Goal: Information Seeking & Learning: Find specific fact

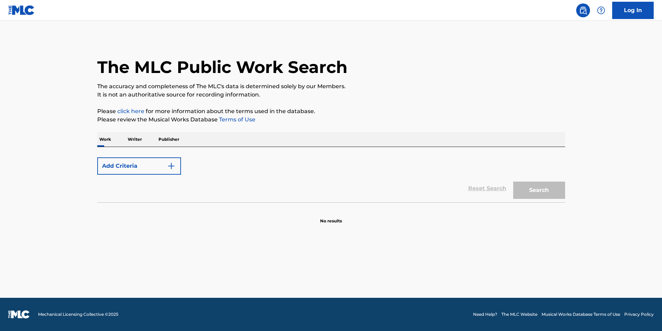
click at [115, 167] on button "Add Criteria" at bounding box center [139, 166] width 84 height 17
click at [118, 168] on button "Add Criteria" at bounding box center [139, 166] width 84 height 17
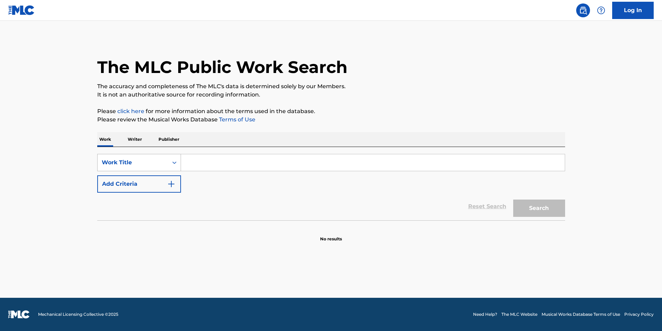
click at [132, 162] on div "Work Title" at bounding box center [133, 163] width 62 height 8
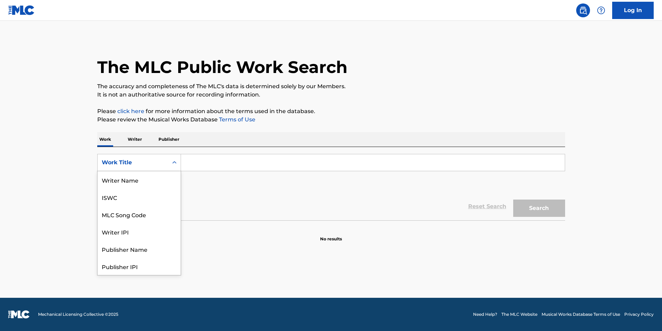
scroll to position [35, 0]
click at [138, 178] on div "MLC Song Code" at bounding box center [139, 179] width 83 height 17
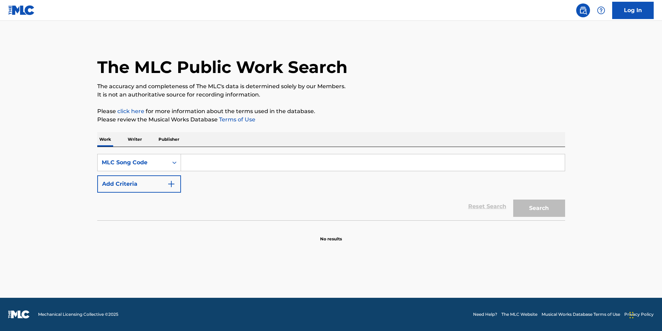
click at [223, 164] on input "Search Form" at bounding box center [373, 162] width 384 height 17
paste input "AD2OS9"
type input "AD2OS9"
click at [514, 200] on button "Search" at bounding box center [540, 208] width 52 height 17
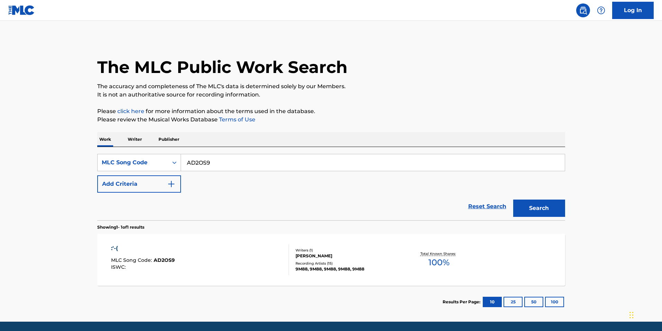
click at [335, 241] on div ":'-( MLC Song Code : AD2OS9 ISWC : Writers ( 1 ) [PERSON_NAME] Recording Artist…" at bounding box center [331, 260] width 468 height 52
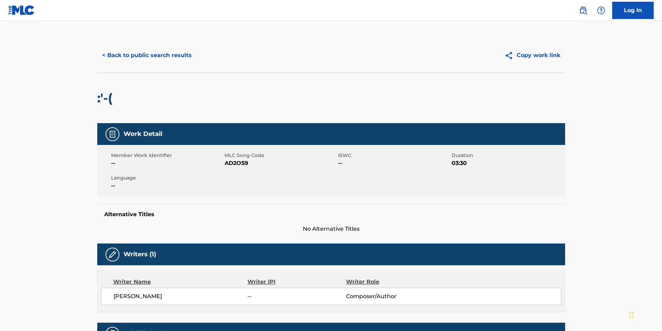
drag, startPoint x: 150, startPoint y: 44, endPoint x: 146, endPoint y: 52, distance: 9.1
click at [150, 44] on div "< Back to public search results Copy work link" at bounding box center [331, 55] width 468 height 35
click at [146, 52] on button "< Back to public search results" at bounding box center [146, 55] width 99 height 17
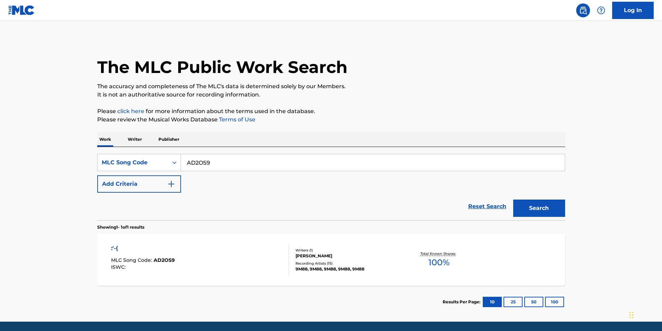
drag, startPoint x: 230, startPoint y: 159, endPoint x: 133, endPoint y: 148, distance: 96.9
click at [131, 146] on div "Work Writer Publisher SearchWithCriteriad5c8604e-2178-4a5a-a254-67f5bca27ef7 ML…" at bounding box center [331, 225] width 468 height 186
paste input "BE0ZX5"
type input "BE0ZX5"
click at [557, 211] on button "Search" at bounding box center [540, 208] width 52 height 17
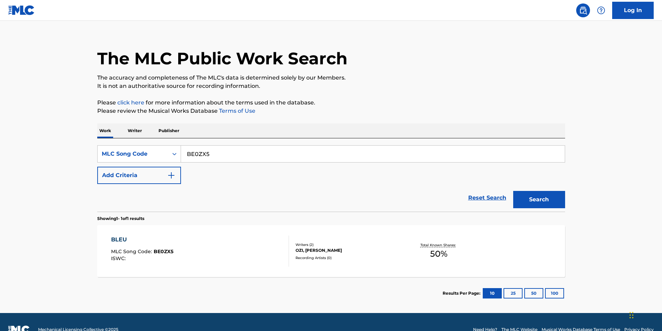
scroll to position [24, 0]
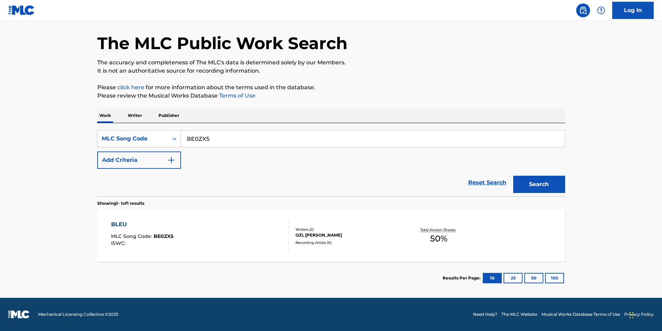
click at [306, 229] on div "Writers ( 2 )" at bounding box center [348, 229] width 105 height 5
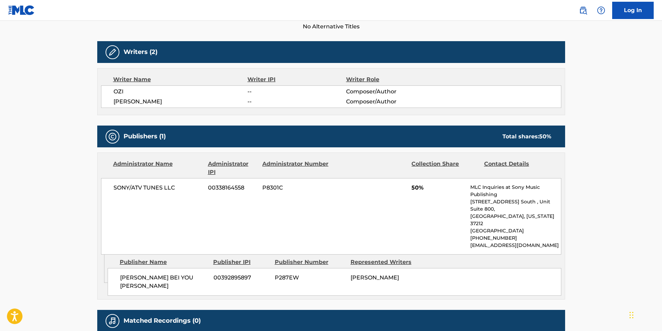
scroll to position [208, 0]
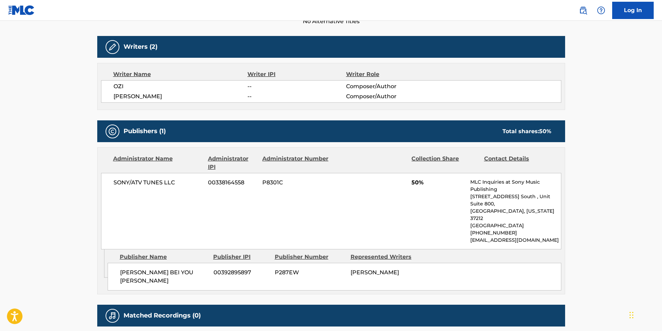
click at [595, 239] on main "< Back to public search results Copy work link BLEU Work Detail Member Work Ide…" at bounding box center [331, 86] width 662 height 546
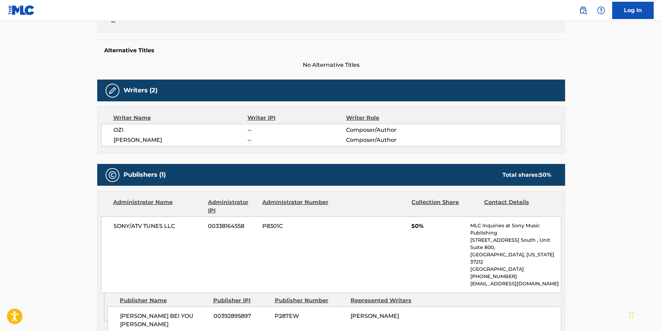
scroll to position [173, 0]
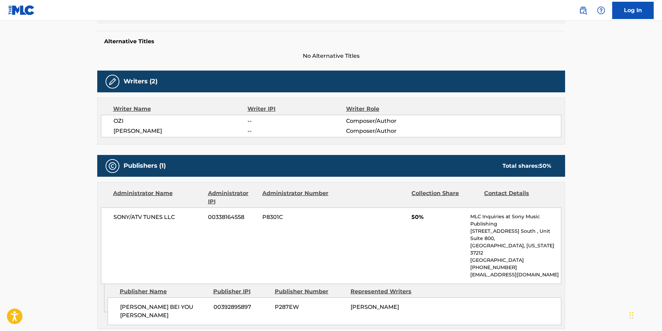
click at [168, 266] on div "SONY/ATV TUNES LLC 00338164558 P8301C 50% MLC Inquiries at Sony Music Publishin…" at bounding box center [331, 246] width 461 height 77
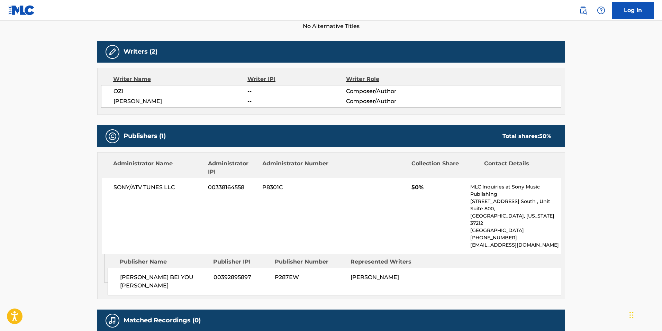
scroll to position [242, 0]
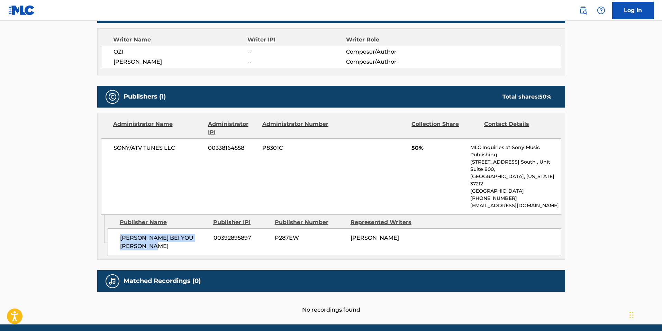
drag, startPoint x: 137, startPoint y: 228, endPoint x: 115, endPoint y: 223, distance: 23.0
click at [115, 229] on div "[PERSON_NAME] BEI YOU [PERSON_NAME] SI 00392895897 P287EW [PERSON_NAME]" at bounding box center [335, 243] width 454 height 28
copy span "[PERSON_NAME] BEI YOU [PERSON_NAME]"
click at [43, 161] on main "< Back to public search results Copy work link BLEU Work Detail Member Work Ide…" at bounding box center [331, 51] width 662 height 546
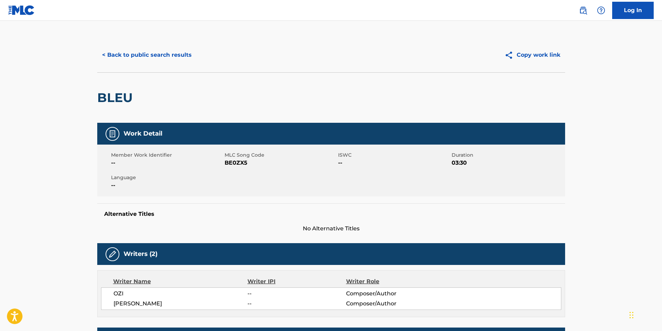
scroll to position [0, 0]
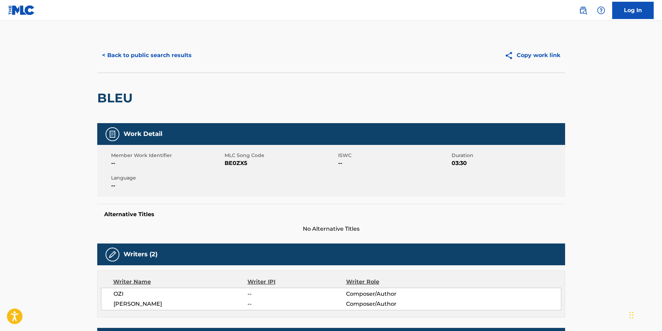
click at [164, 61] on button "< Back to public search results" at bounding box center [146, 55] width 99 height 17
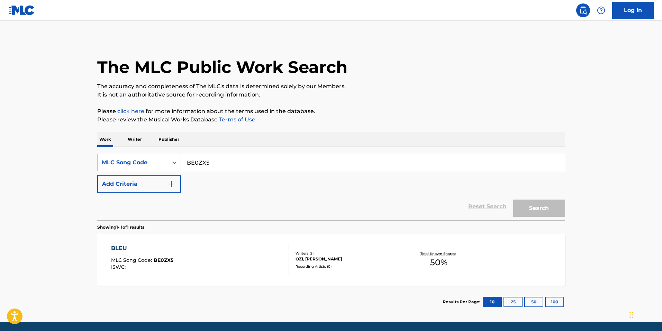
scroll to position [6, 0]
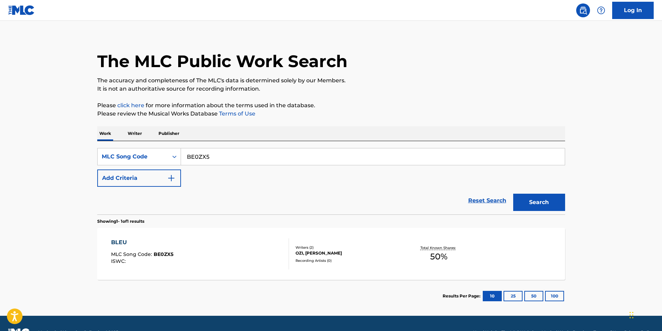
drag, startPoint x: 236, startPoint y: 157, endPoint x: 70, endPoint y: 138, distance: 167.3
click at [50, 133] on main "The MLC Public Work Search The accuracy and completeness of The MLC's data is d…" at bounding box center [331, 165] width 662 height 301
paste input "AD2OS9"
type input "AD2OS9"
click at [546, 200] on button "Search" at bounding box center [540, 202] width 52 height 17
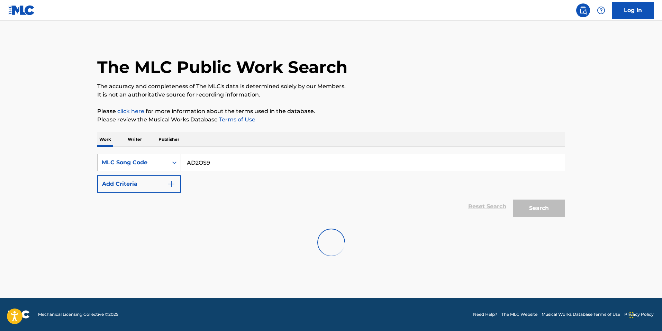
scroll to position [0, 0]
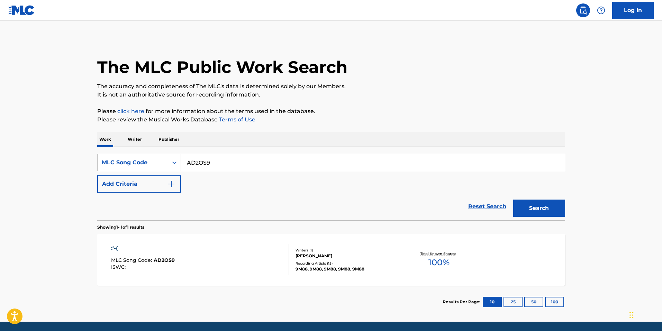
click at [299, 274] on div ":'-( MLC Song Code : AD2OS9 ISWC : Writers ( 1 ) [PERSON_NAME] Recording Artist…" at bounding box center [331, 260] width 468 height 52
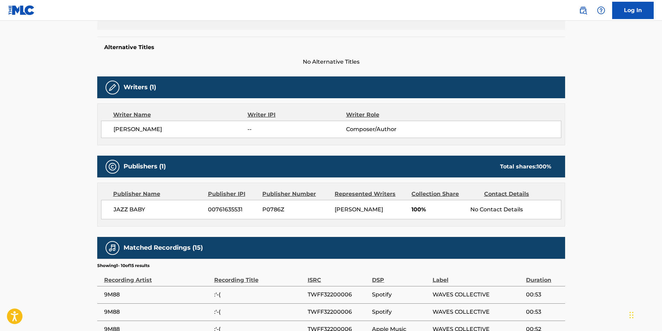
scroll to position [173, 0]
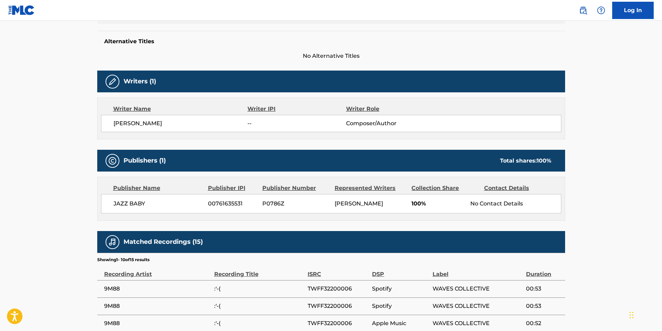
drag, startPoint x: 68, startPoint y: 204, endPoint x: 92, endPoint y: 219, distance: 28.9
click at [68, 204] on main "< Back to public search results Copy work link :'-( Work Detail Member Work Ide…" at bounding box center [331, 169] width 662 height 642
drag, startPoint x: 162, startPoint y: 122, endPoint x: 110, endPoint y: 116, distance: 51.9
click at [110, 116] on div "[PERSON_NAME] -- Composer/Author" at bounding box center [331, 123] width 461 height 17
copy span "[PERSON_NAME]"
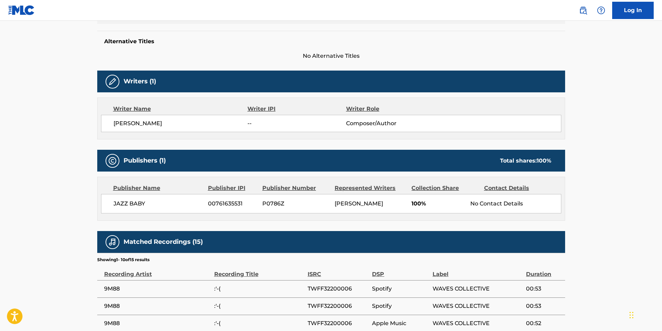
click at [64, 165] on main "< Back to public search results Copy work link :'-( Work Detail Member Work Ide…" at bounding box center [331, 169] width 662 height 642
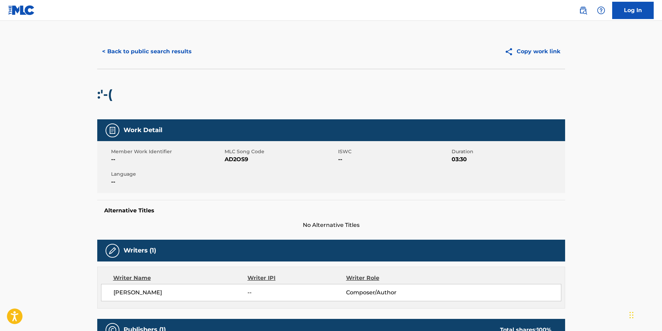
scroll to position [0, 0]
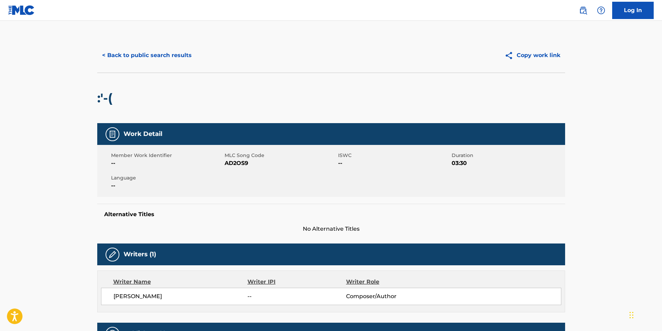
drag, startPoint x: 111, startPoint y: 49, endPoint x: 115, endPoint y: 51, distance: 3.9
click at [112, 50] on button "< Back to public search results" at bounding box center [146, 55] width 99 height 17
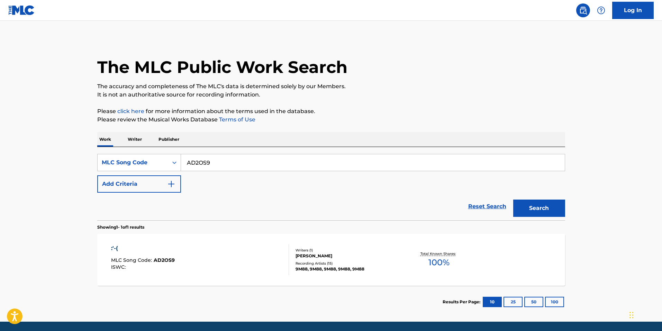
click at [232, 167] on input "AD2OS9" at bounding box center [373, 162] width 384 height 17
paste input "DC7F7R"
type input "DC7F7R"
click at [550, 209] on button "Search" at bounding box center [540, 208] width 52 height 17
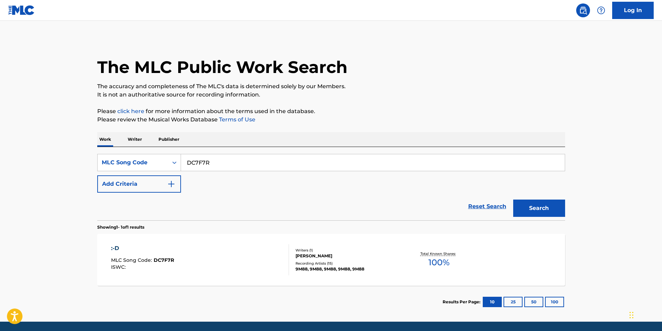
click at [369, 269] on div "9M88, 9M88, 9M88, 9M88, 9M88" at bounding box center [348, 269] width 105 height 6
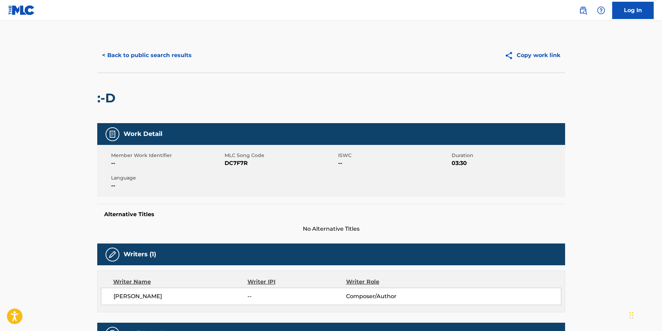
click at [139, 58] on button "< Back to public search results" at bounding box center [146, 55] width 99 height 17
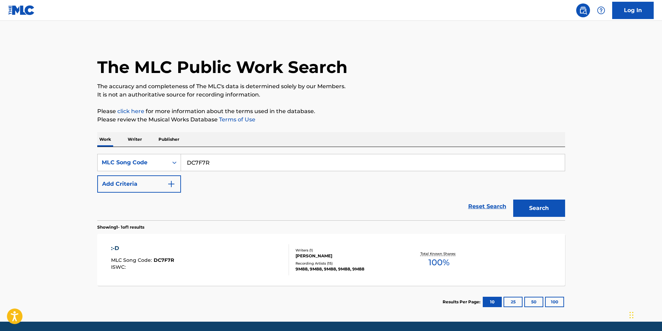
drag, startPoint x: 221, startPoint y: 163, endPoint x: 68, endPoint y: 143, distance: 154.4
click at [73, 143] on main "The MLC Public Work Search The accuracy and completeness of The MLC's data is d…" at bounding box center [331, 171] width 662 height 301
paste input "AD2D8Q"
type input "AD2D8Q"
click at [548, 211] on button "Search" at bounding box center [540, 208] width 52 height 17
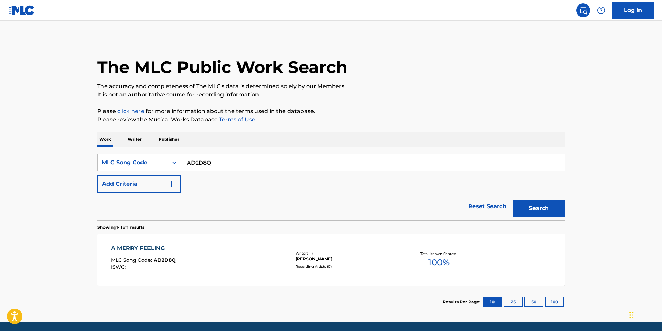
click at [202, 246] on div "A MERRY FEELING MLC Song Code : AD2D8Q ISWC :" at bounding box center [200, 259] width 178 height 31
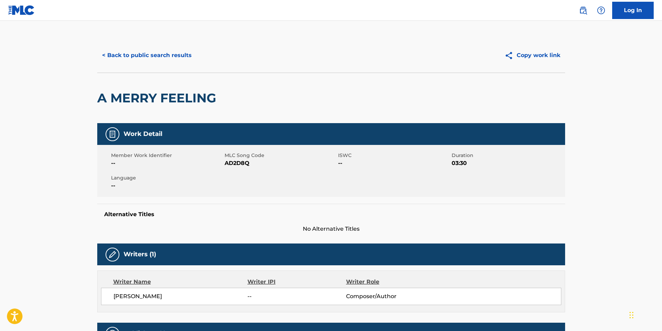
click at [122, 58] on button "< Back to public search results" at bounding box center [146, 55] width 99 height 17
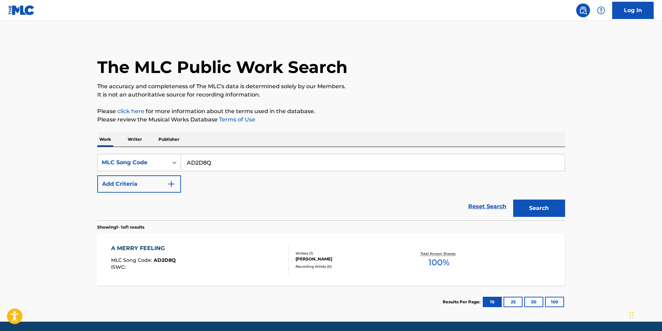
drag, startPoint x: 213, startPoint y: 161, endPoint x: 127, endPoint y: 148, distance: 86.5
click at [127, 148] on div "SearchWithCriteriad5c8604e-2178-4a5a-a254-67f5bca27ef7 MLC Song Code AD2D8Q Add…" at bounding box center [331, 183] width 468 height 73
paste input "A2V18"
type input "AA2V18"
click at [552, 211] on button "Search" at bounding box center [540, 208] width 52 height 17
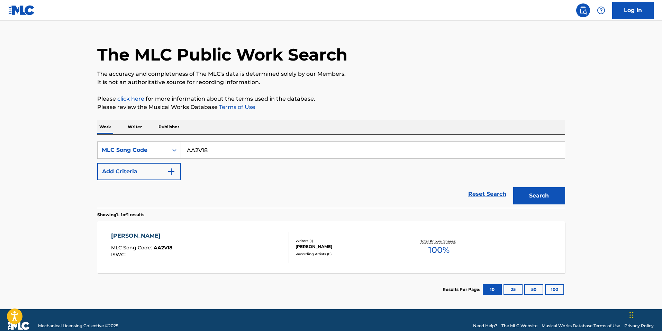
scroll to position [24, 0]
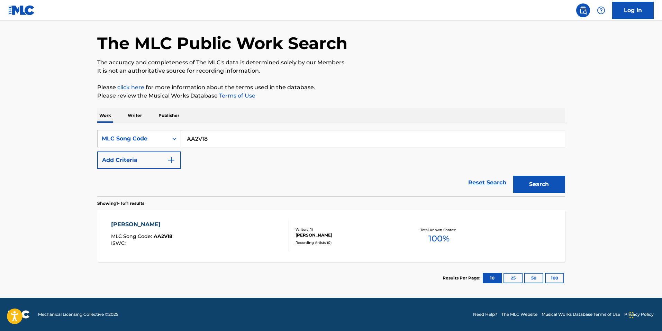
click at [230, 222] on div "AI QING YU MLC Song Code : AA2V18 ISWC :" at bounding box center [200, 236] width 178 height 31
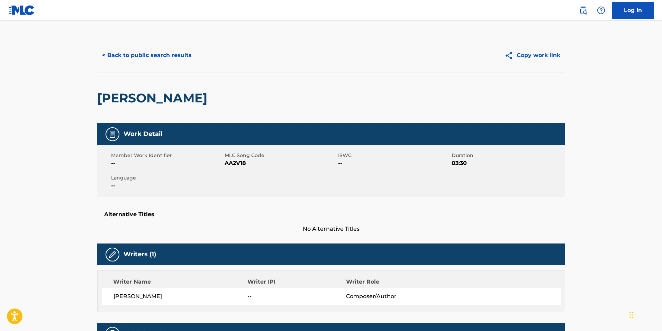
click at [123, 55] on button "< Back to public search results" at bounding box center [146, 55] width 99 height 17
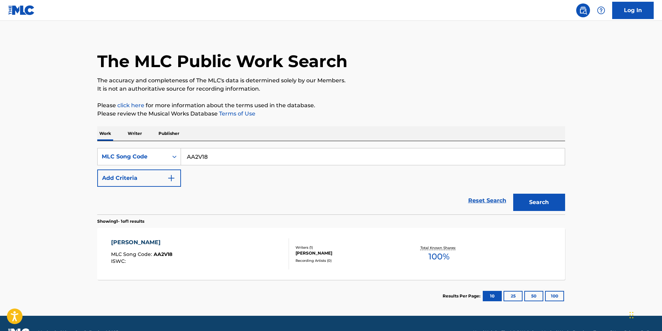
click at [221, 165] on div "AA2V18" at bounding box center [373, 156] width 384 height 17
click at [224, 162] on input "AA2V18" at bounding box center [373, 157] width 384 height 17
paste input "AA3A8P"
paste input "Search Form"
type input "AA3A8P"
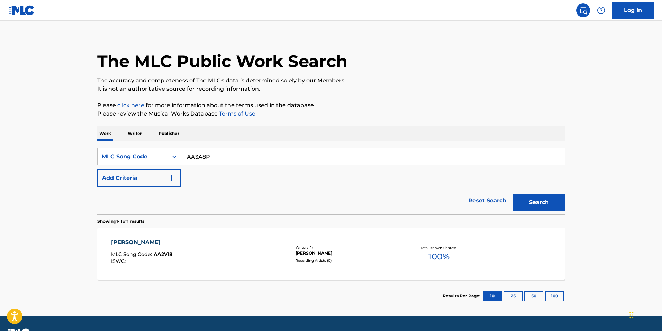
click at [514, 194] on button "Search" at bounding box center [540, 202] width 52 height 17
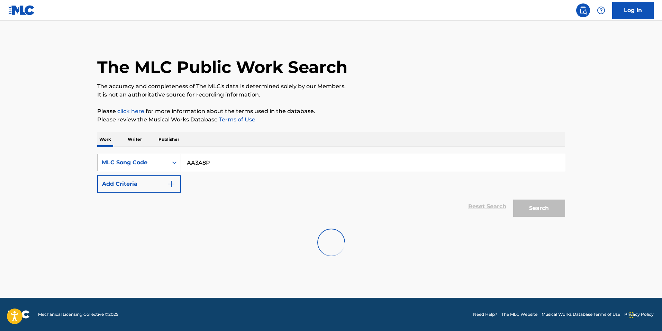
scroll to position [0, 0]
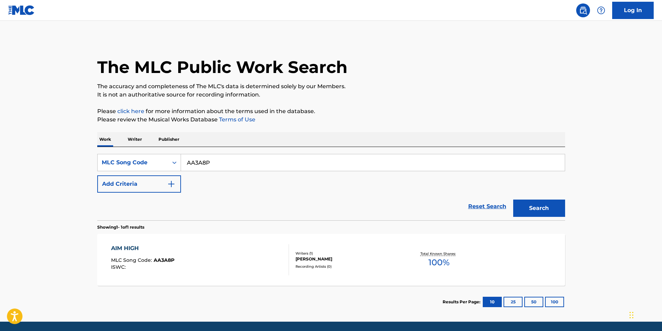
click at [280, 267] on div "AIM HIGH MLC Song Code : AA3A8P ISWC :" at bounding box center [200, 259] width 178 height 31
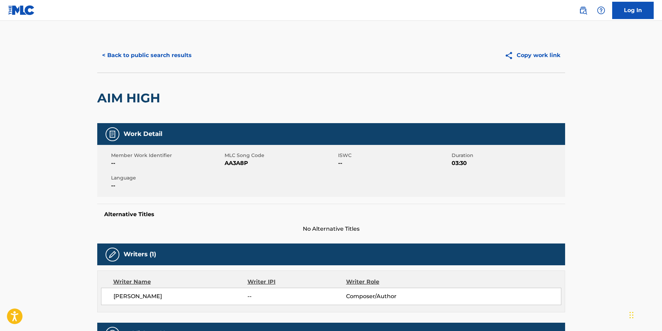
click at [166, 55] on button "< Back to public search results" at bounding box center [146, 55] width 99 height 17
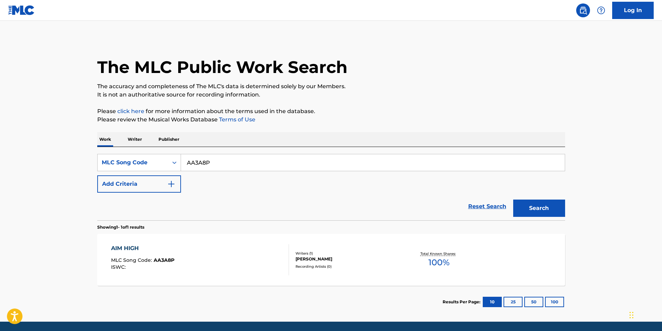
drag, startPoint x: 215, startPoint y: 159, endPoint x: 68, endPoint y: 132, distance: 149.8
click at [68, 132] on main "The MLC Public Work Search The accuracy and completeness of The MLC's data is d…" at bounding box center [331, 171] width 662 height 301
paste input "23X5"
type input "AA23X5"
click at [529, 207] on button "Search" at bounding box center [540, 208] width 52 height 17
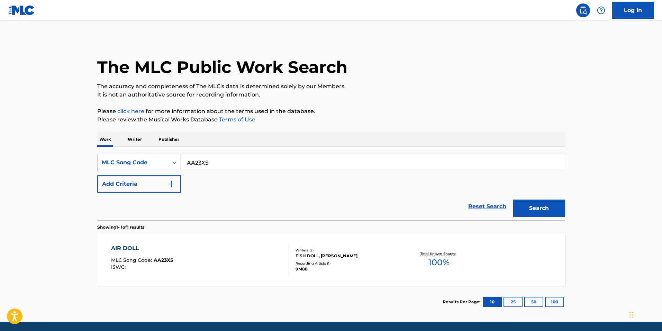
scroll to position [24, 0]
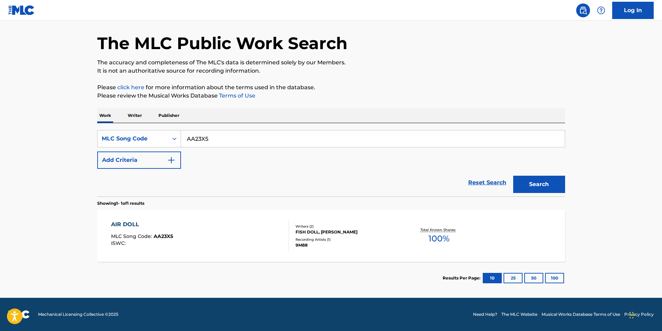
click at [200, 244] on div "AIR DOLL MLC Song Code : AA23X5 ISWC :" at bounding box center [200, 236] width 178 height 31
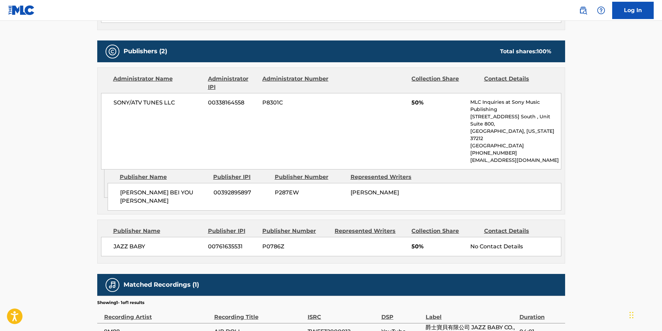
scroll to position [277, 0]
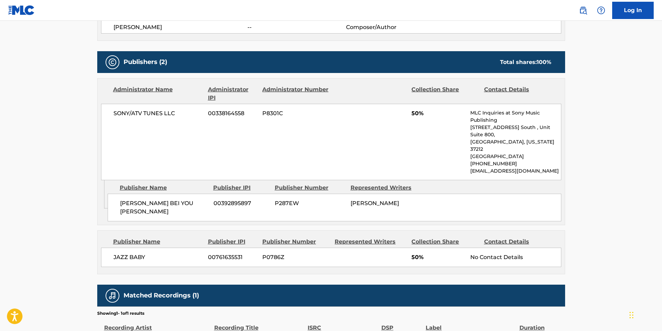
click at [50, 180] on main "< Back to public search results Copy work link AIR DOLL Work Detail Member Work…" at bounding box center [331, 53] width 662 height 618
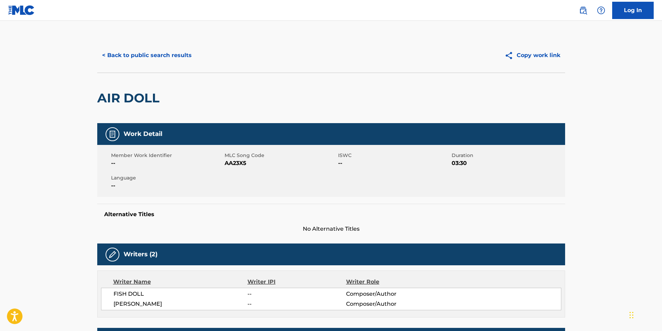
scroll to position [139, 0]
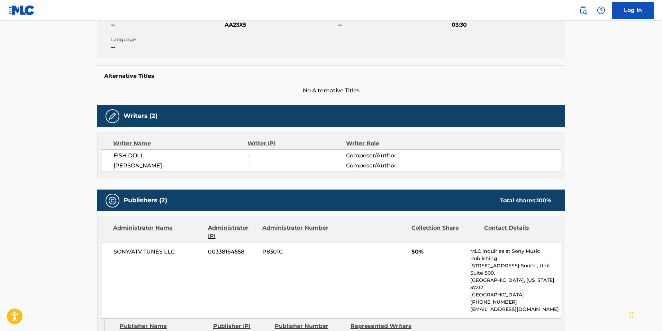
drag, startPoint x: 62, startPoint y: 155, endPoint x: 137, endPoint y: 153, distance: 75.5
click at [62, 155] on main "< Back to public search results Copy work link AIR DOLL Work Detail Member Work…" at bounding box center [331, 191] width 662 height 618
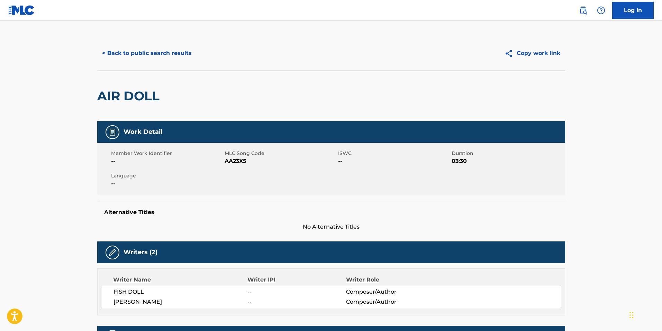
scroll to position [0, 0]
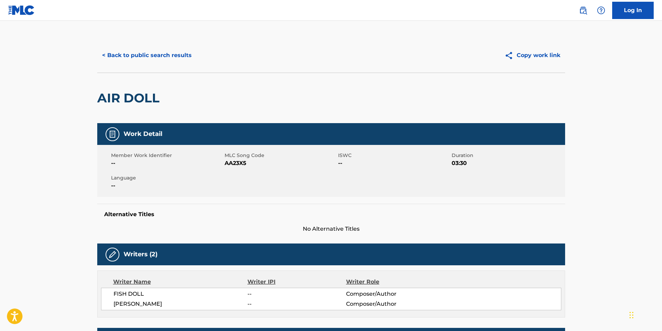
click at [163, 56] on button "< Back to public search results" at bounding box center [146, 55] width 99 height 17
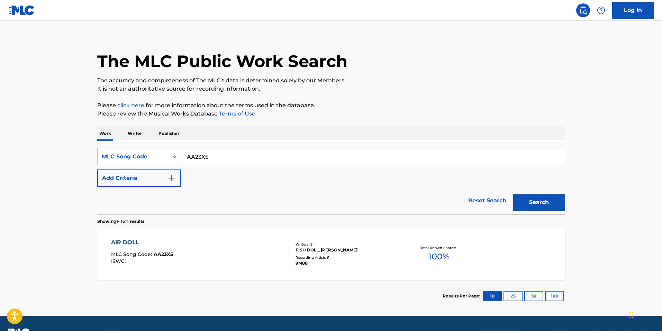
click at [204, 154] on input "AA23X5" at bounding box center [373, 157] width 384 height 17
paste input "BA3KL2"
type input "BA3KL2"
click at [544, 190] on div "Search" at bounding box center [537, 201] width 55 height 28
click at [548, 208] on button "Search" at bounding box center [540, 202] width 52 height 17
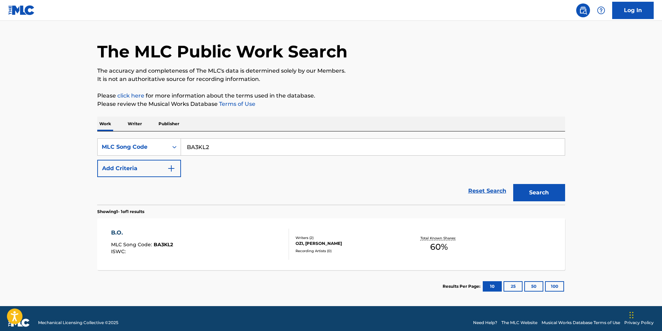
scroll to position [24, 0]
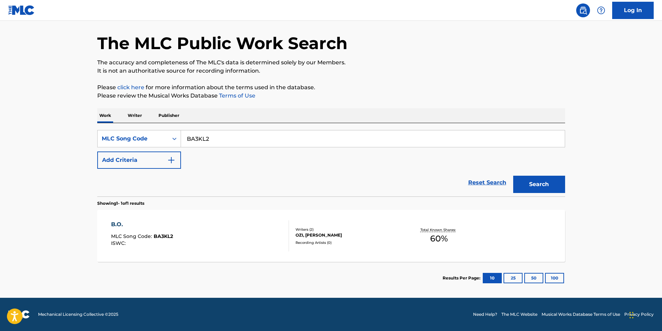
click at [398, 242] on div "Recording Artists ( 0 )" at bounding box center [348, 242] width 105 height 5
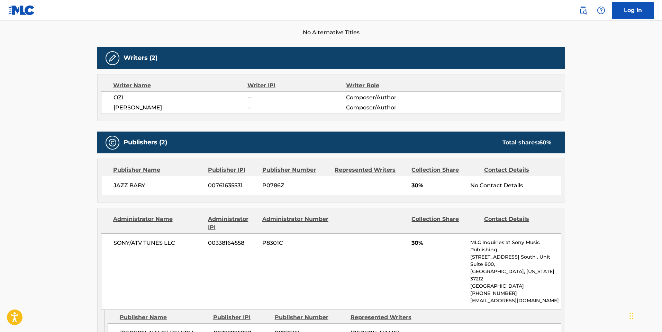
scroll to position [242, 0]
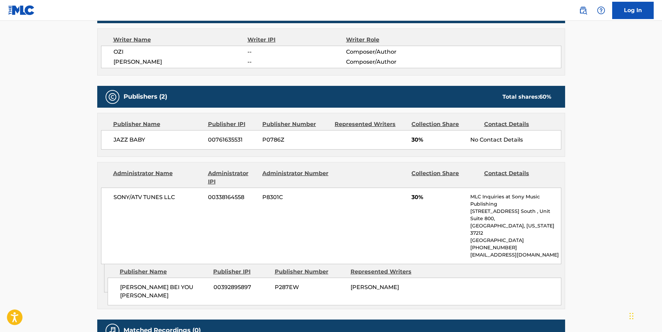
click at [89, 167] on div "< Back to public search results Copy work link B.O. Work Detail Member Work Ide…" at bounding box center [331, 80] width 485 height 568
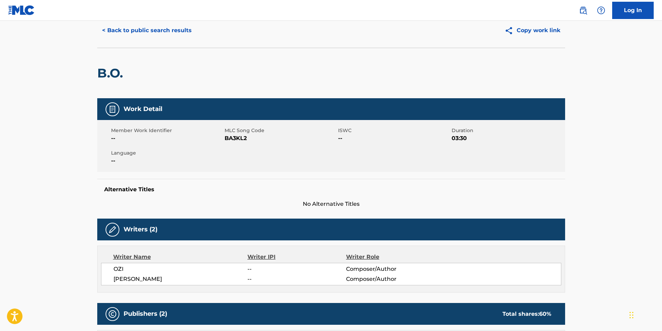
scroll to position [0, 0]
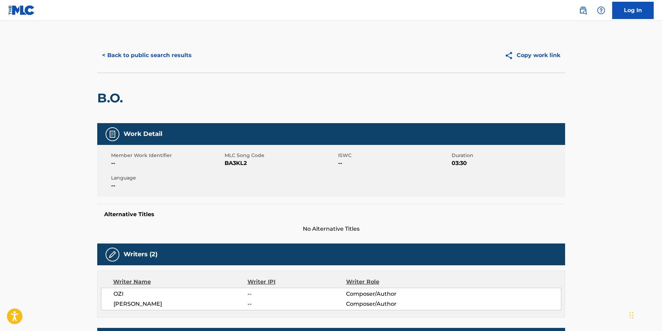
click at [146, 61] on button "< Back to public search results" at bounding box center [146, 55] width 99 height 17
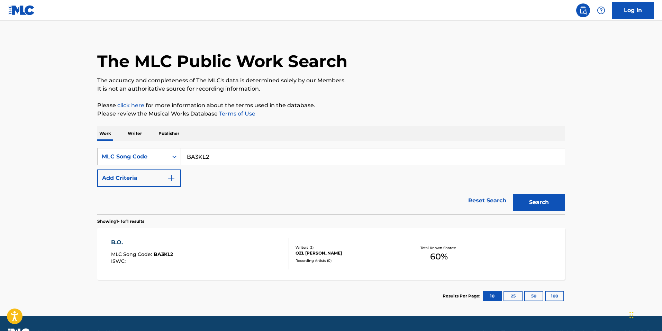
drag, startPoint x: 212, startPoint y: 160, endPoint x: 88, endPoint y: 140, distance: 125.3
click at [90, 140] on div "The MLC Public Work Search The accuracy and completeness of The MLC's data is d…" at bounding box center [331, 172] width 485 height 280
paste input "YWG"
type input "BA3YWG"
click at [554, 205] on button "Search" at bounding box center [540, 202] width 52 height 17
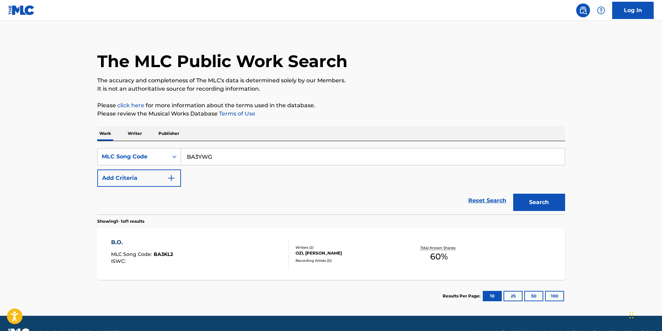
scroll to position [0, 0]
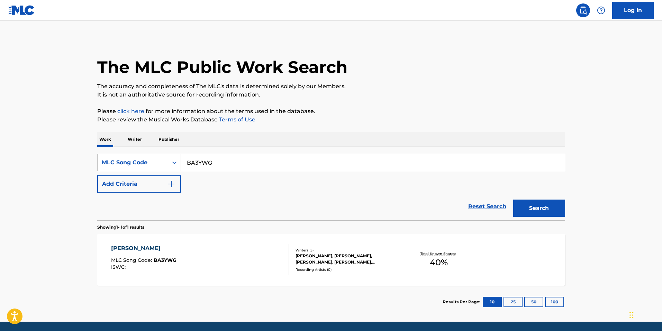
click at [385, 255] on div "[PERSON_NAME], [PERSON_NAME], [PERSON_NAME], [PERSON_NAME], [PERSON_NAME]" at bounding box center [348, 259] width 105 height 12
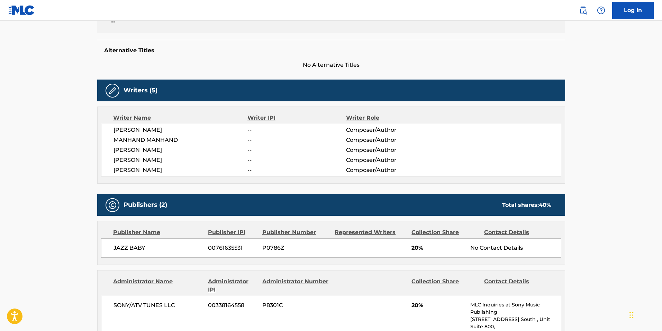
scroll to position [208, 0]
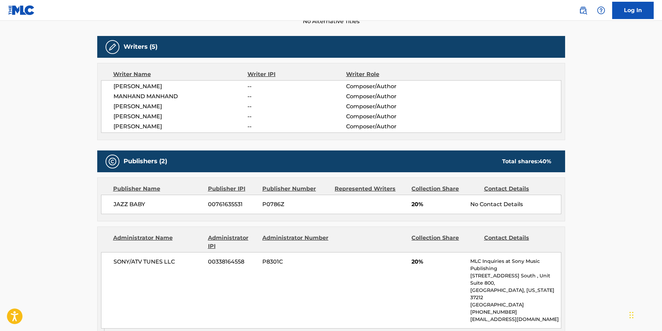
click at [255, 226] on div "Publishers (2) Total shares: 40 % Publisher Name Publisher IPI Publisher Number…" at bounding box center [331, 262] width 468 height 223
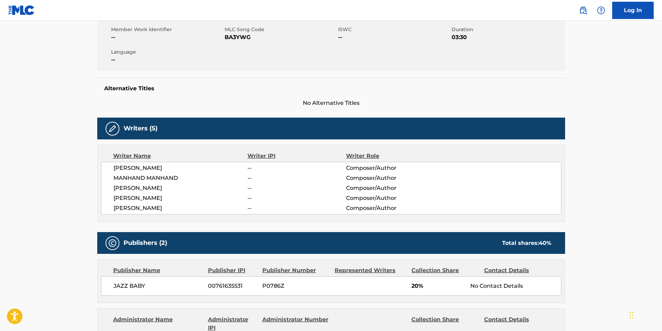
scroll to position [0, 0]
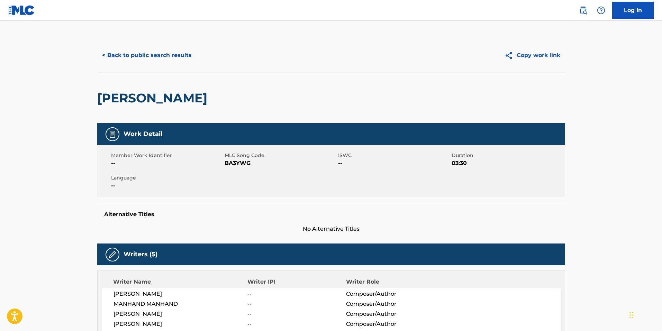
click at [159, 60] on button "< Back to public search results" at bounding box center [146, 55] width 99 height 17
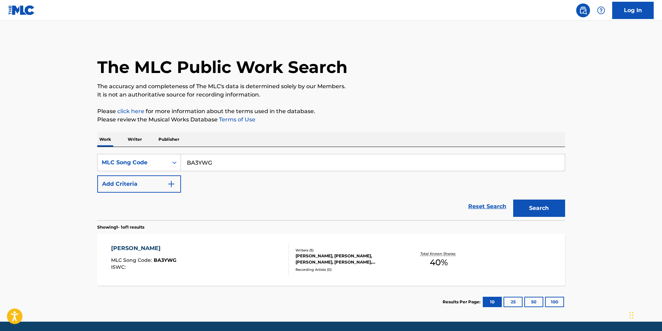
drag, startPoint x: 215, startPoint y: 163, endPoint x: 81, endPoint y: 150, distance: 135.0
click at [80, 149] on main "The MLC Public Work Search The accuracy and completeness of The MLC's data is d…" at bounding box center [331, 171] width 662 height 301
paste input "E0ZX5"
type input "BE0ZX5"
click at [545, 213] on button "Search" at bounding box center [540, 208] width 52 height 17
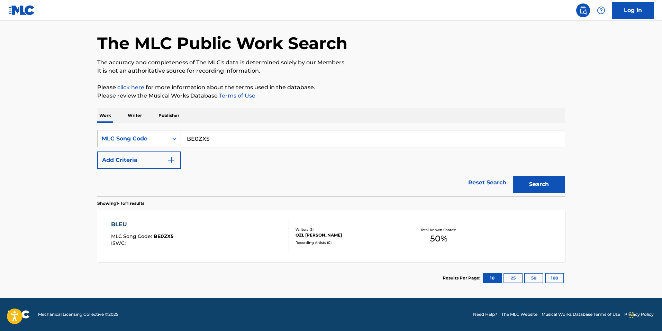
click at [298, 223] on div "BLEU MLC Song Code : BE0ZX5 ISWC : Writers ( 2 ) [PERSON_NAME], [PERSON_NAME] R…" at bounding box center [331, 236] width 468 height 52
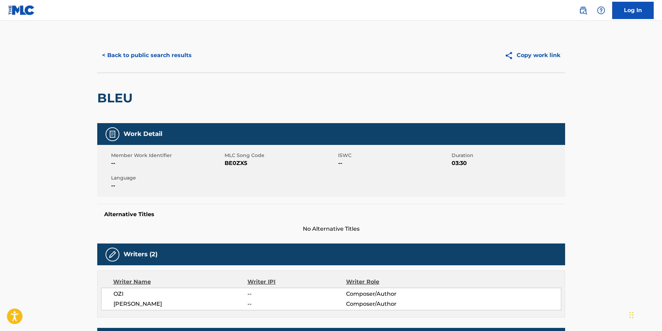
click at [169, 60] on button "< Back to public search results" at bounding box center [146, 55] width 99 height 17
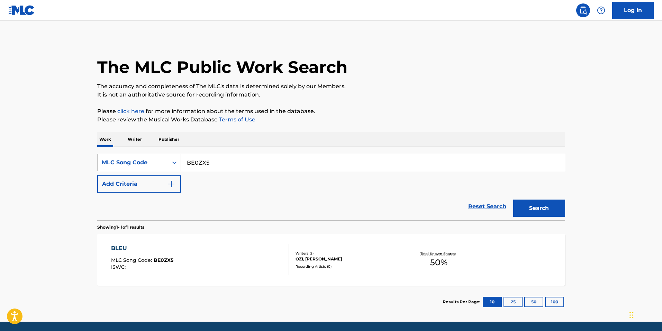
scroll to position [6, 0]
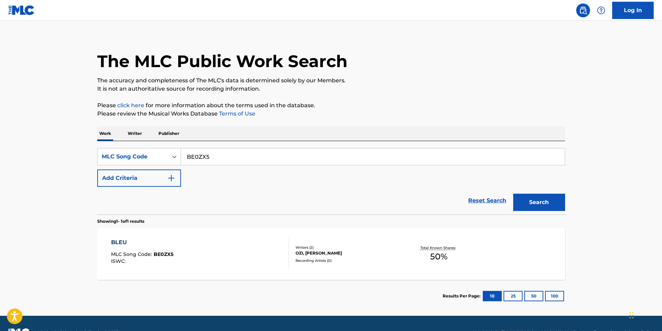
drag, startPoint x: 248, startPoint y: 162, endPoint x: 81, endPoint y: 144, distance: 168.5
click at [81, 144] on main "The MLC Public Work Search The accuracy and completeness of The MLC's data is d…" at bounding box center [331, 165] width 662 height 301
paste input "CA49JD"
type input "CA49JD"
drag, startPoint x: 554, startPoint y: 198, endPoint x: 561, endPoint y: 208, distance: 12.8
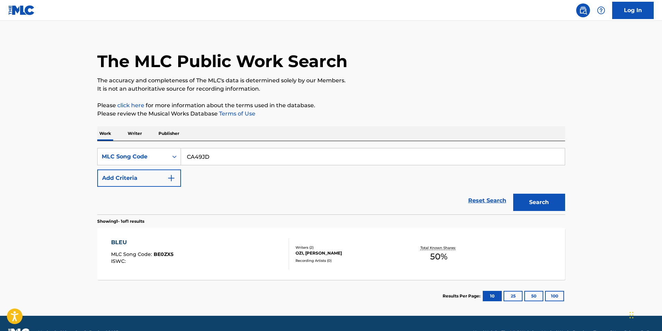
click at [553, 198] on button "Search" at bounding box center [540, 202] width 52 height 17
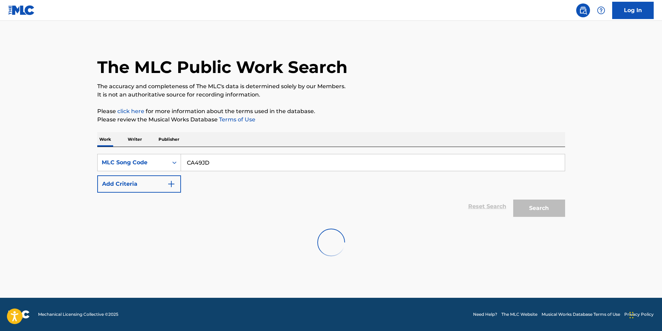
scroll to position [0, 0]
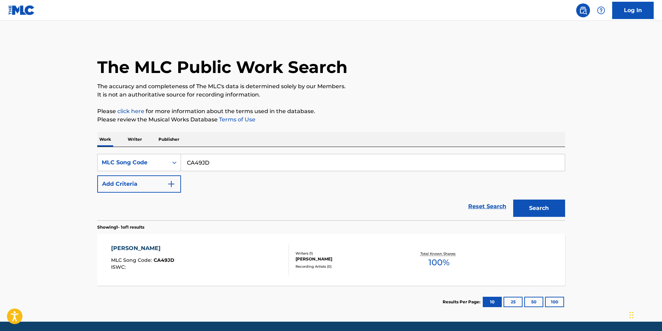
click at [240, 246] on div "[PERSON_NAME] REN MLC Song Code : CA49JD ISWC :" at bounding box center [200, 259] width 178 height 31
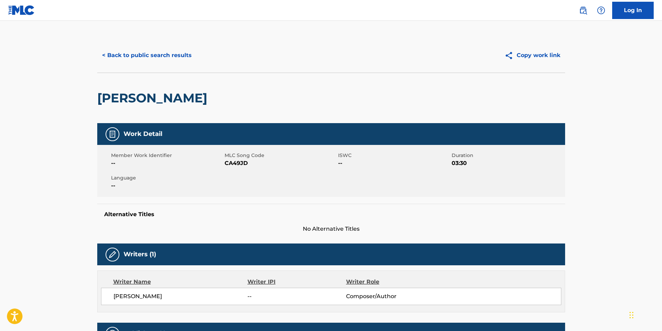
click at [155, 52] on button "< Back to public search results" at bounding box center [146, 55] width 99 height 17
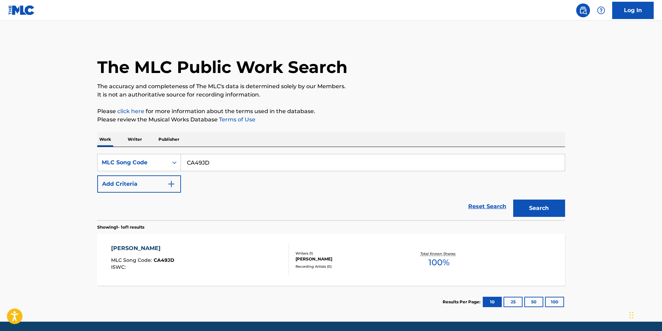
drag, startPoint x: 225, startPoint y: 166, endPoint x: 66, endPoint y: 141, distance: 160.9
click at [68, 141] on main "The MLC Public Work Search The accuracy and completeness of The MLC's data is d…" at bounding box center [331, 171] width 662 height 301
paste input "AA2V18"
type input "AA2V18"
click at [545, 207] on button "Search" at bounding box center [540, 208] width 52 height 17
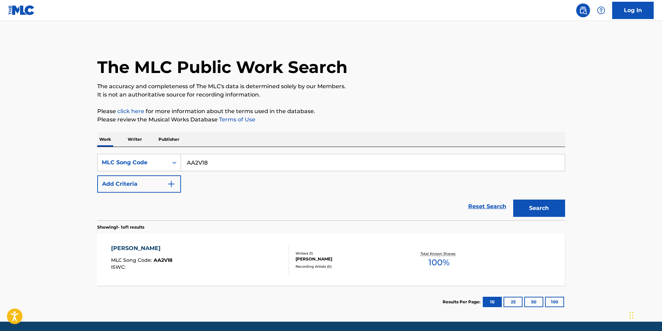
click at [238, 271] on div "AI QING YU MLC Song Code : AA2V18 ISWC :" at bounding box center [200, 259] width 178 height 31
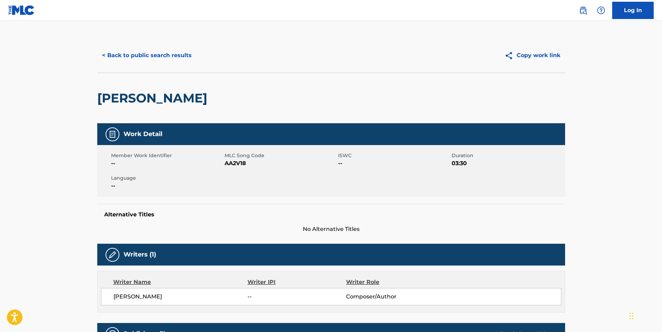
click at [133, 55] on button "< Back to public search results" at bounding box center [146, 55] width 99 height 17
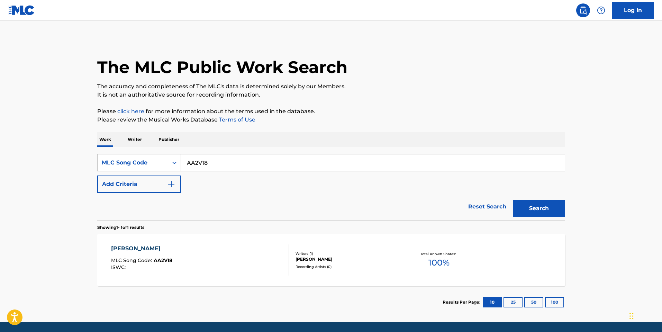
click at [208, 156] on input "AA2V18" at bounding box center [373, 162] width 384 height 17
paste input "CA49JD"
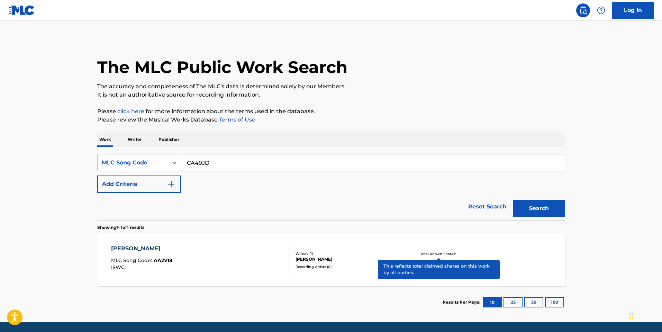
type input "CA49JD"
click at [514, 200] on button "Search" at bounding box center [540, 208] width 52 height 17
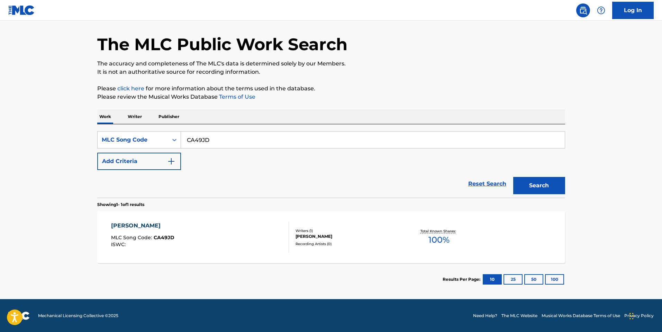
scroll to position [23, 0]
click at [342, 263] on section "Results Per Page: 10 25 50 100" at bounding box center [331, 279] width 468 height 33
click at [139, 228] on div "[PERSON_NAME]" at bounding box center [142, 225] width 63 height 8
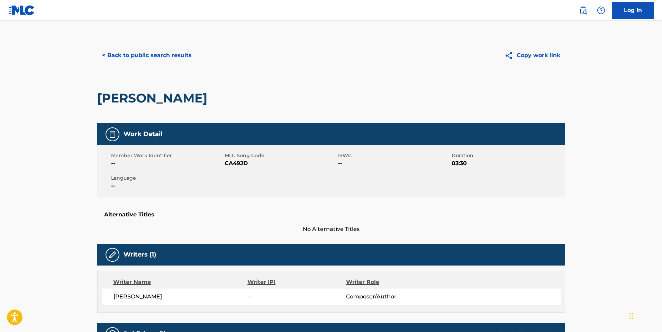
click at [145, 55] on button "< Back to public search results" at bounding box center [146, 55] width 99 height 17
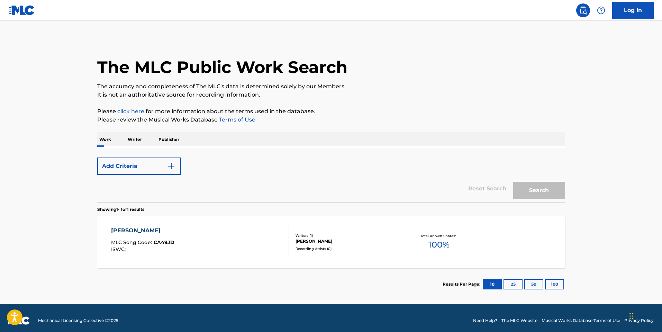
scroll to position [5, 0]
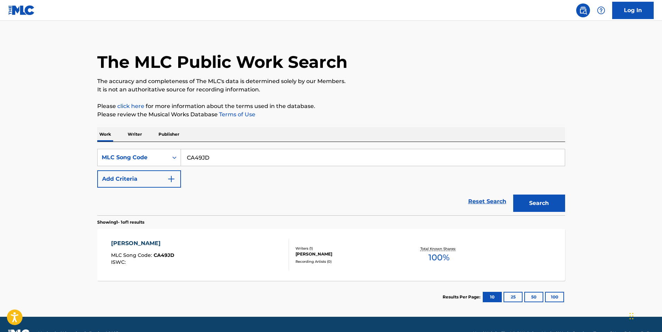
drag, startPoint x: 238, startPoint y: 161, endPoint x: -38, endPoint y: 121, distance: 278.1
click at [0, 121] on html "Accessibility Screen-Reader Guide, Feedback, and Issue Reporting | New window L…" at bounding box center [331, 161] width 662 height 332
paste input "DC7NI5"
type input "DC7NI5"
click at [534, 209] on button "Search" at bounding box center [540, 203] width 52 height 17
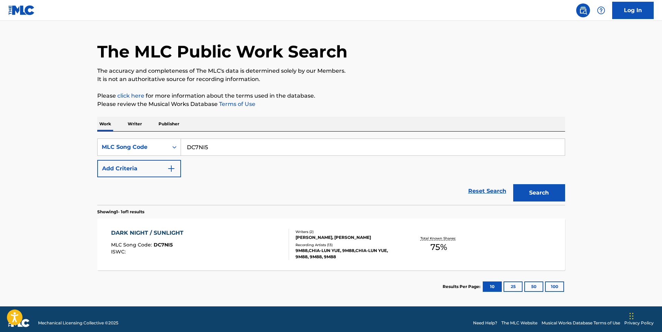
scroll to position [23, 0]
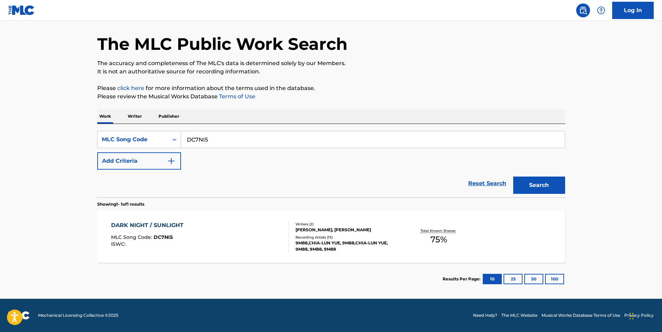
click at [181, 237] on div "MLC Song Code : DC7NI5" at bounding box center [149, 238] width 76 height 7
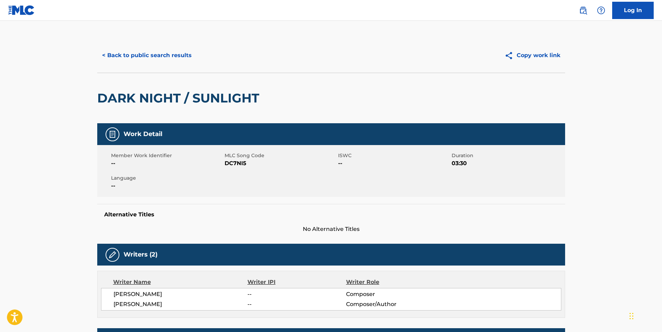
click at [129, 54] on button "< Back to public search results" at bounding box center [146, 55] width 99 height 17
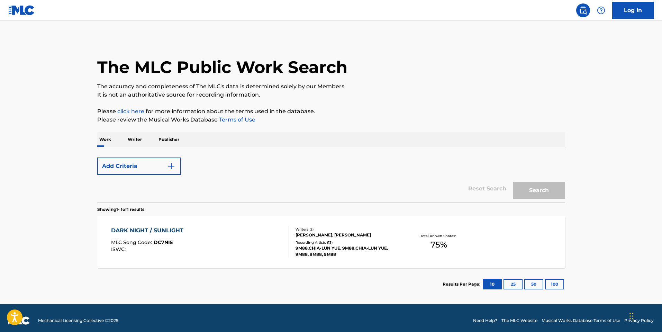
scroll to position [5, 0]
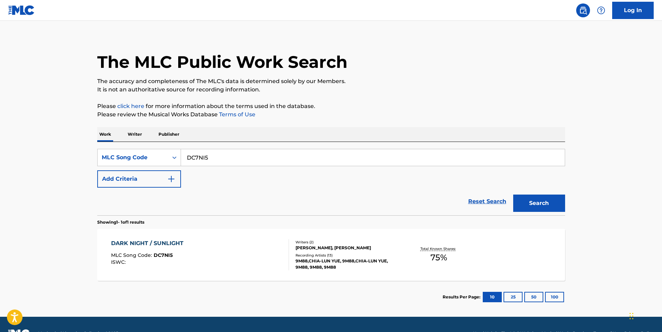
drag, startPoint x: 220, startPoint y: 161, endPoint x: 64, endPoint y: 136, distance: 157.9
click at [64, 136] on main "The MLC Public Work Search The accuracy and completeness of The MLC's data is d…" at bounding box center [331, 166] width 662 height 301
paste input "EA2SLR"
type input "EA2SLR"
click at [548, 201] on button "Search" at bounding box center [540, 203] width 52 height 17
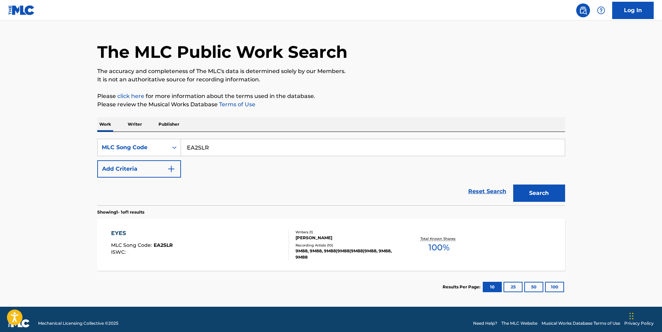
scroll to position [23, 0]
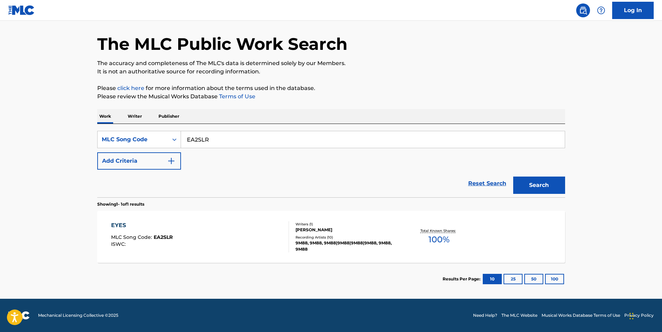
click at [187, 253] on div "EYES MLC Song Code : EA2SLR ISWC : Writers ( 1 ) [PERSON_NAME] Recording Artist…" at bounding box center [331, 237] width 468 height 52
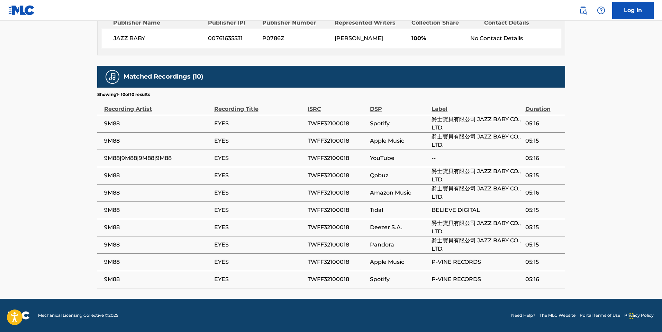
scroll to position [166, 0]
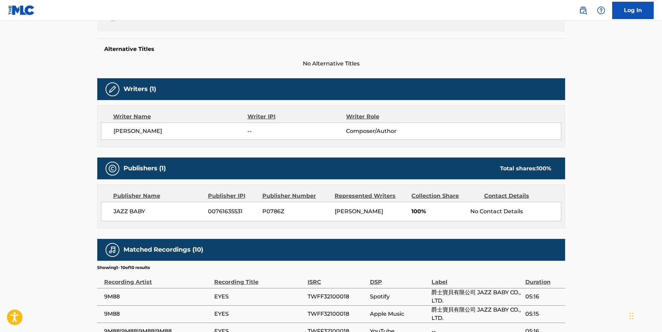
drag, startPoint x: 170, startPoint y: 197, endPoint x: 164, endPoint y: 192, distance: 7.6
click at [170, 197] on div "Publisher Name" at bounding box center [158, 196] width 90 height 8
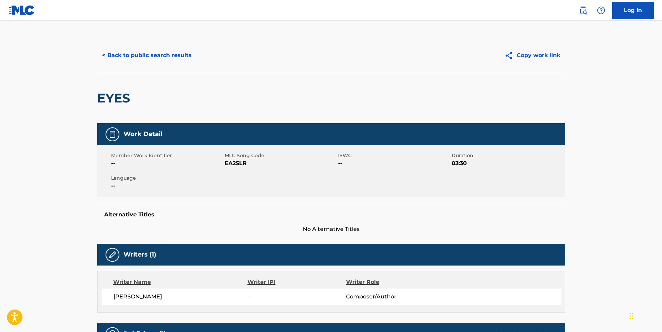
click at [116, 57] on button "< Back to public search results" at bounding box center [146, 55] width 99 height 17
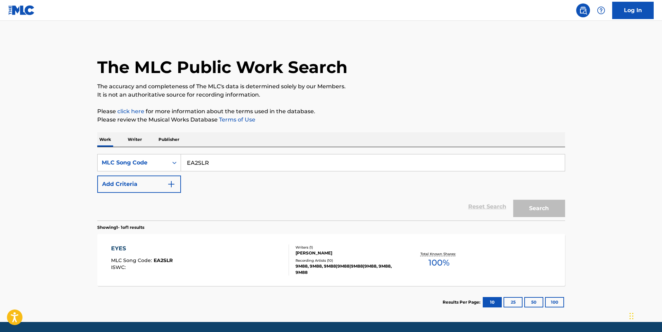
scroll to position [5, 0]
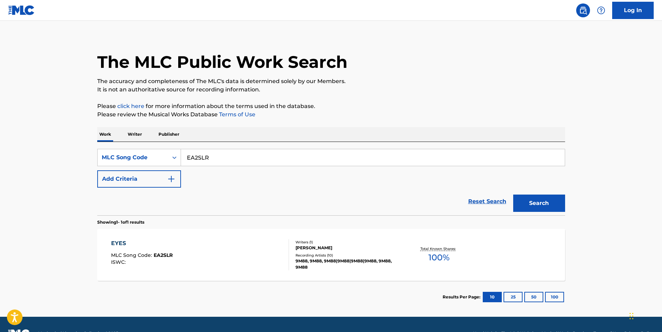
drag, startPoint x: 224, startPoint y: 154, endPoint x: 44, endPoint y: 127, distance: 182.8
click at [50, 128] on main "The MLC Public Work Search The accuracy and completeness of The MLC's data is d…" at bounding box center [331, 166] width 662 height 301
paste input "FB604"
type input "FB604R"
click at [557, 206] on button "Search" at bounding box center [540, 203] width 52 height 17
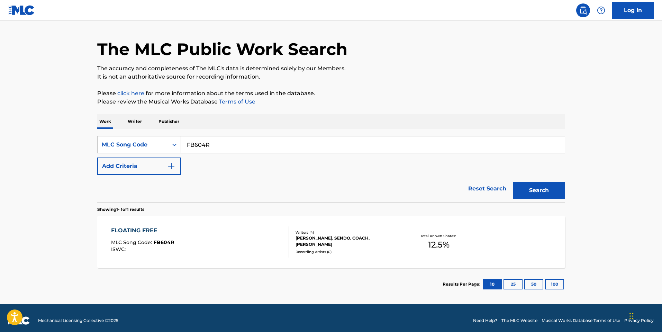
scroll to position [23, 0]
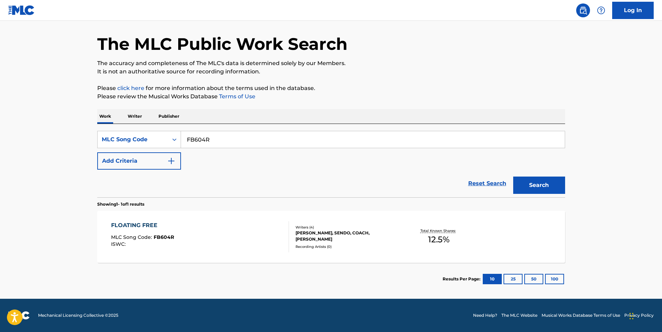
click at [240, 239] on div "FLOATING FREE MLC Song Code : FB604R ISWC :" at bounding box center [200, 236] width 178 height 31
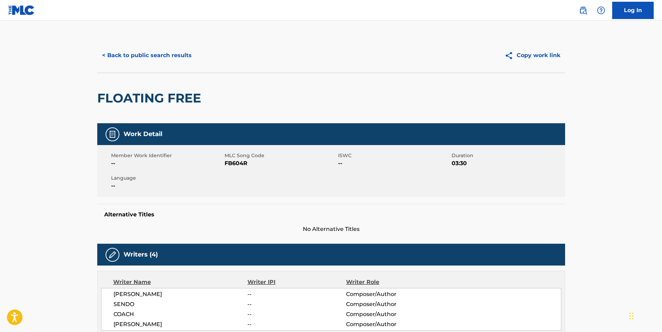
click at [131, 46] on div "< Back to public search results Copy work link" at bounding box center [331, 55] width 468 height 35
click at [143, 63] on button "< Back to public search results" at bounding box center [146, 55] width 99 height 17
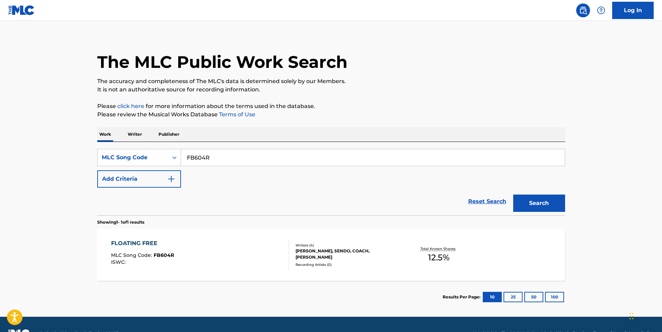
drag, startPoint x: 220, startPoint y: 159, endPoint x: 53, endPoint y: 134, distance: 168.1
click at [52, 134] on main "The MLC Public Work Search The accuracy and completeness of The MLC's data is d…" at bounding box center [331, 166] width 662 height 301
paste input "I63JZ"
type input "FI63JZ"
click at [545, 204] on button "Search" at bounding box center [540, 203] width 52 height 17
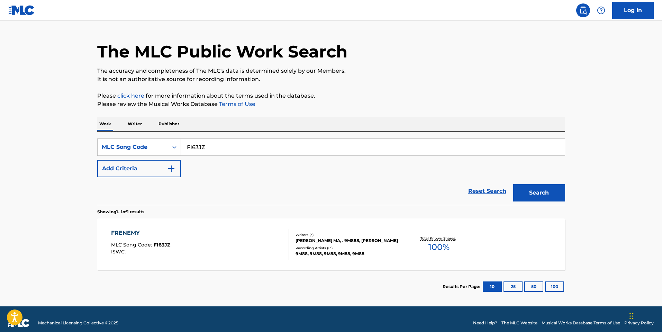
scroll to position [23, 0]
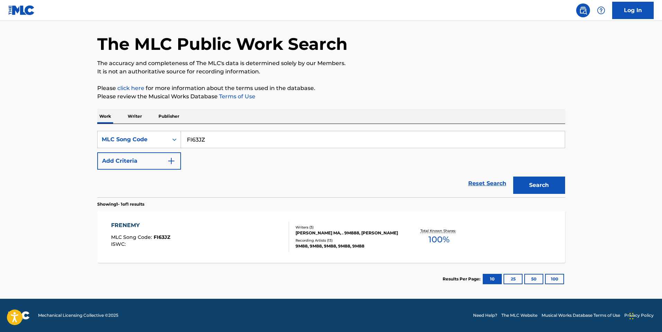
click at [222, 243] on div "FRENEMY MLC Song Code : FI63JZ ISWC :" at bounding box center [200, 236] width 178 height 31
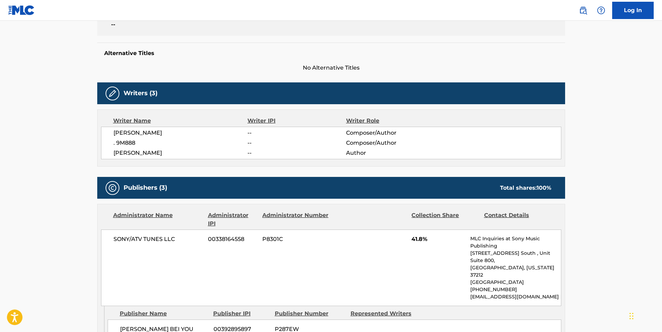
scroll to position [104, 0]
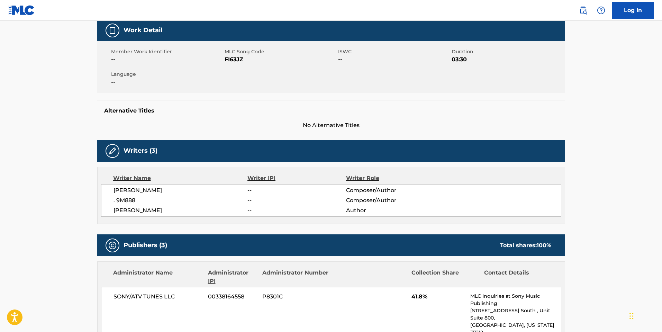
click at [179, 147] on div "Writers (3)" at bounding box center [331, 151] width 468 height 22
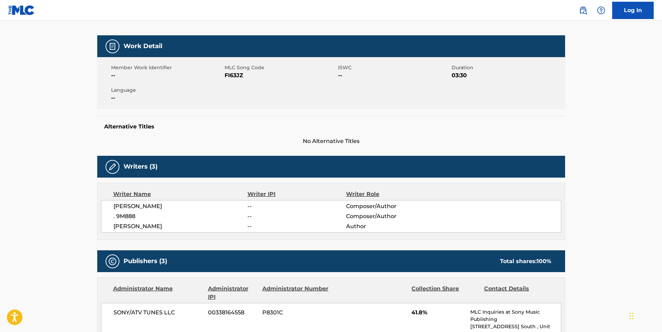
scroll to position [0, 0]
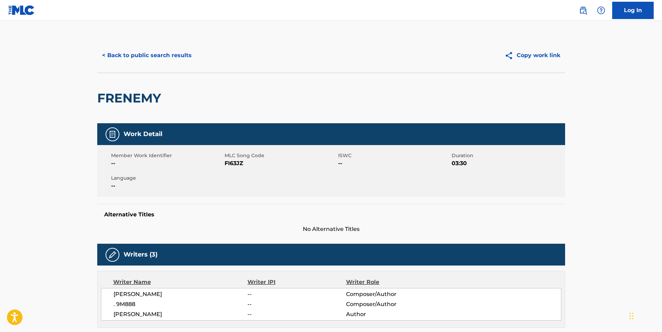
click at [158, 58] on button "< Back to public search results" at bounding box center [146, 55] width 99 height 17
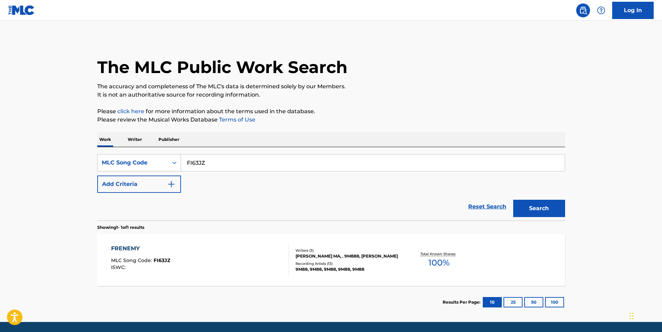
scroll to position [5, 0]
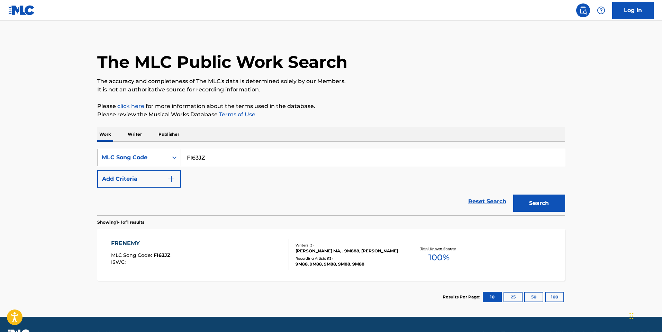
paste input "Search Form"
type input "FI63"
drag, startPoint x: 228, startPoint y: 153, endPoint x: 32, endPoint y: 131, distance: 197.5
click at [32, 131] on main "The MLC Public Work Search The accuracy and completeness of The MLC's data is d…" at bounding box center [331, 166] width 662 height 301
paste input "Search Form"
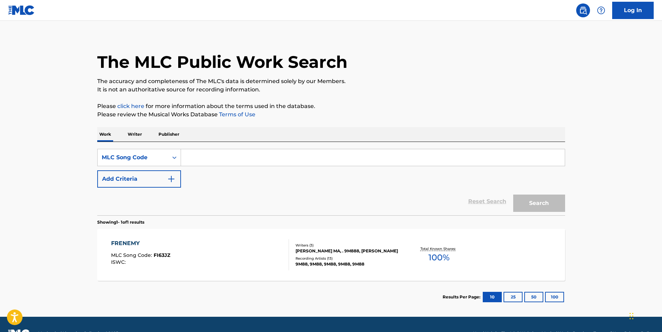
paste input "Search Form"
click at [208, 162] on input "Search Form" at bounding box center [373, 157] width 384 height 17
paste input "FB604R"
type input "FB604R"
click at [548, 206] on button "Search" at bounding box center [540, 203] width 52 height 17
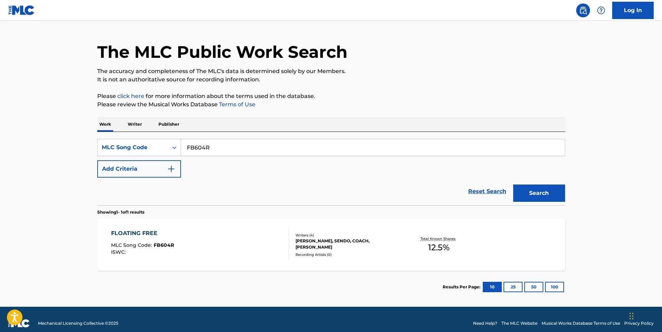
scroll to position [23, 0]
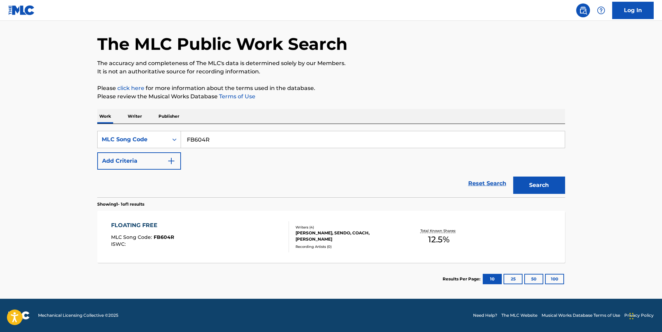
click at [292, 239] on div "Writers ( 4 ) [PERSON_NAME], SENDO, COACH, [PERSON_NAME] Recording Artists ( 0 )" at bounding box center [344, 237] width 111 height 25
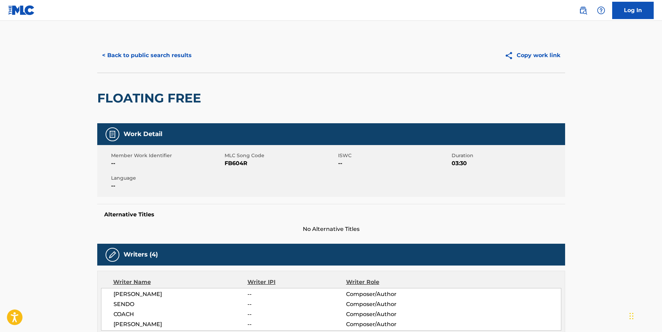
click at [166, 57] on button "< Back to public search results" at bounding box center [146, 55] width 99 height 17
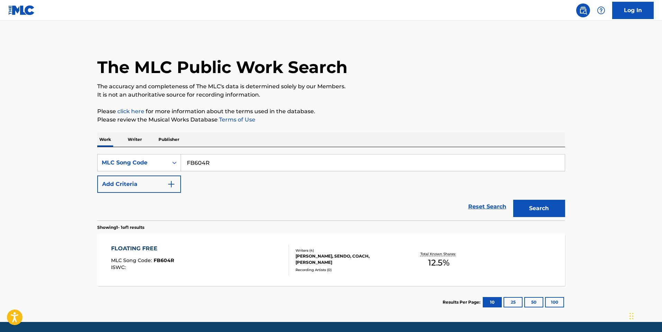
scroll to position [5, 0]
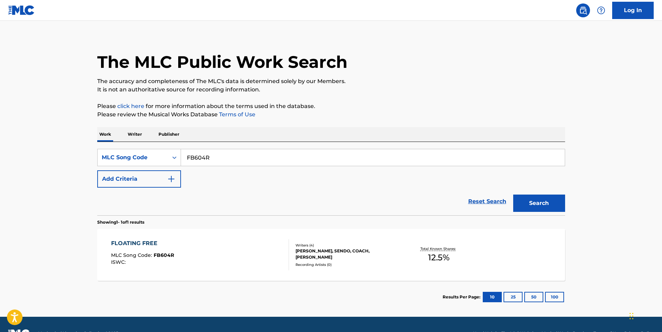
drag, startPoint x: 235, startPoint y: 160, endPoint x: 74, endPoint y: 146, distance: 161.3
click at [74, 145] on main "The MLC Public Work Search The accuracy and completeness of The MLC's data is d…" at bounding box center [331, 166] width 662 height 301
paste input "I63JZ"
type input "FI63JZ"
click at [547, 202] on button "Search" at bounding box center [540, 203] width 52 height 17
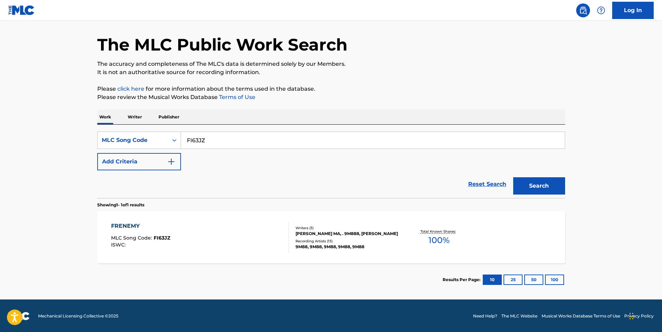
scroll to position [23, 0]
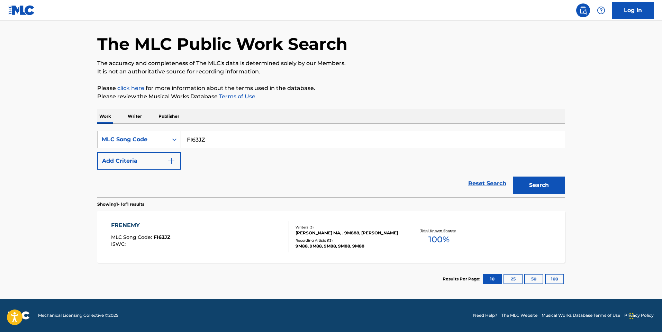
click at [190, 250] on div "FRENEMY MLC Song Code : FI63JZ ISWC :" at bounding box center [200, 236] width 178 height 31
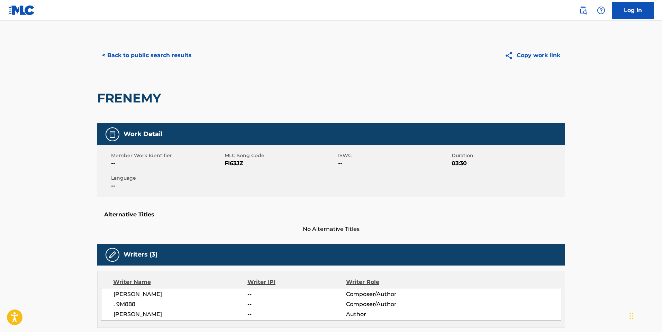
drag, startPoint x: 256, startPoint y: 260, endPoint x: 266, endPoint y: 260, distance: 10.4
click at [258, 260] on div "Writers (3)" at bounding box center [331, 255] width 468 height 22
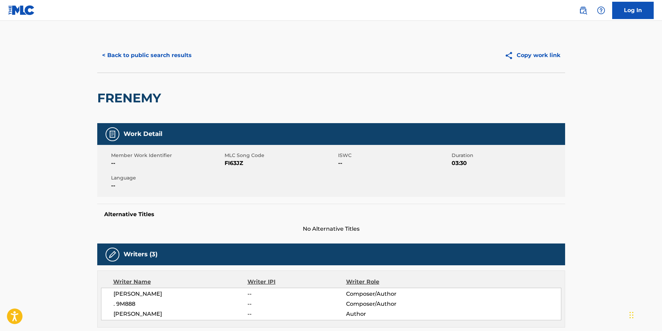
click at [143, 56] on button "< Back to public search results" at bounding box center [146, 55] width 99 height 17
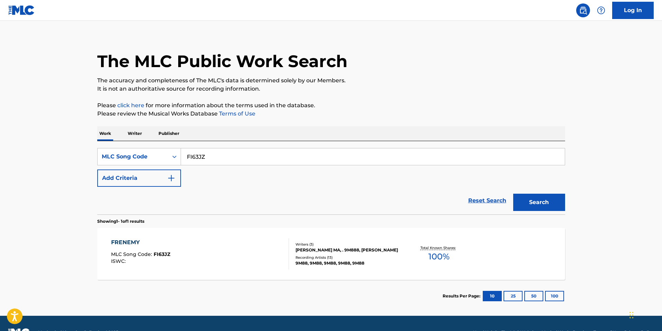
drag, startPoint x: 225, startPoint y: 157, endPoint x: 90, endPoint y: 145, distance: 135.6
click at [98, 145] on div "SearchWithCriteriad5c8604e-2178-4a5a-a254-67f5bca27ef7 MLC Song Code FI63JZ Add…" at bounding box center [331, 177] width 468 height 73
paste input "0ZWE"
type input "FI0ZWE"
click at [533, 201] on button "Search" at bounding box center [540, 202] width 52 height 17
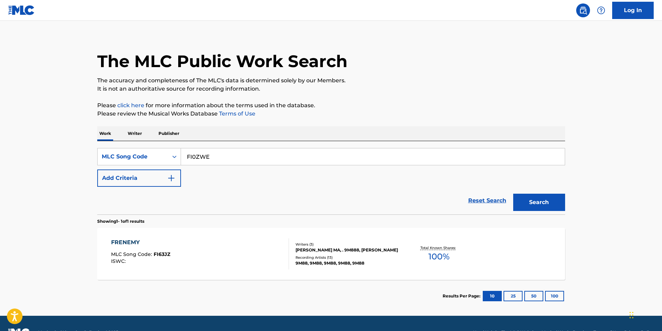
scroll to position [0, 0]
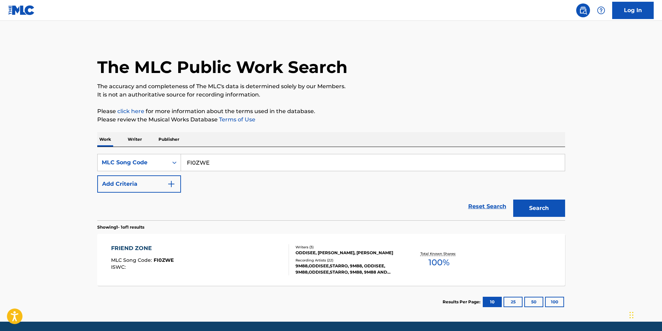
click at [186, 248] on div "FRIEND ZONE MLC Song Code : FI0ZWE ISWC :" at bounding box center [200, 259] width 178 height 31
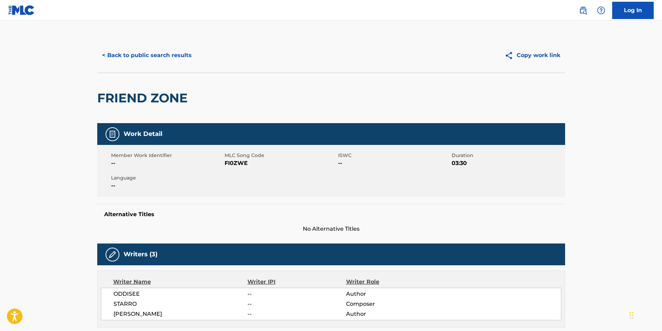
click at [150, 52] on button "< Back to public search results" at bounding box center [146, 55] width 99 height 17
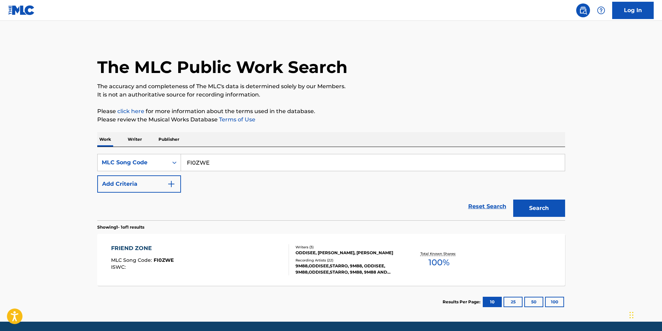
drag, startPoint x: 245, startPoint y: 156, endPoint x: 63, endPoint y: 156, distance: 182.5
click at [63, 157] on main "The MLC Public Work Search The accuracy and completeness of The MLC's data is d…" at bounding box center [331, 171] width 662 height 301
paste input "GA6I9D"
type input "GA6I9D"
click at [551, 205] on button "Search" at bounding box center [540, 208] width 52 height 17
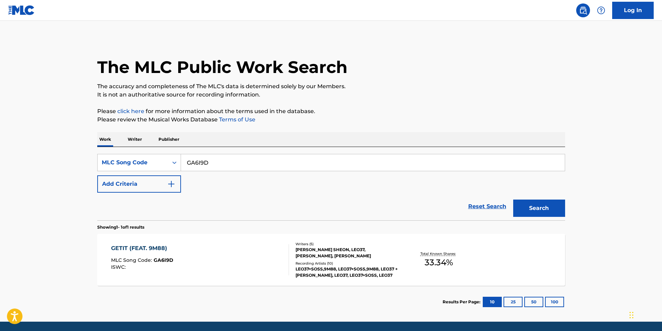
click at [221, 279] on div "GETIT (FEAT. 9M88) MLC Song Code : GA6I9D ISWC : Writers ( 5 ) [PERSON_NAME] SH…" at bounding box center [331, 260] width 468 height 52
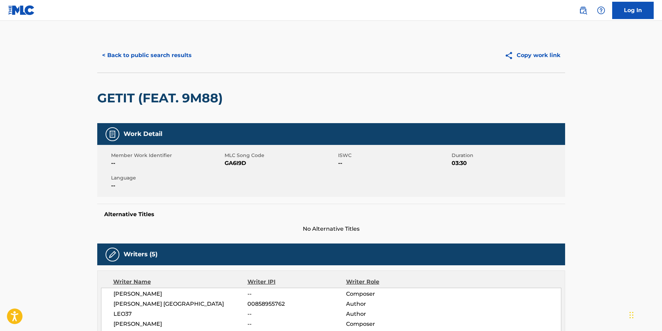
click at [162, 47] on button "< Back to public search results" at bounding box center [146, 55] width 99 height 17
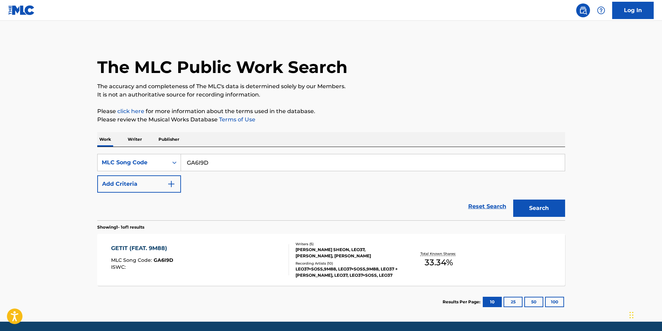
drag, startPoint x: 216, startPoint y: 161, endPoint x: 26, endPoint y: 134, distance: 192.0
click at [28, 134] on main "The MLC Public Work Search The accuracy and completeness of The MLC's data is d…" at bounding box center [331, 171] width 662 height 301
paste input "E1ON8"
type input "GE1ON8"
click at [514, 200] on button "Search" at bounding box center [540, 208] width 52 height 17
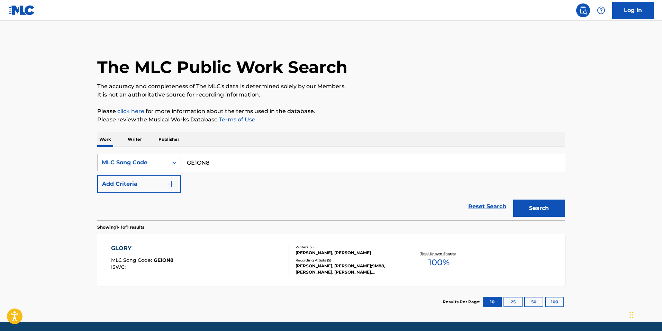
click at [141, 261] on span "MLC Song Code :" at bounding box center [132, 260] width 43 height 6
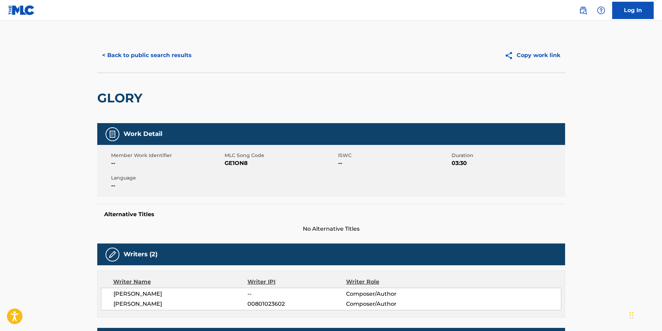
click at [148, 59] on button "< Back to public search results" at bounding box center [146, 55] width 99 height 17
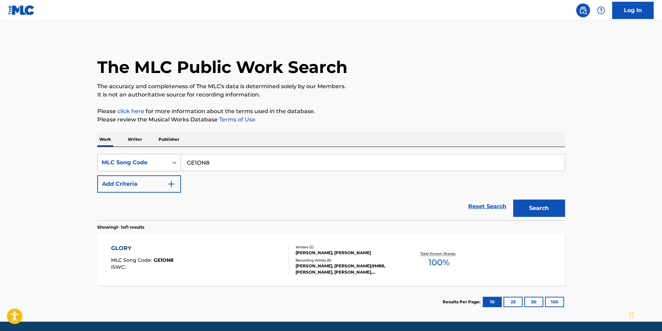
drag, startPoint x: 216, startPoint y: 160, endPoint x: 160, endPoint y: 158, distance: 56.2
click at [157, 156] on div "SearchWithCriteriad5c8604e-2178-4a5a-a254-67f5bca27ef7 MLC Song Code GE1ON8" at bounding box center [331, 162] width 468 height 17
paste input "[PERSON_NAME]"
type input "[PERSON_NAME]"
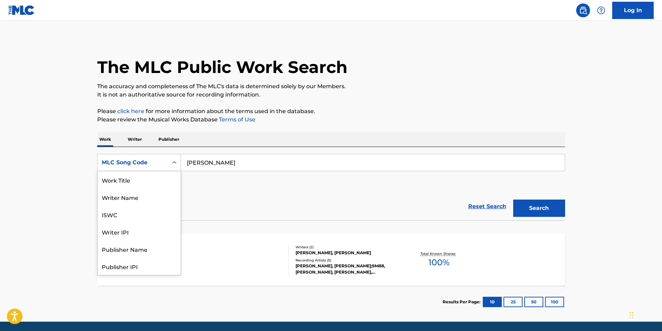
click at [154, 164] on div "MLC Song Code" at bounding box center [133, 163] width 62 height 8
click at [143, 179] on div "Work Title" at bounding box center [139, 179] width 83 height 17
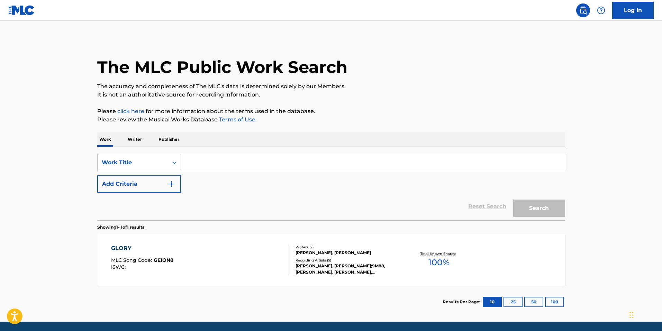
click at [149, 192] on button "Add Criteria" at bounding box center [139, 184] width 84 height 17
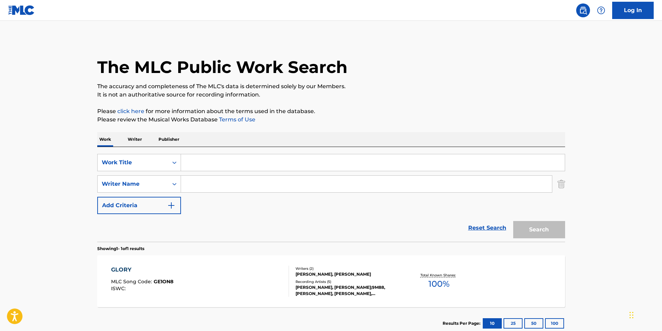
click at [241, 154] on div "SearchWithCriteriaaadad369-84c3-4a10-a577-69dd30cf6bc4 Work Title SearchWithCri…" at bounding box center [331, 194] width 468 height 95
click at [234, 165] on input "Search Form" at bounding box center [373, 162] width 384 height 17
paste input "[PERSON_NAME]"
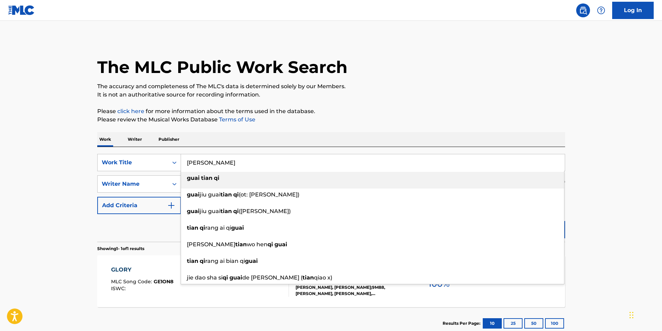
click at [222, 184] on div "[PERSON_NAME]" at bounding box center [372, 178] width 383 height 12
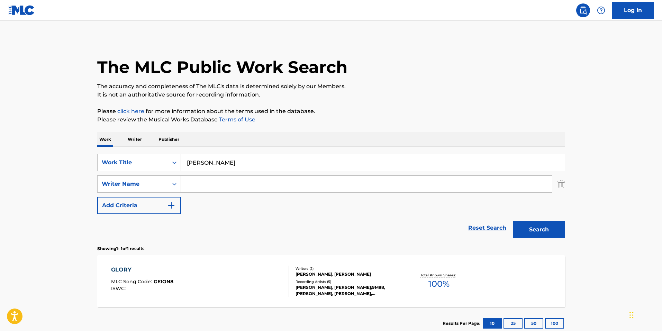
click at [224, 180] on input "Search Form" at bounding box center [366, 184] width 371 height 17
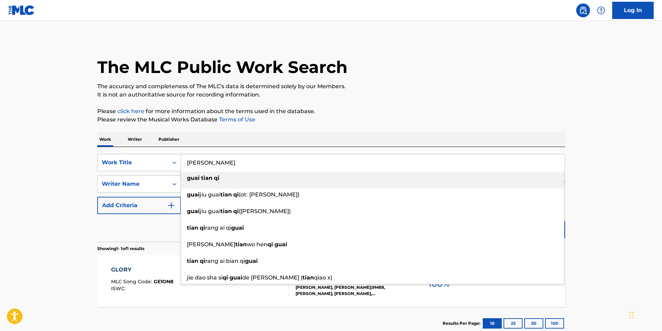
drag, startPoint x: 241, startPoint y: 170, endPoint x: 127, endPoint y: 150, distance: 116.0
click at [126, 150] on div "SearchWithCriteriaaadad369-84c3-4a10-a577-69dd30cf6bc4 Work Title guai tian qi …" at bounding box center [331, 194] width 468 height 95
paste input "Guai Tian Q"
type input "[PERSON_NAME]"
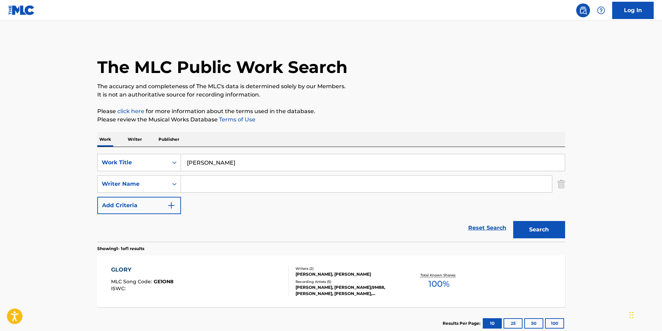
click at [56, 168] on main "The MLC Public Work Search The accuracy and completeness of The MLC's data is d…" at bounding box center [331, 182] width 662 height 323
click at [202, 180] on input "Search Form" at bounding box center [366, 184] width 371 height 17
type input "baba"
click at [514, 221] on button "Search" at bounding box center [540, 229] width 52 height 17
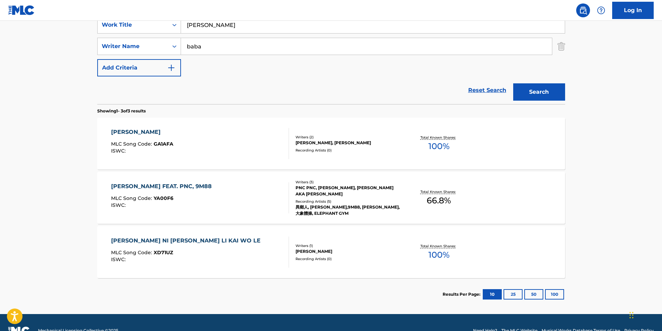
scroll to position [139, 0]
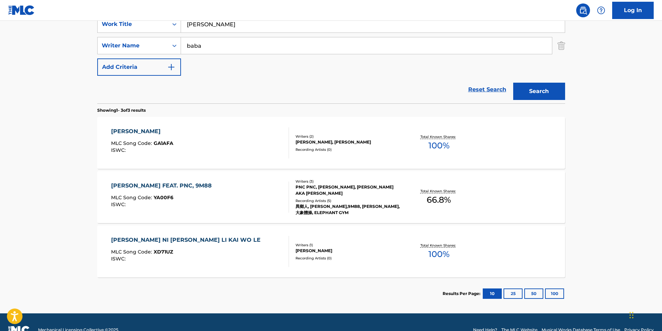
click at [216, 152] on div "[PERSON_NAME] MLC Song Code : GA1AFA ISWC :" at bounding box center [200, 142] width 178 height 31
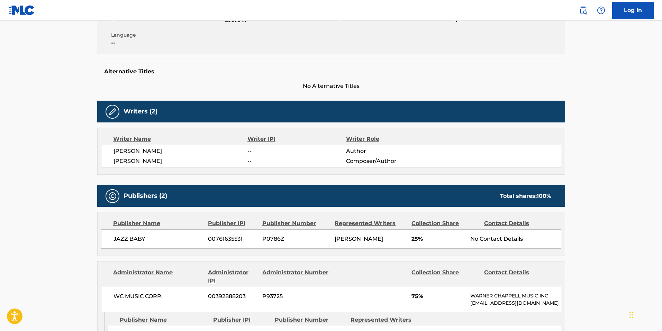
scroll to position [67, 0]
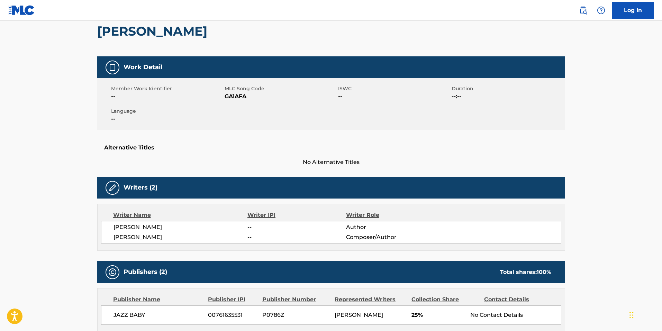
drag, startPoint x: 216, startPoint y: 88, endPoint x: 222, endPoint y: 91, distance: 7.4
click at [216, 88] on span "Member Work Identifier" at bounding box center [167, 88] width 112 height 7
click at [231, 97] on span "GA1AFA" at bounding box center [281, 96] width 112 height 8
click at [236, 98] on span "GA1AFA" at bounding box center [281, 96] width 112 height 8
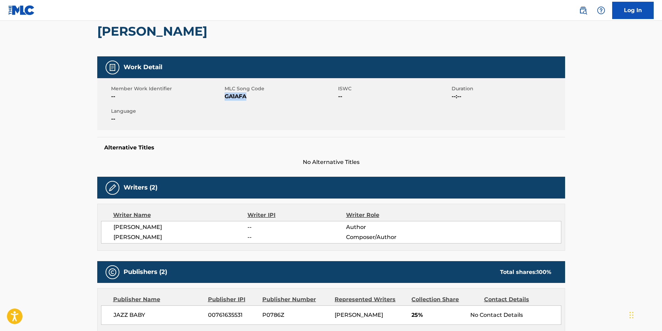
copy span "GA1AFA"
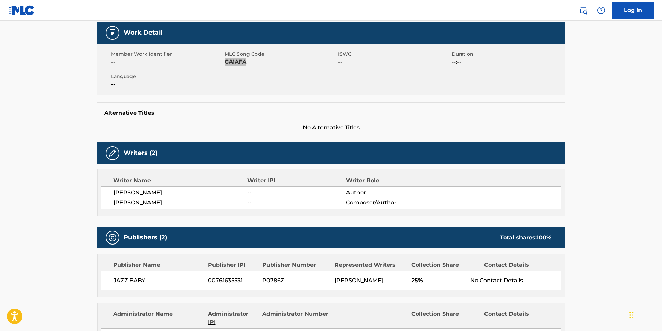
scroll to position [0, 0]
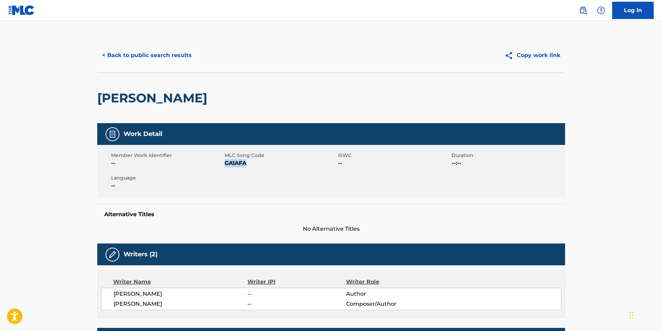
click at [142, 53] on button "< Back to public search results" at bounding box center [146, 55] width 99 height 17
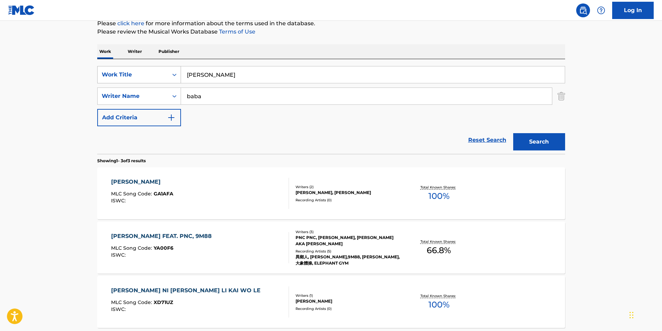
scroll to position [80, 0]
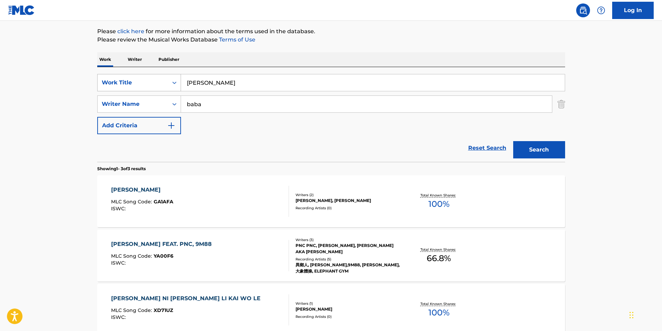
click at [127, 90] on div "Work Title" at bounding box center [139, 82] width 84 height 17
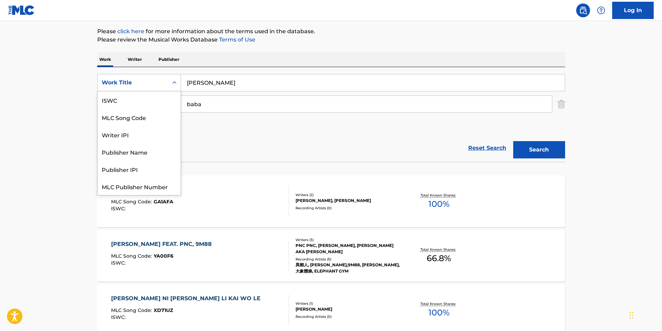
scroll to position [17, 0]
click at [132, 107] on div "MLC Song Code" at bounding box center [139, 99] width 83 height 17
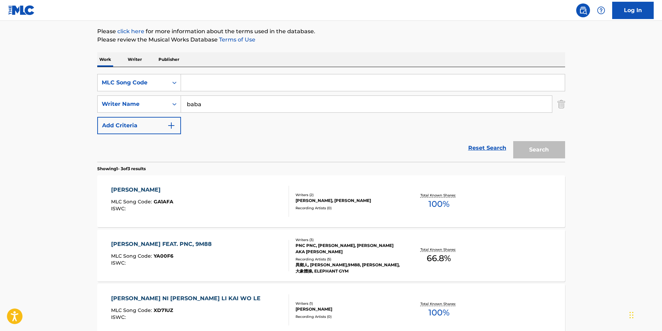
drag, startPoint x: 561, startPoint y: 107, endPoint x: 445, endPoint y: 95, distance: 116.2
click at [561, 106] on img "Search Form" at bounding box center [562, 104] width 8 height 17
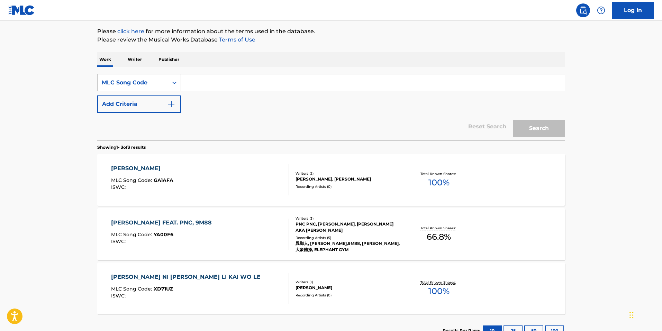
click at [209, 83] on input "Search Form" at bounding box center [373, 82] width 384 height 17
paste input "HA6M60"
type input "HA6M60"
click at [533, 127] on button "Search" at bounding box center [540, 128] width 52 height 17
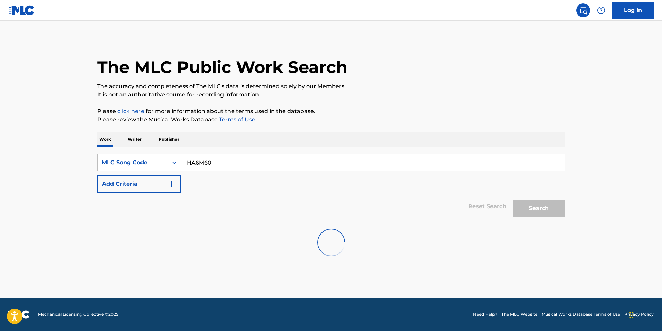
scroll to position [0, 0]
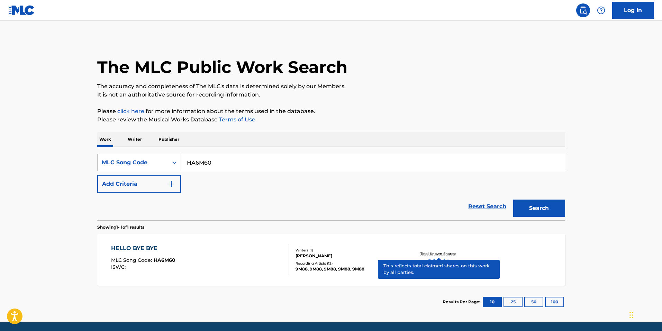
click at [307, 307] on section "Results Per Page: 10 25 50 100" at bounding box center [331, 302] width 468 height 33
click at [168, 262] on span "HA6M60" at bounding box center [165, 260] width 22 height 6
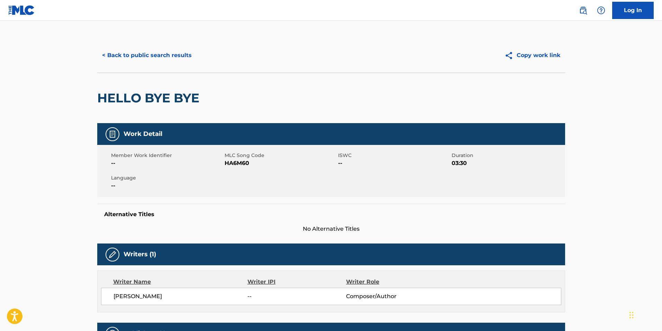
click at [126, 54] on button "< Back to public search results" at bounding box center [146, 55] width 99 height 17
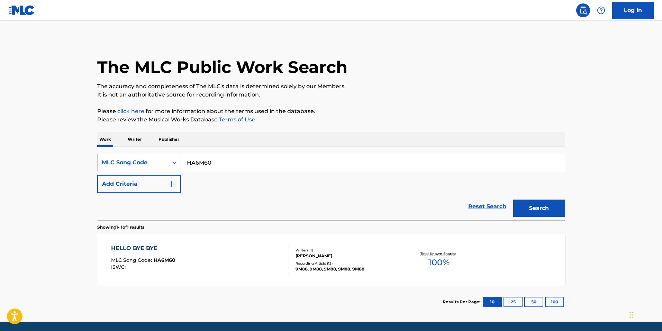
drag, startPoint x: 227, startPoint y: 162, endPoint x: 121, endPoint y: 152, distance: 107.1
click at [121, 152] on div "SearchWithCriteriaf9cc5519-f492-4ae4-af9a-6ab0c4304226 MLC Song Code HA6M60 Add…" at bounding box center [331, 183] width 468 height 73
paste input "0P22"
type input "HA0P22"
click at [514, 200] on button "Search" at bounding box center [540, 208] width 52 height 17
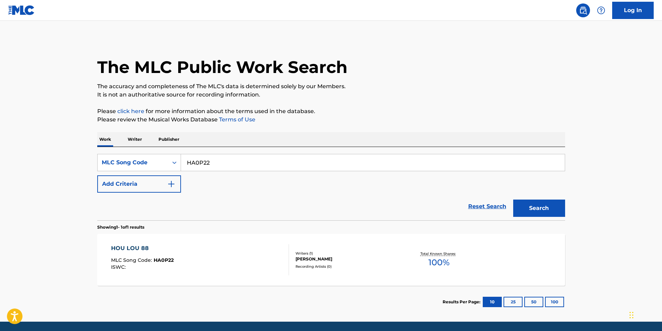
click at [224, 261] on div "HOU LOU 88 MLC Song Code : HA0P22 ISWC :" at bounding box center [200, 259] width 178 height 31
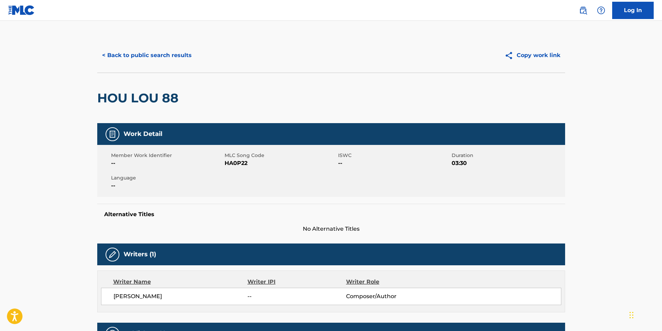
click at [123, 55] on button "< Back to public search results" at bounding box center [146, 55] width 99 height 17
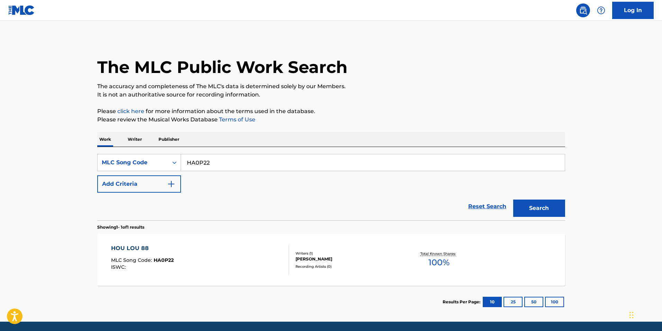
drag, startPoint x: 217, startPoint y: 154, endPoint x: 117, endPoint y: 151, distance: 99.8
click at [119, 151] on div "SearchWithCriteriaf9cc5519-f492-4ae4-af9a-6ab0c4304226 MLC Song Code HA0P22 Add…" at bounding box center [331, 183] width 468 height 73
paste input "IC85BE"
type input "IC85BE"
click at [542, 212] on button "Search" at bounding box center [540, 208] width 52 height 17
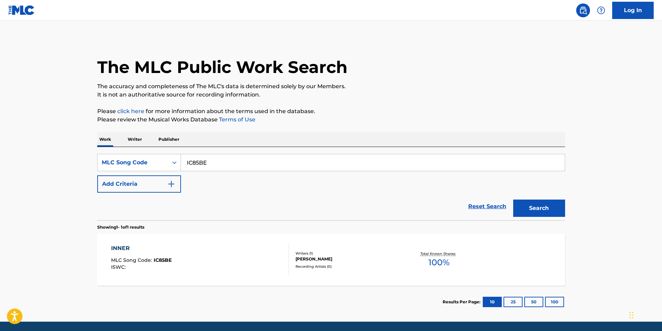
click at [375, 285] on div "INNER MLC Song Code : IC85BE ISWC : Writers ( 1 ) [PERSON_NAME] Recording Artis…" at bounding box center [331, 260] width 468 height 52
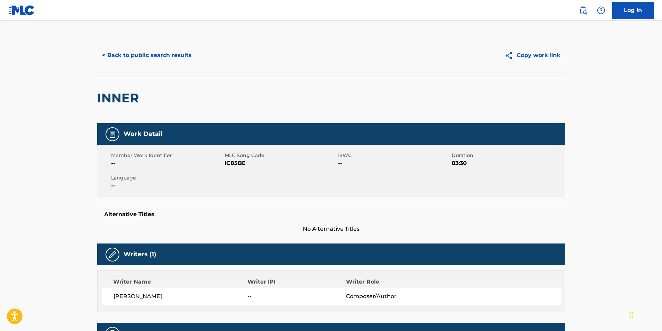
click at [159, 52] on button "< Back to public search results" at bounding box center [146, 55] width 99 height 17
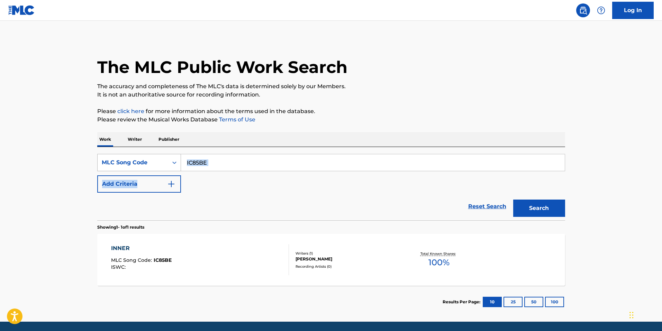
drag, startPoint x: 216, startPoint y: 171, endPoint x: 128, endPoint y: 157, distance: 89.5
click at [128, 157] on div "SearchWithCriteriaf9cc5519-f492-4ae4-af9a-6ab0c4304226 MLC Song Code IC85BE Add…" at bounding box center [331, 173] width 468 height 39
click at [280, 167] on input "IC85BE" at bounding box center [373, 162] width 384 height 17
click at [281, 165] on input "IC85BE" at bounding box center [373, 162] width 384 height 17
click at [283, 165] on input "IC85BE" at bounding box center [373, 162] width 384 height 17
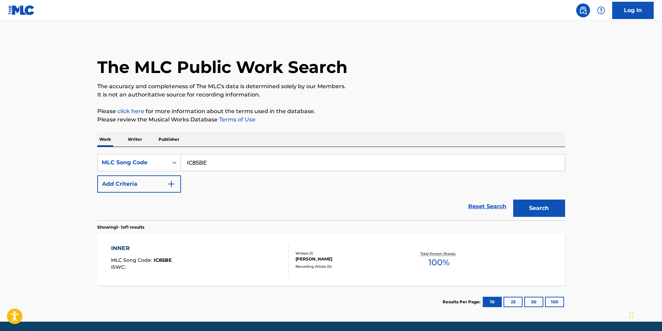
click at [283, 165] on input "IC85BE" at bounding box center [373, 162] width 384 height 17
paste input "47Q"
type input "IC847Q"
click at [546, 209] on button "Search" at bounding box center [540, 208] width 52 height 17
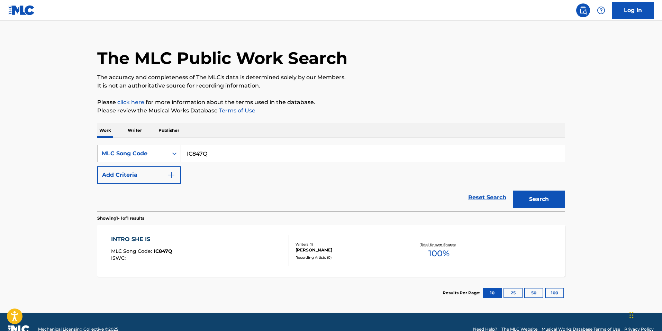
scroll to position [24, 0]
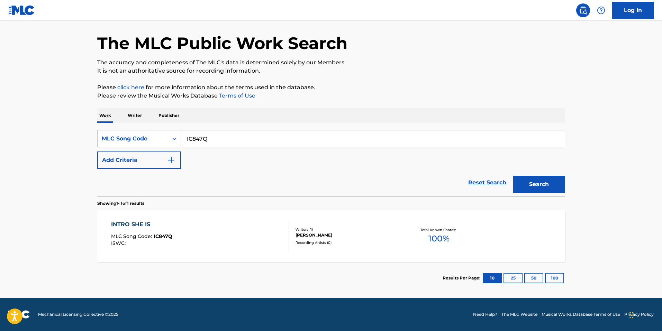
click at [186, 247] on div "INTRO SHE IS MLC Song Code : IC847Q ISWC :" at bounding box center [200, 236] width 178 height 31
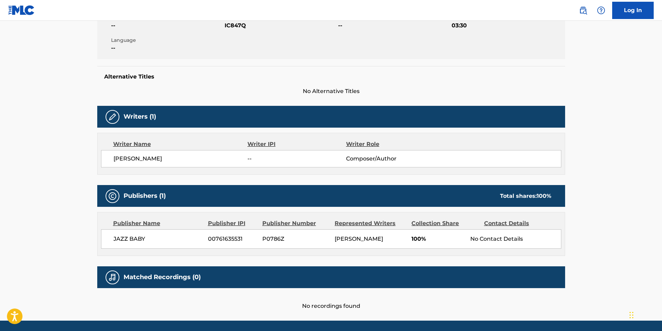
scroll to position [161, 0]
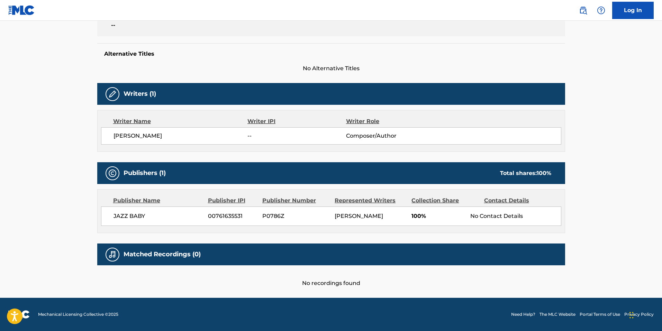
click at [92, 276] on div "< Back to public search results Copy work link INTRO SHE IS Work Detail Member …" at bounding box center [331, 82] width 485 height 410
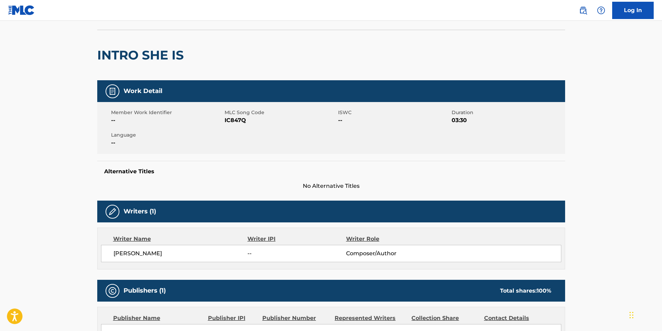
scroll to position [0, 0]
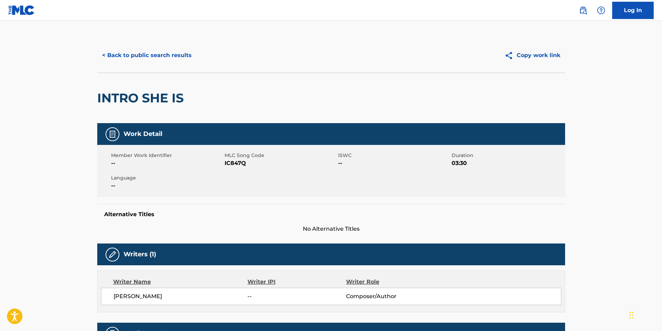
click at [142, 60] on button "< Back to public search results" at bounding box center [146, 55] width 99 height 17
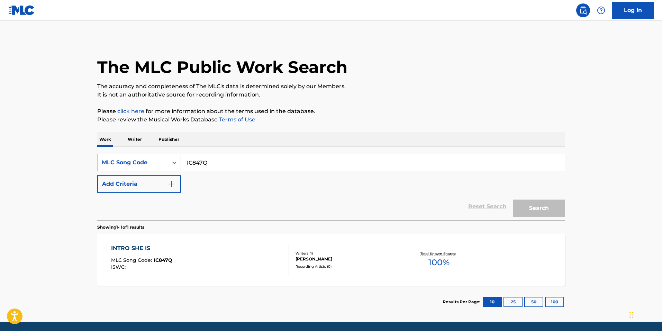
scroll to position [6, 0]
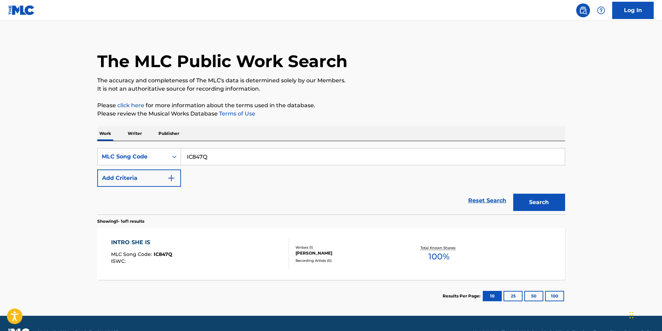
drag, startPoint x: 227, startPoint y: 158, endPoint x: 106, endPoint y: 144, distance: 122.1
click at [109, 144] on div "SearchWithCriteriaf9cc5519-f492-4ae4-af9a-6ab0c4304226 MLC Song Code IC847Q Add…" at bounding box center [331, 177] width 468 height 73
paste input "JC70NC"
type input "JC70NC"
click at [560, 208] on button "Search" at bounding box center [540, 202] width 52 height 17
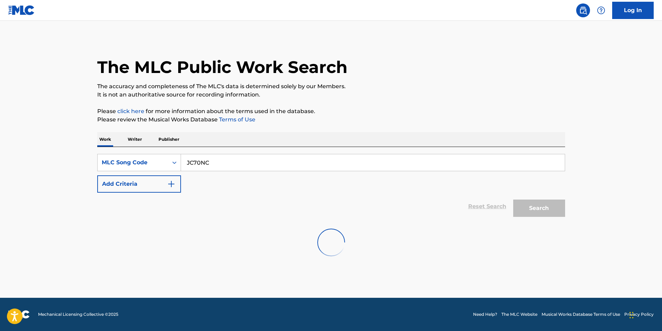
scroll to position [0, 0]
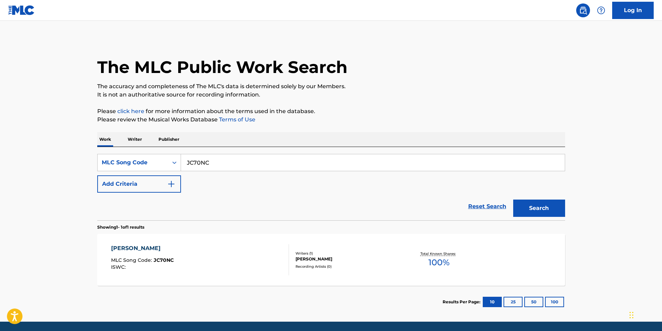
click at [198, 253] on div "[PERSON_NAME] [PERSON_NAME] MLC Song Code : JC70NC ISWC :" at bounding box center [200, 259] width 178 height 31
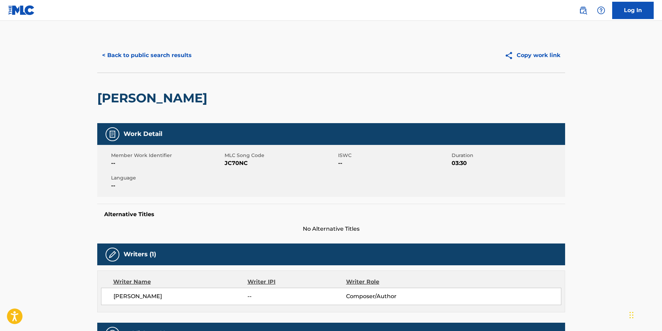
click at [135, 48] on button "< Back to public search results" at bounding box center [146, 55] width 99 height 17
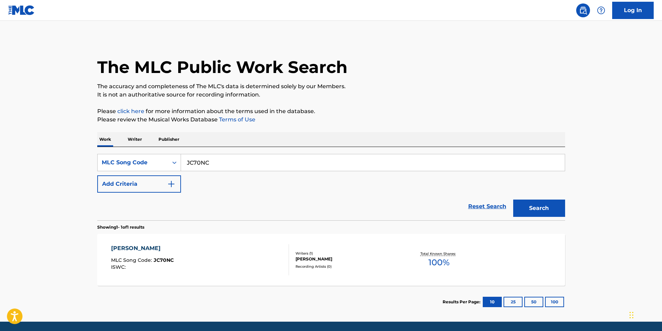
drag, startPoint x: 208, startPoint y: 158, endPoint x: 142, endPoint y: 152, distance: 66.4
click at [151, 152] on div "SearchWithCriteriaf9cc5519-f492-4ae4-af9a-6ab0c4304226 MLC Song Code JC70NC Add…" at bounding box center [331, 183] width 468 height 73
paste input "40L2"
type input "JC40L2"
click at [548, 206] on button "Search" at bounding box center [540, 208] width 52 height 17
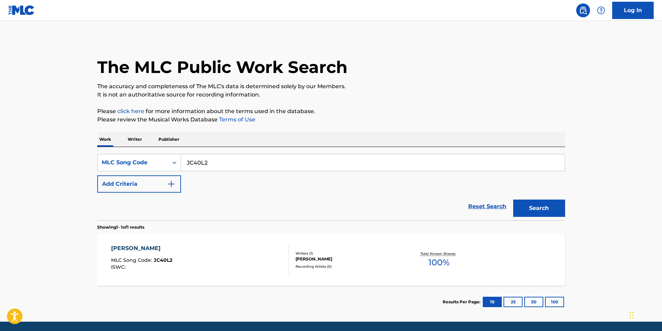
click at [194, 253] on div "JIU TOU SHEN RI NAI MLC Song Code : JC40L2 ISWC :" at bounding box center [200, 259] width 178 height 31
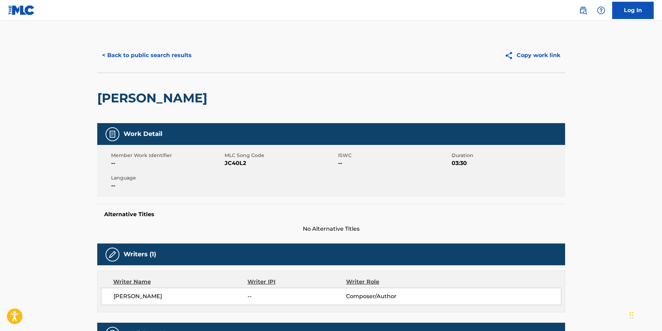
click at [130, 54] on button "< Back to public search results" at bounding box center [146, 55] width 99 height 17
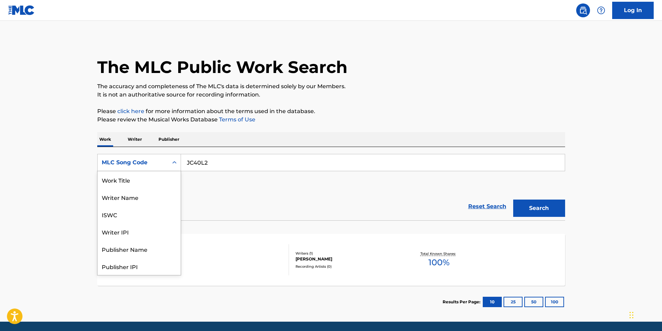
click at [175, 161] on icon "Search Form" at bounding box center [174, 162] width 7 height 7
drag, startPoint x: 135, startPoint y: 185, endPoint x: 158, endPoint y: 186, distance: 22.5
click at [135, 185] on div "Work Title" at bounding box center [139, 179] width 83 height 17
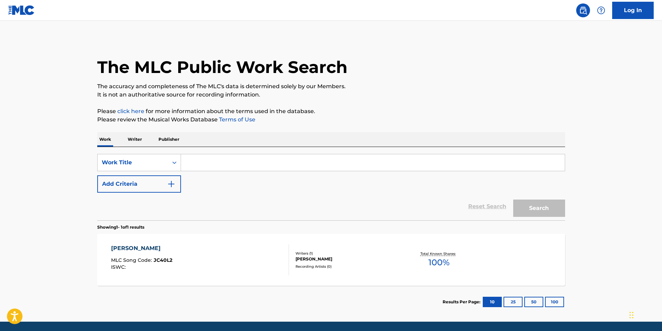
click at [153, 184] on button "Add Criteria" at bounding box center [139, 184] width 84 height 17
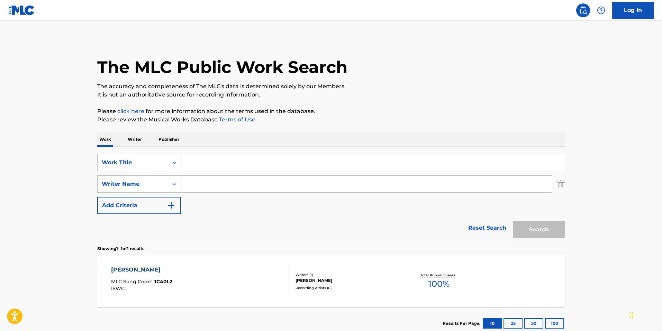
click at [226, 174] on div "SearchWithCriteria4adbdc8d-527d-4e25-b0ff-d7b5a736e4ba Work Title SearchWithCri…" at bounding box center [331, 184] width 468 height 60
click at [224, 168] on input "Search Form" at bounding box center [373, 162] width 384 height 17
paste input "[PERSON_NAME] Wo Ba"
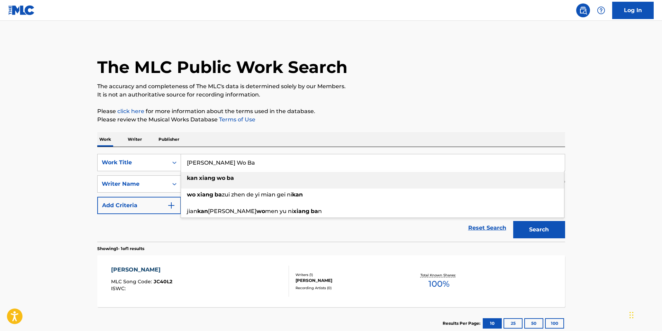
click at [209, 182] on div "kan xiang wo ba" at bounding box center [372, 178] width 383 height 12
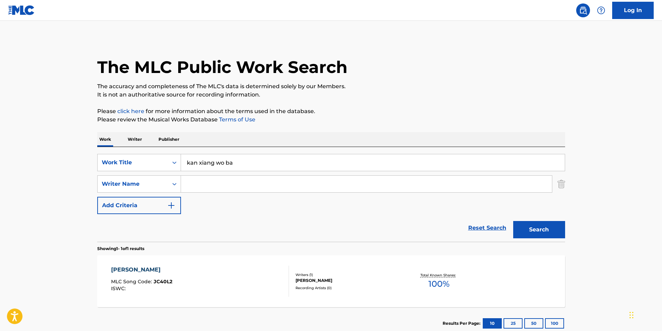
drag, startPoint x: 250, startPoint y: 164, endPoint x: 15, endPoint y: 137, distance: 236.3
click at [14, 137] on main "The MLC Public Work Search The accuracy and completeness of The MLC's data is d…" at bounding box center [331, 182] width 662 height 323
paste input "[PERSON_NAME] Wo B"
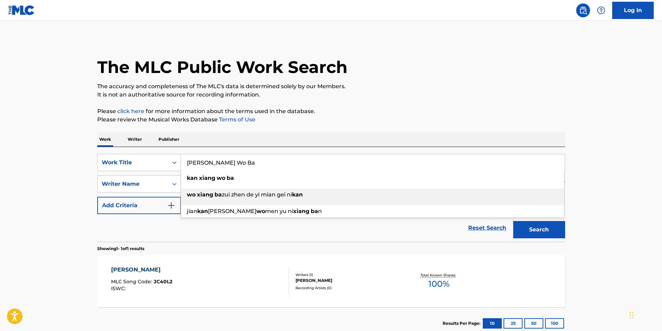
type input "[PERSON_NAME] Wo Ba"
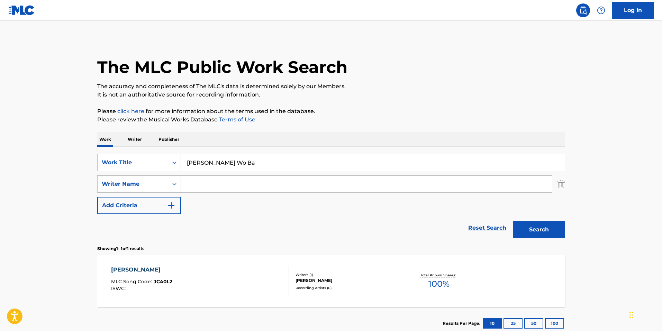
click at [274, 262] on div "[PERSON_NAME] RI NAI MLC Song Code : JC40L2 ISWC : Writers ( 1 ) [PERSON_NAME] …" at bounding box center [331, 282] width 468 height 52
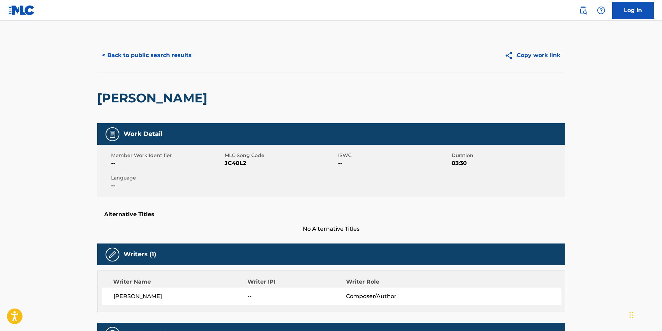
click at [133, 41] on div "< Back to public search results Copy work link" at bounding box center [331, 55] width 468 height 35
click at [134, 55] on button "< Back to public search results" at bounding box center [146, 55] width 99 height 17
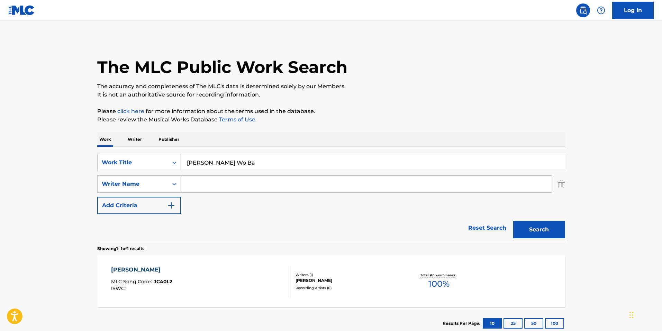
click at [214, 183] on input "Search Form" at bounding box center [366, 184] width 371 height 17
type input "baba"
click at [514, 221] on button "Search" at bounding box center [540, 229] width 52 height 17
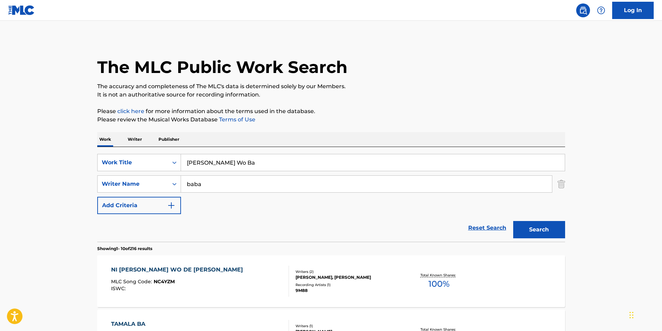
click at [550, 227] on button "Search" at bounding box center [540, 229] width 52 height 17
click at [307, 191] on input "baba" at bounding box center [366, 184] width 371 height 17
click at [514, 221] on button "Search" at bounding box center [540, 229] width 52 height 17
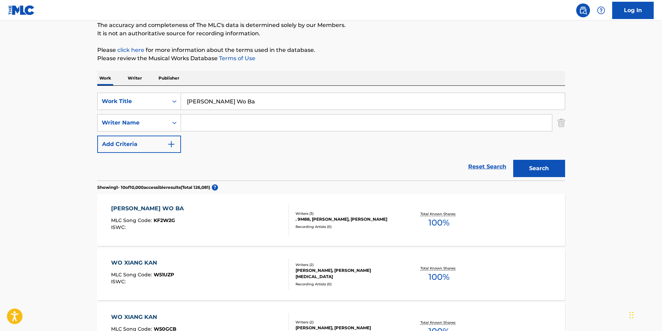
scroll to position [69, 0]
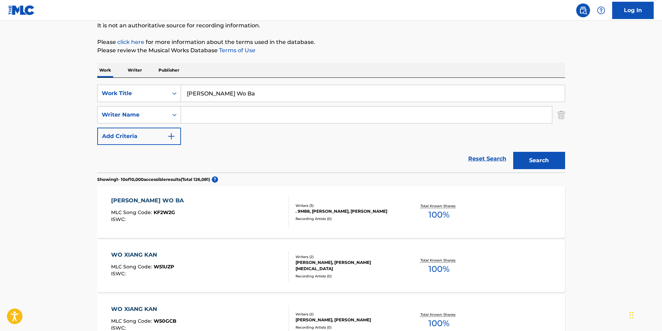
click at [312, 205] on div "Writers ( 3 )" at bounding box center [348, 205] width 105 height 5
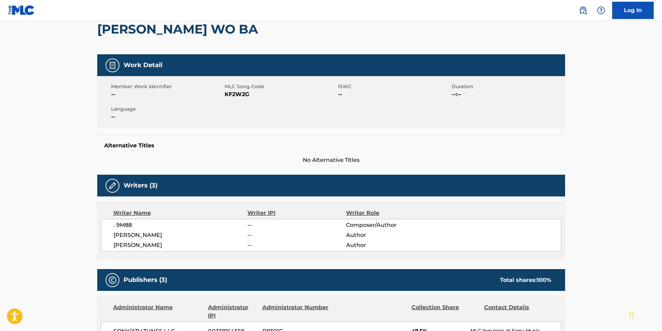
scroll to position [69, 0]
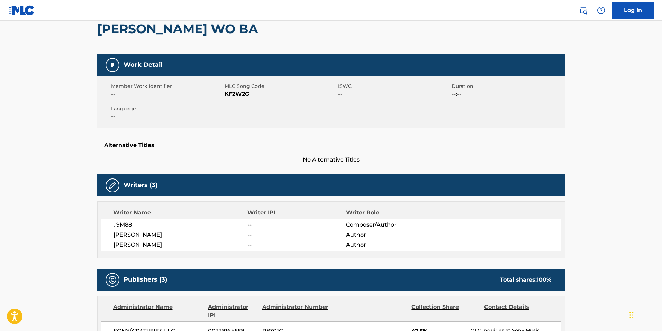
click at [235, 96] on span "KF2W2G" at bounding box center [281, 94] width 112 height 8
copy span "KF2W2G"
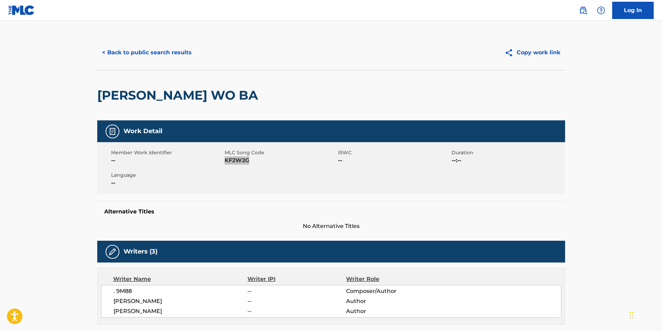
scroll to position [0, 0]
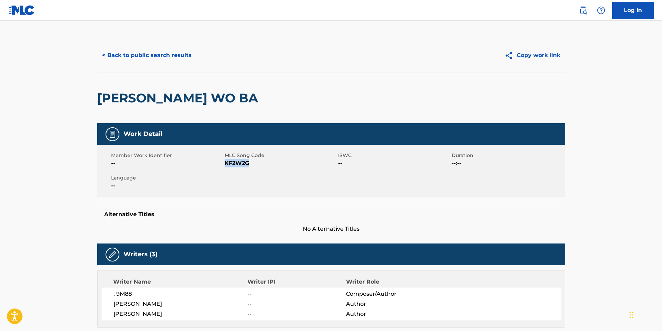
click at [146, 56] on button "< Back to public search results" at bounding box center [146, 55] width 99 height 17
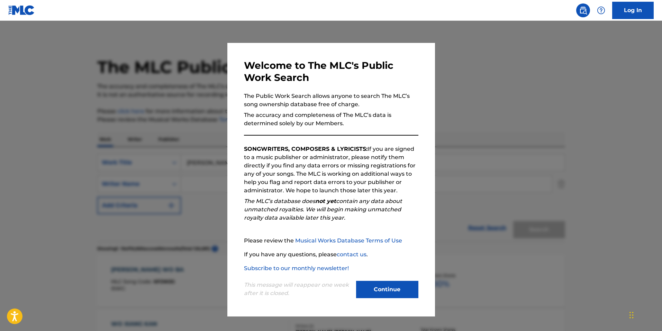
scroll to position [69, 0]
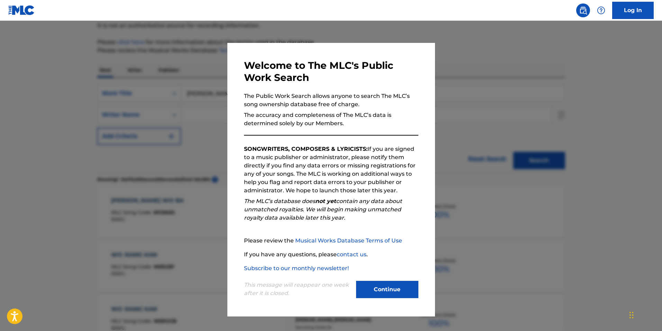
drag, startPoint x: 384, startPoint y: 287, endPoint x: 376, endPoint y: 283, distance: 8.8
click at [384, 287] on button "Continue" at bounding box center [387, 289] width 62 height 17
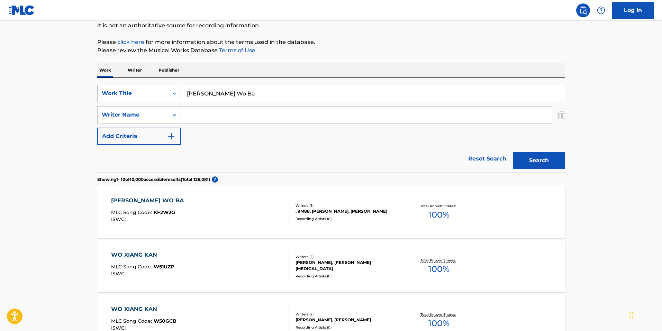
click at [118, 89] on div "Work Title" at bounding box center [133, 93] width 62 height 8
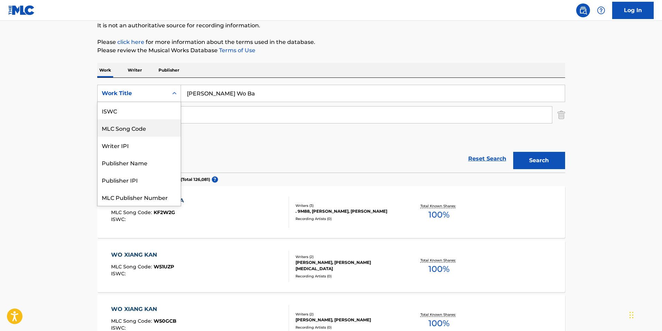
scroll to position [17, 0]
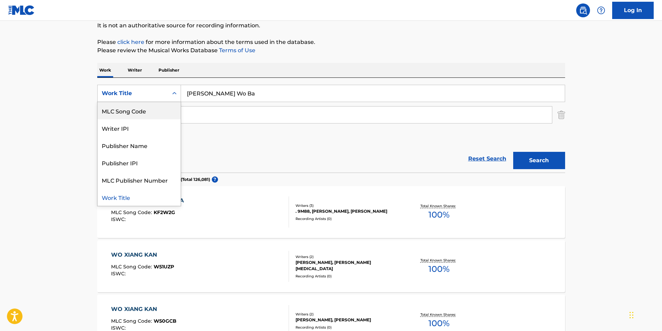
click at [131, 111] on div "MLC Song Code" at bounding box center [139, 110] width 83 height 17
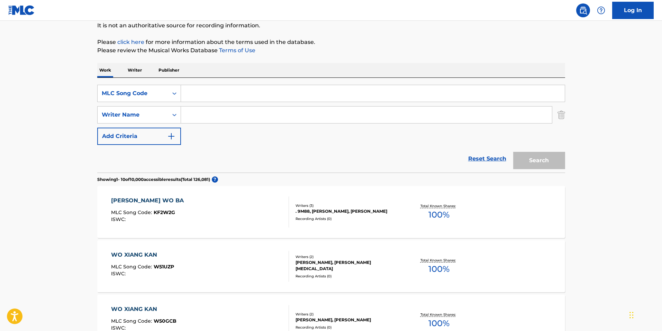
click at [258, 93] on input "Search Form" at bounding box center [373, 93] width 384 height 17
paste input "LA3Q6O"
type input "LA3Q6O"
click at [561, 115] on img "Search Form" at bounding box center [562, 114] width 8 height 17
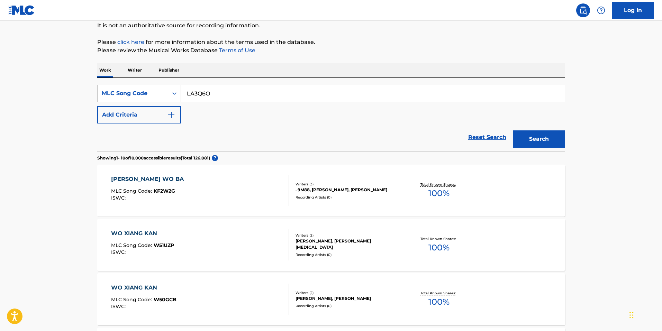
click at [540, 139] on button "Search" at bounding box center [540, 139] width 52 height 17
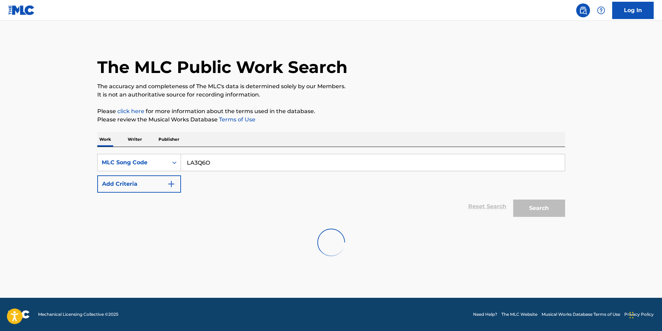
scroll to position [0, 0]
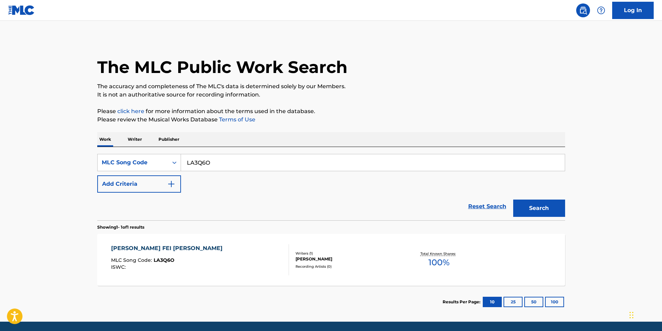
click at [442, 275] on div "[PERSON_NAME] FEI [PERSON_NAME] MLC Song Code : LA3Q6O ISWC : Writers ( 1 ) [PE…" at bounding box center [331, 260] width 468 height 52
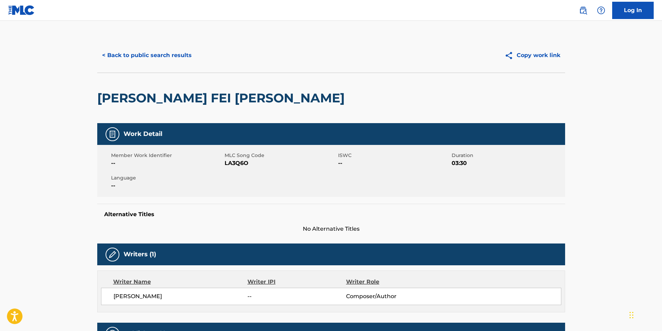
click at [151, 55] on button "< Back to public search results" at bounding box center [146, 55] width 99 height 17
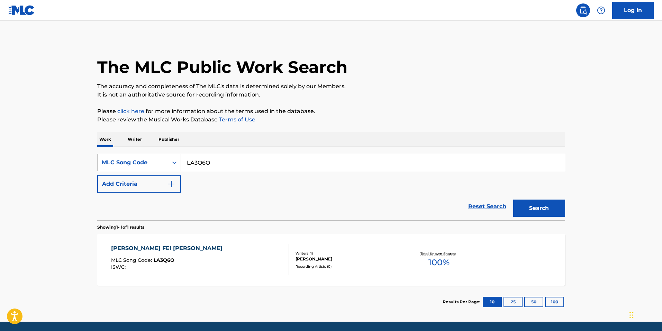
drag, startPoint x: 244, startPoint y: 161, endPoint x: 48, endPoint y: 137, distance: 197.4
click at [23, 132] on main "The MLC Public Work Search The accuracy and completeness of The MLC's data is d…" at bounding box center [331, 171] width 662 height 301
paste input "E51LQ"
type input "LE51LQ"
click at [556, 207] on button "Search" at bounding box center [540, 208] width 52 height 17
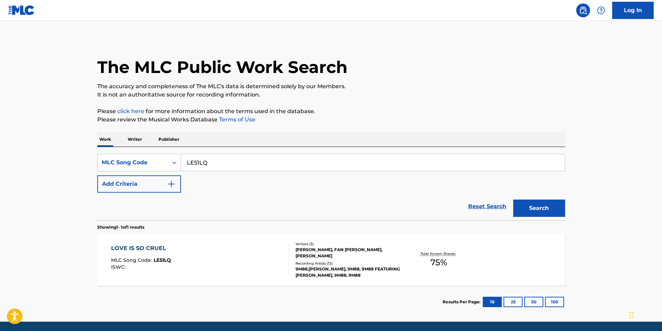
click at [300, 271] on div "9M88,[PERSON_NAME], 9M88, 9M88 FEATURING [PERSON_NAME], 9M88, 9M88" at bounding box center [348, 272] width 105 height 12
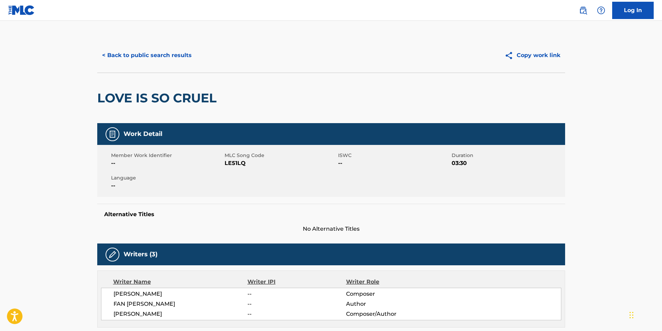
click at [158, 59] on button "< Back to public search results" at bounding box center [146, 55] width 99 height 17
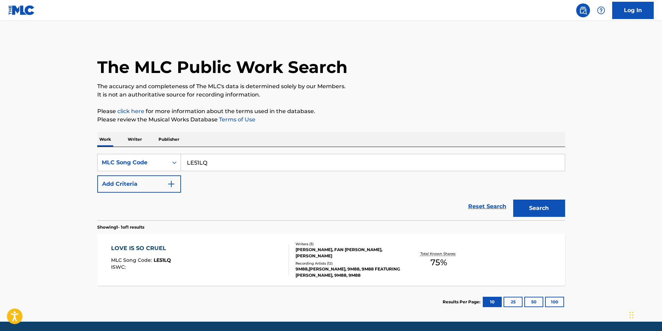
click at [232, 262] on div "LOVE IS SO CRUEL MLC Song Code : LE51LQ ISWC :" at bounding box center [200, 259] width 178 height 31
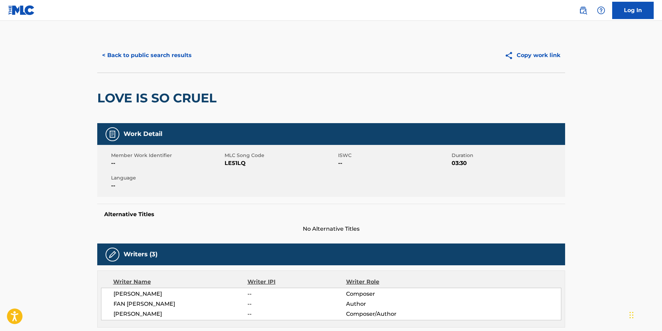
click at [161, 55] on button "< Back to public search results" at bounding box center [146, 55] width 99 height 17
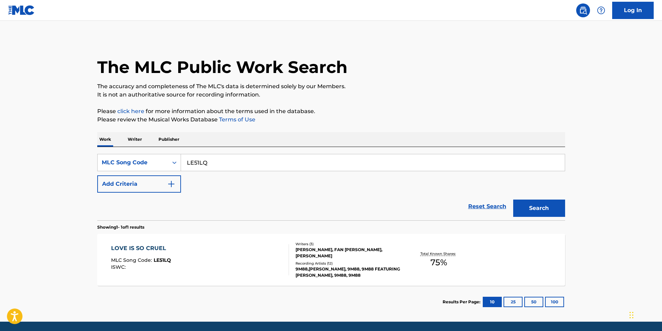
drag, startPoint x: 209, startPoint y: 161, endPoint x: 114, endPoint y: 150, distance: 96.3
click at [123, 150] on div "SearchWithCriteria3001c93f-292f-4bcd-b2c2-a2b16f630e2a MLC Song Code LE51LQ Add…" at bounding box center [331, 183] width 468 height 73
paste input "MA5T6X"
type input "MA5T6X"
click at [553, 214] on button "Search" at bounding box center [540, 208] width 52 height 17
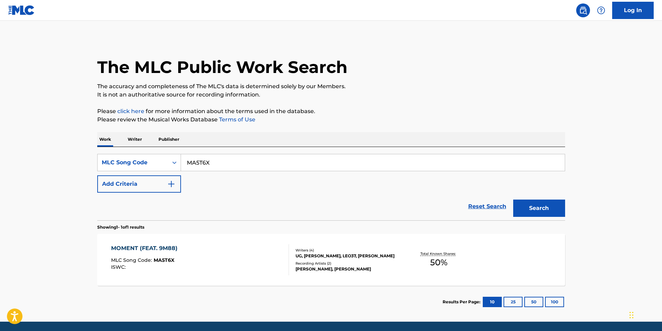
click at [241, 273] on div "MOMENT (FEAT. 9M88) MLC Song Code : MA5T6X ISWC :" at bounding box center [200, 259] width 178 height 31
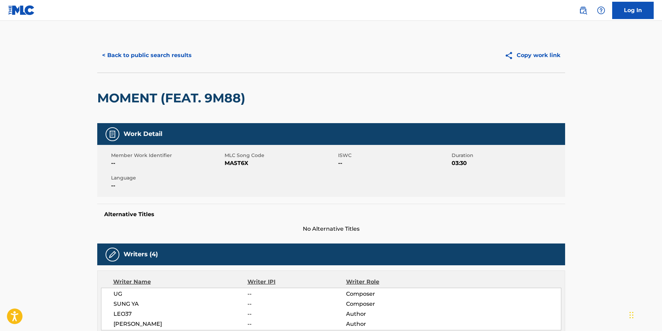
click at [155, 56] on button "< Back to public search results" at bounding box center [146, 55] width 99 height 17
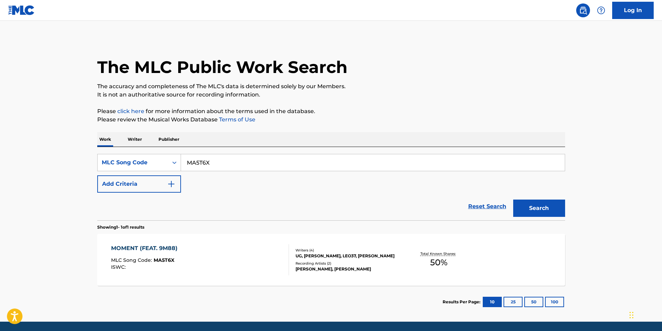
drag, startPoint x: 230, startPoint y: 163, endPoint x: 207, endPoint y: 162, distance: 22.9
click at [205, 161] on input "MA5T6X" at bounding box center [373, 162] width 384 height 17
click at [141, 163] on div "MLC Song Code" at bounding box center [133, 163] width 62 height 8
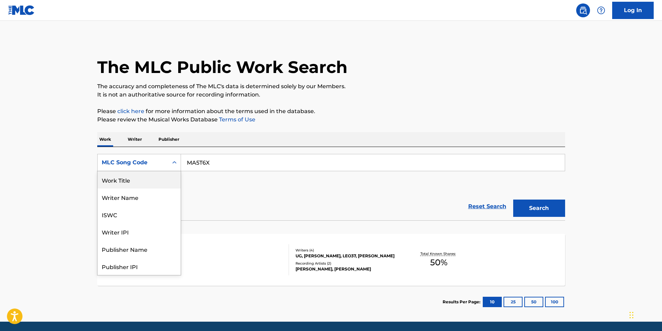
click at [124, 180] on div "Work Title" at bounding box center [139, 179] width 83 height 17
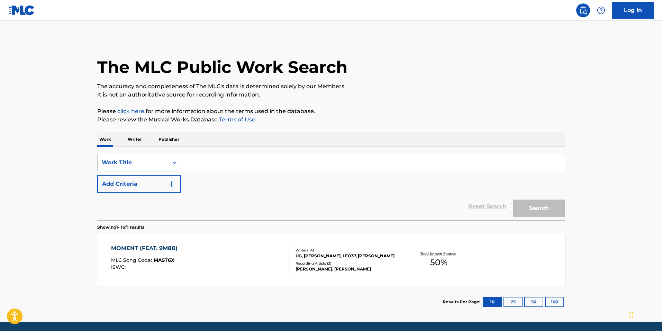
click at [250, 164] on input "Search Form" at bounding box center [373, 162] width 384 height 17
paste input "Nao Nei Pai Dui"
type input "Nao Nei Pai Dui"
click at [524, 206] on button "Search" at bounding box center [540, 208] width 52 height 17
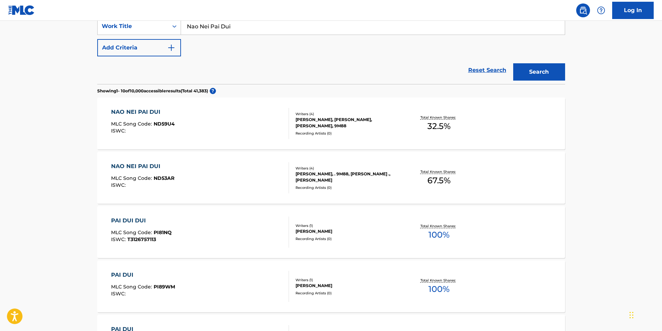
scroll to position [139, 0]
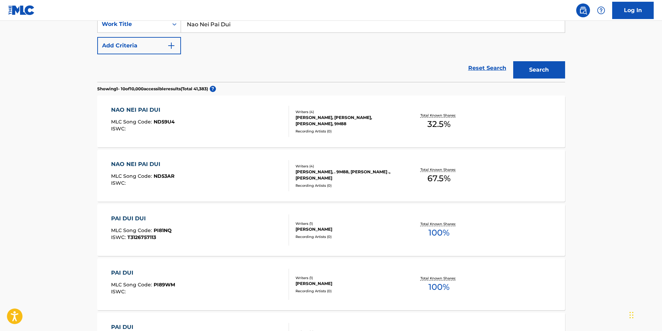
click at [248, 119] on div "NAO NEI PAI DUI MLC Song Code : ND59U4 ISWC :" at bounding box center [200, 121] width 178 height 31
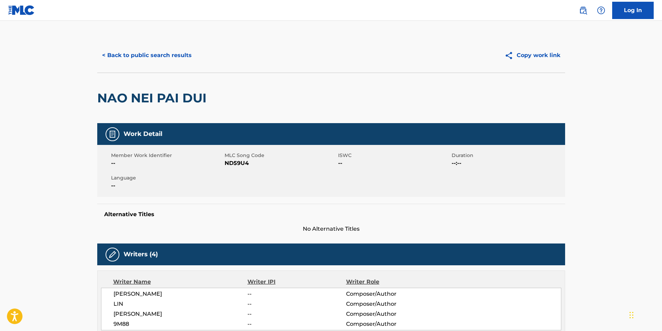
click at [169, 65] on div "< Back to public search results Copy work link" at bounding box center [331, 55] width 468 height 35
click at [244, 166] on span "ND59U4" at bounding box center [281, 163] width 112 height 8
copy span "ND59U4"
click at [161, 60] on button "< Back to public search results" at bounding box center [146, 55] width 99 height 17
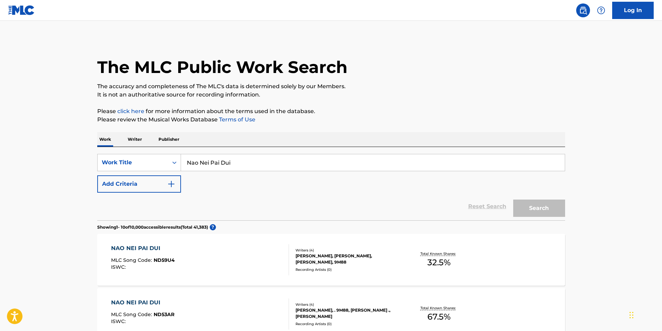
scroll to position [139, 0]
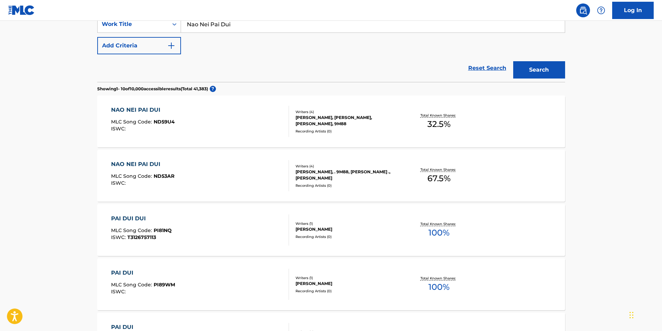
click at [218, 184] on div "NAO NEI PAI DUI MLC Song Code : ND53AR ISWC :" at bounding box center [200, 175] width 178 height 31
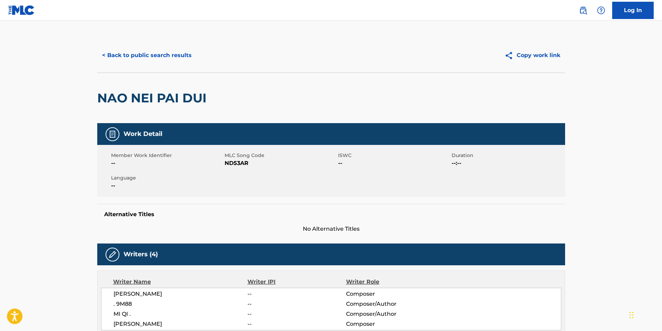
click at [239, 163] on span "ND53AR" at bounding box center [281, 163] width 112 height 8
copy span "ND53AR"
click at [174, 59] on button "< Back to public search results" at bounding box center [146, 55] width 99 height 17
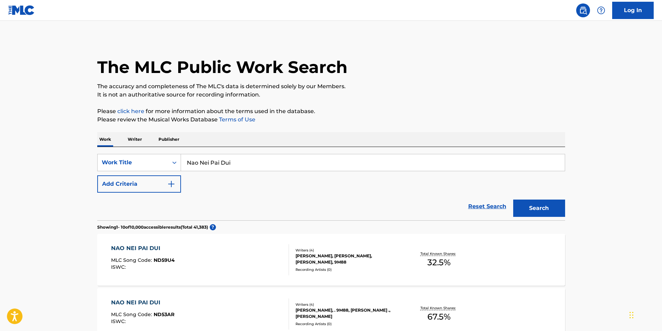
drag, startPoint x: 264, startPoint y: 163, endPoint x: 110, endPoint y: 152, distance: 153.8
click at [116, 150] on div "SearchWithCriteria5f44d369-c31a-4eb4-97de-2d9bb04ba1e7 Work Title Nao Nei Pai D…" at bounding box center [331, 183] width 468 height 73
paste input "i [PERSON_NAME] De Fang Xiang Zou La"
type input "[PERSON_NAME] Wo De [PERSON_NAME]"
click at [537, 206] on button "Search" at bounding box center [540, 208] width 52 height 17
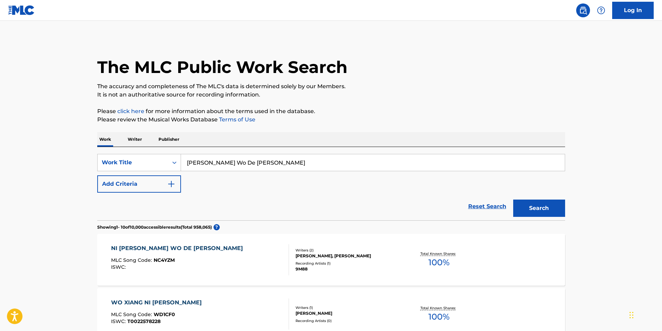
scroll to position [35, 0]
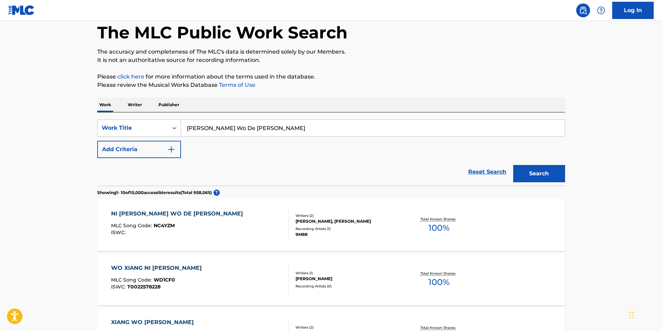
click at [197, 241] on div "NI [PERSON_NAME] WO DE [PERSON_NAME] ZOU LAI MLC Song Code : NC4YZM ISWC : Writ…" at bounding box center [331, 225] width 468 height 52
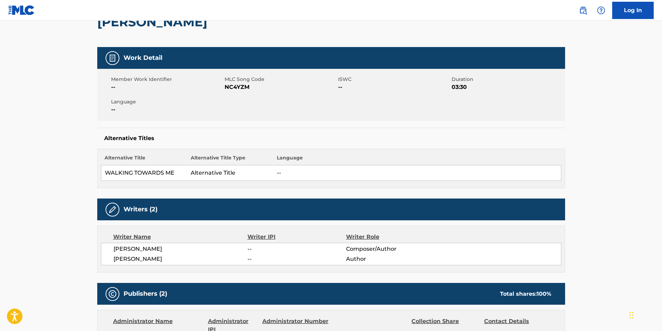
scroll to position [35, 0]
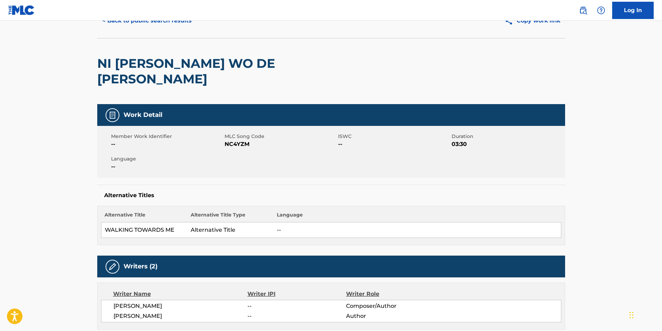
click at [239, 140] on span "NC4YZM" at bounding box center [281, 144] width 112 height 8
copy span "NC4YZM"
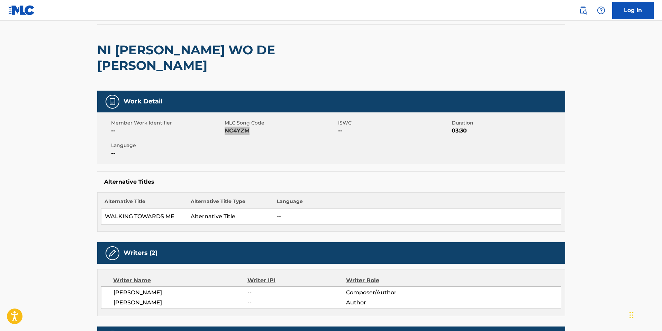
scroll to position [0, 0]
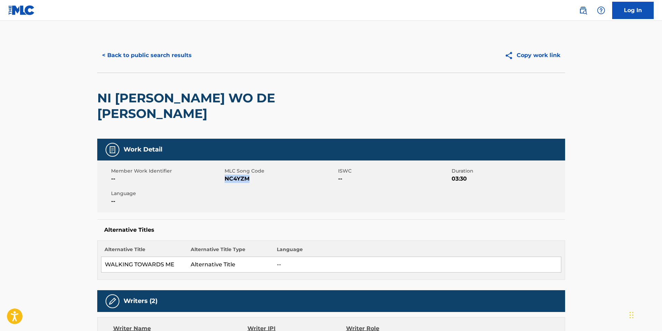
drag, startPoint x: 158, startPoint y: 53, endPoint x: 189, endPoint y: 65, distance: 32.9
click at [158, 53] on button "< Back to public search results" at bounding box center [146, 55] width 99 height 17
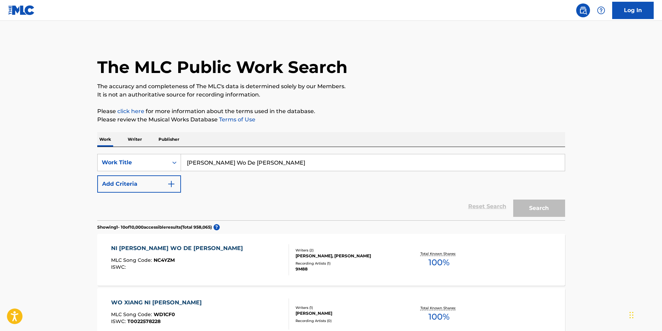
scroll to position [35, 0]
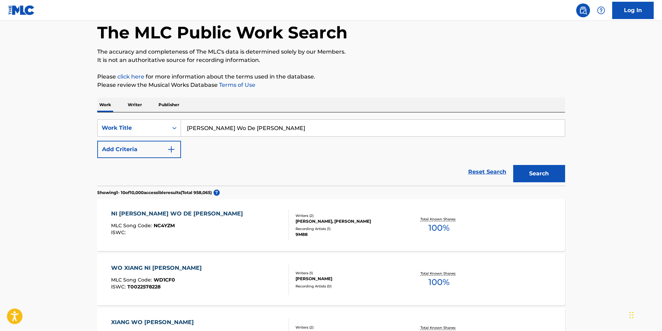
click at [248, 130] on input "[PERSON_NAME] Wo De [PERSON_NAME]" at bounding box center [373, 128] width 384 height 17
paste input "OC6QH6"
type input "OC6QH6"
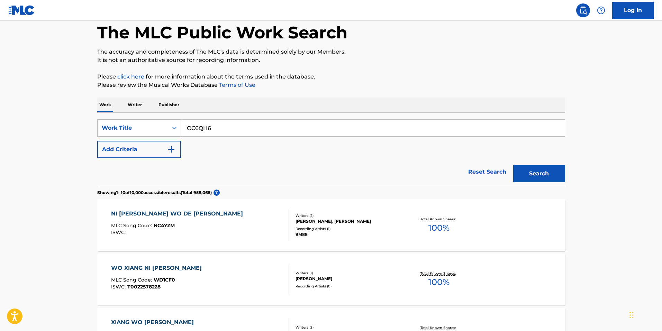
click at [119, 123] on div "Work Title" at bounding box center [133, 128] width 71 height 13
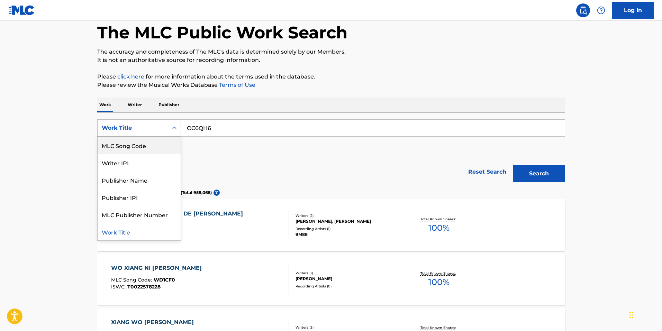
click at [129, 142] on div "MLC Song Code" at bounding box center [139, 145] width 83 height 17
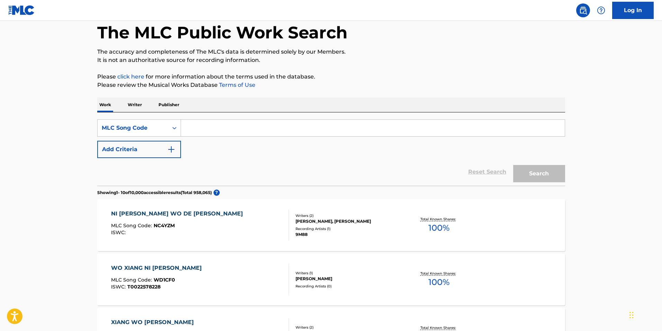
click at [270, 121] on input "Search Form" at bounding box center [373, 128] width 384 height 17
paste input "OC6QH6"
type input "OC6QH6"
click at [555, 178] on button "Search" at bounding box center [540, 173] width 52 height 17
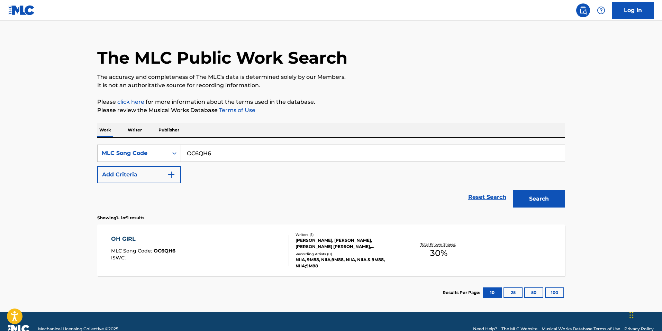
scroll to position [24, 0]
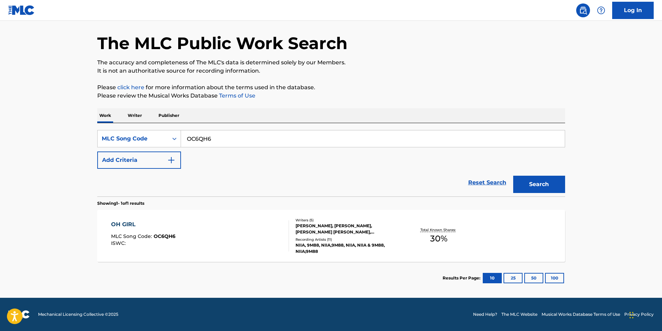
click at [230, 241] on div "OH GIRL MLC Song Code : OC6QH6 ISWC :" at bounding box center [200, 236] width 178 height 31
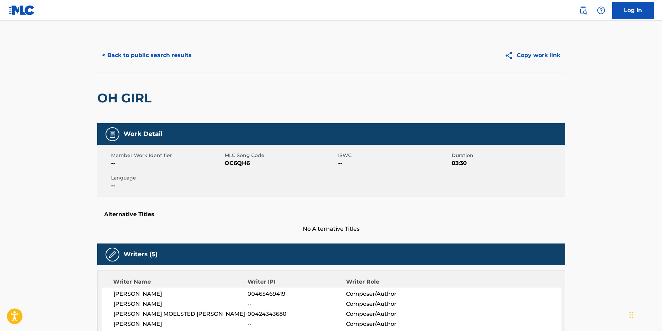
click at [130, 64] on div "< Back to public search results Copy work link" at bounding box center [331, 55] width 468 height 35
click at [135, 60] on button "< Back to public search results" at bounding box center [146, 55] width 99 height 17
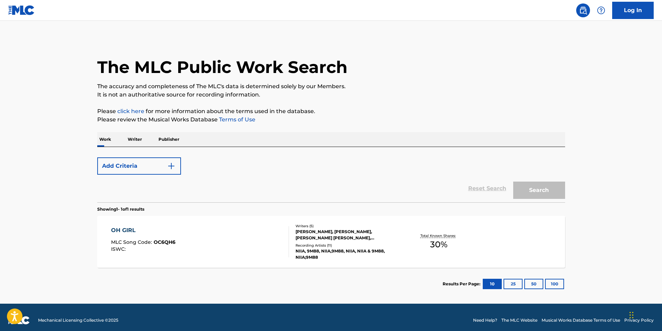
scroll to position [6, 0]
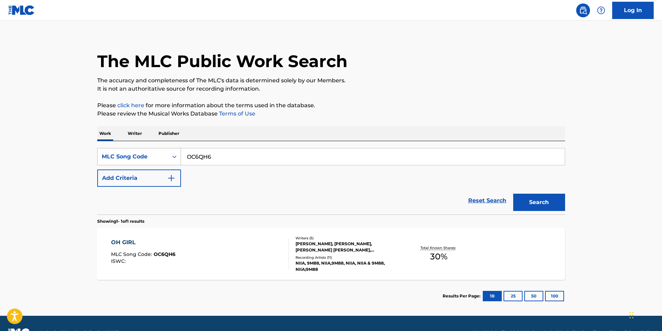
click at [140, 156] on div "MLC Song Code" at bounding box center [133, 157] width 62 height 8
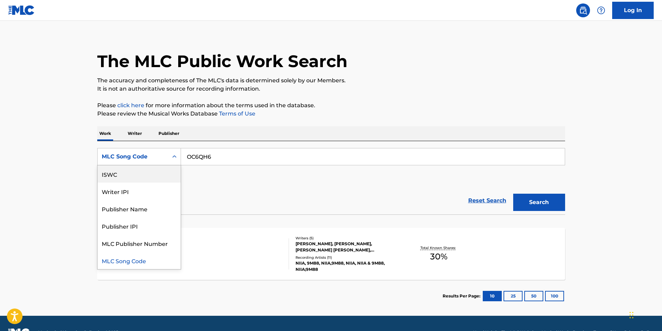
scroll to position [0, 0]
click at [128, 173] on div "Work Title" at bounding box center [139, 174] width 83 height 17
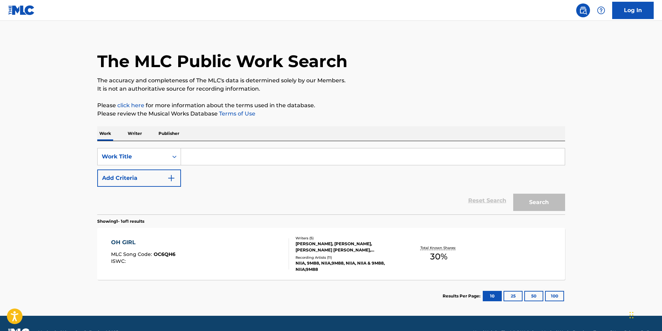
click at [289, 162] on input "Search Form" at bounding box center [373, 157] width 384 height 17
paste input "OH MY! (feat. [PERSON_NAME], 9m88)"
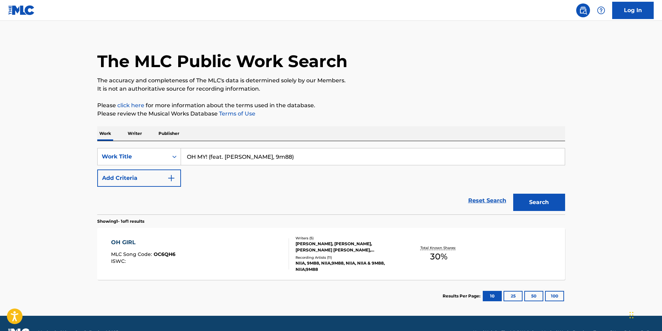
click at [553, 202] on button "Search" at bounding box center [540, 202] width 52 height 17
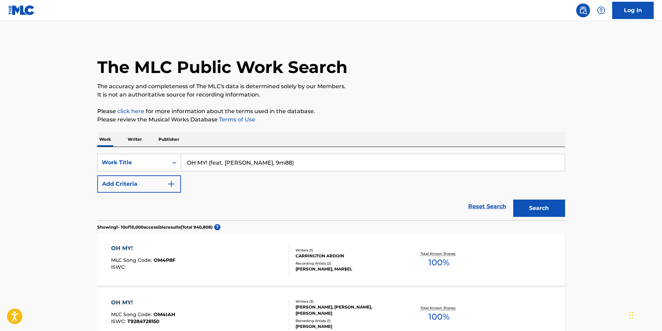
click at [135, 190] on button "Add Criteria" at bounding box center [139, 184] width 84 height 17
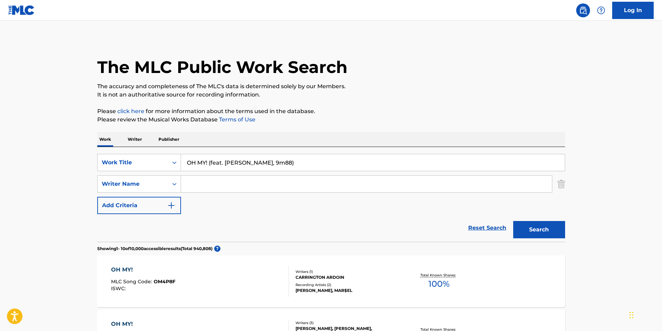
drag, startPoint x: 302, startPoint y: 165, endPoint x: 209, endPoint y: 166, distance: 92.8
click at [209, 166] on input "OH MY! (feat. [PERSON_NAME], 9m88)" at bounding box center [373, 162] width 384 height 17
type input "OH MY!"
type input "baba"
click at [514, 221] on button "Search" at bounding box center [540, 229] width 52 height 17
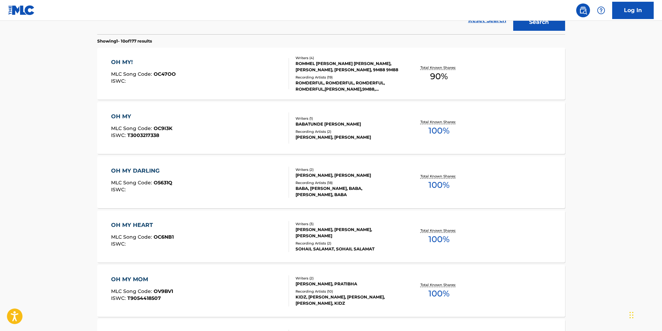
scroll to position [139, 0]
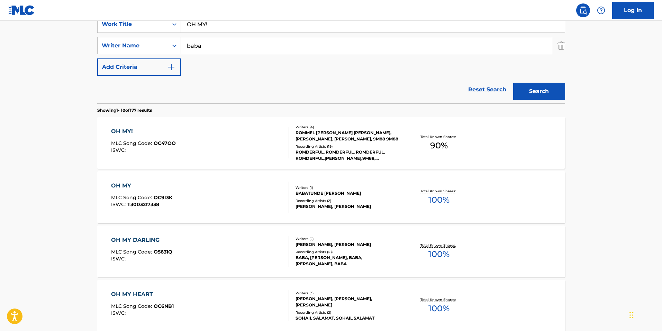
click at [254, 148] on div "OH MY! MLC Song Code : OC47OO ISWC :" at bounding box center [200, 142] width 178 height 31
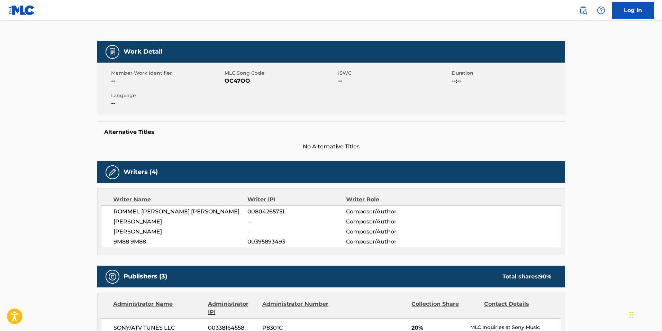
scroll to position [35, 0]
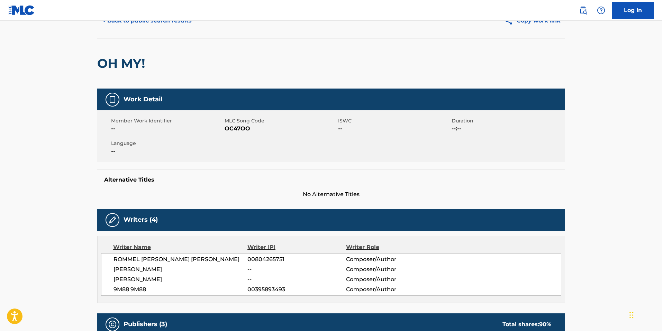
click at [235, 130] on span "OC47OO" at bounding box center [281, 129] width 112 height 8
copy span "OC47OO"
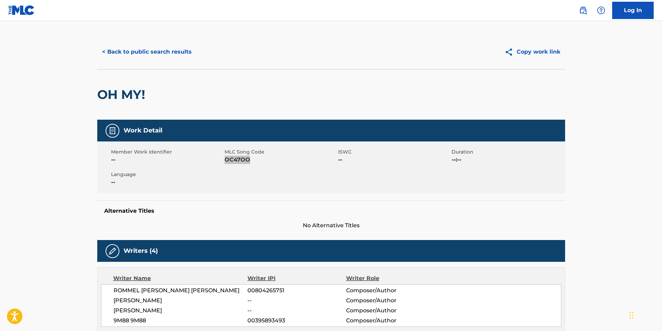
scroll to position [0, 0]
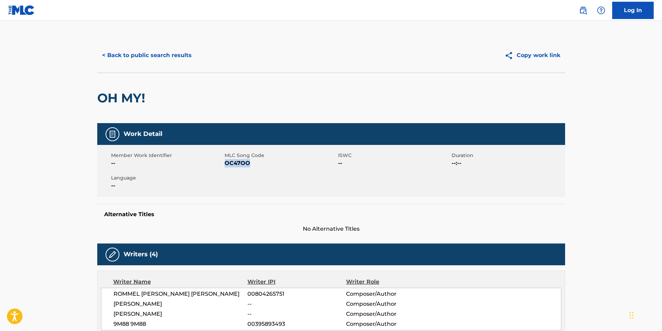
click at [143, 53] on button "< Back to public search results" at bounding box center [146, 55] width 99 height 17
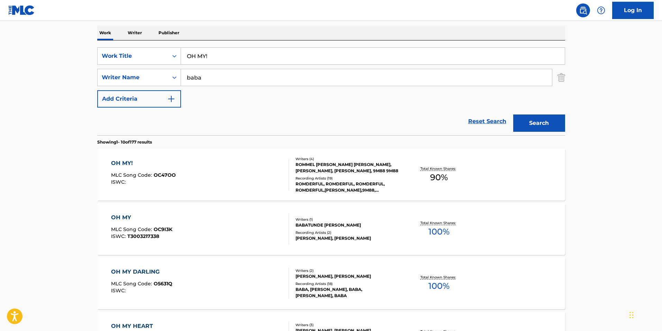
scroll to position [69, 0]
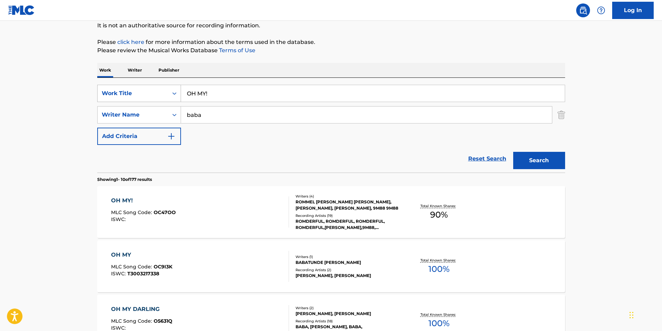
click at [102, 96] on div "Work Title" at bounding box center [133, 93] width 62 height 8
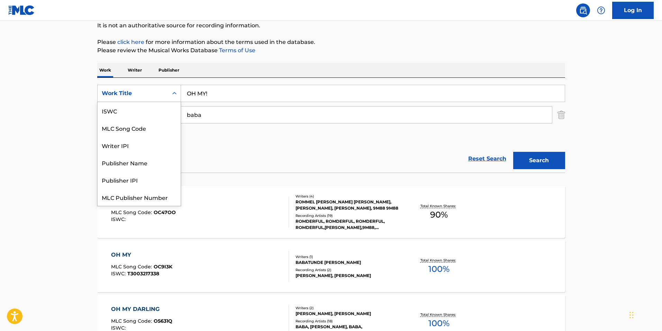
scroll to position [17, 0]
click at [142, 120] on div "Writer IPI" at bounding box center [139, 127] width 83 height 17
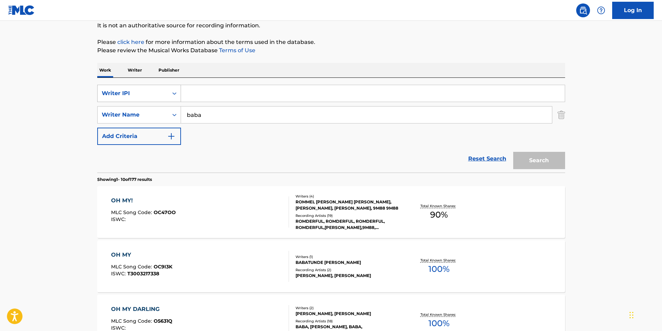
click at [140, 86] on div "Writer IPI" at bounding box center [139, 93] width 84 height 17
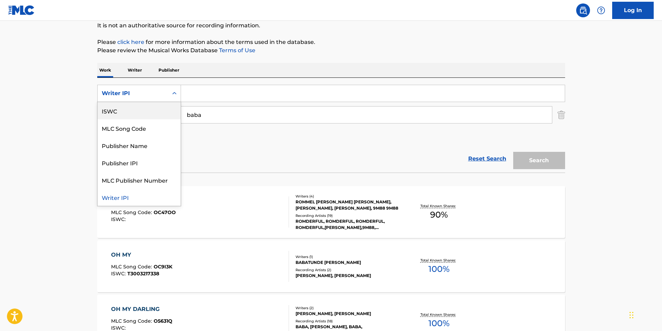
scroll to position [0, 0]
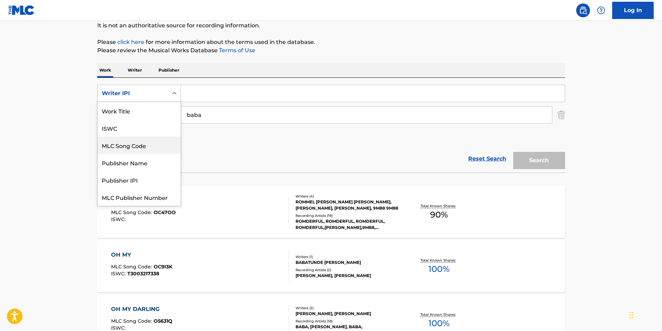
click at [140, 141] on div "MLC Song Code" at bounding box center [139, 145] width 83 height 17
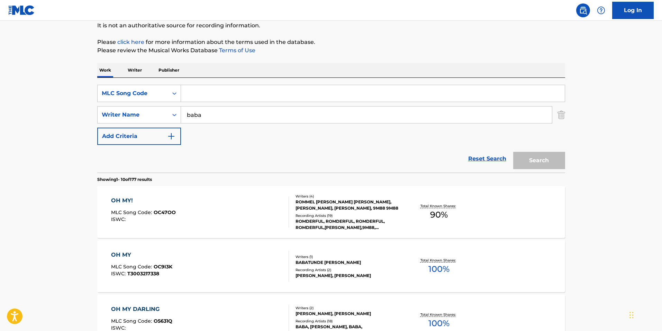
click at [252, 89] on input "Search Form" at bounding box center [373, 93] width 384 height 17
paste input "OC45B8"
type input "OC45B8"
click at [562, 114] on img "Search Form" at bounding box center [562, 114] width 8 height 17
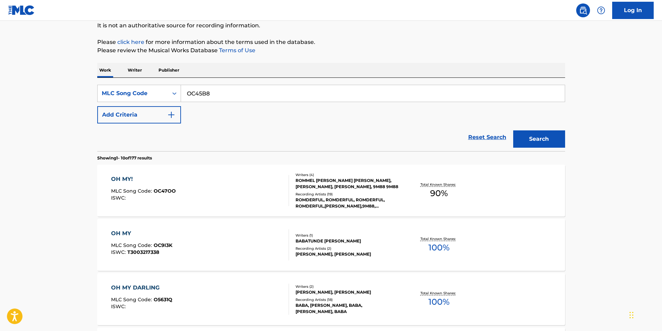
click at [547, 141] on button "Search" at bounding box center [540, 139] width 52 height 17
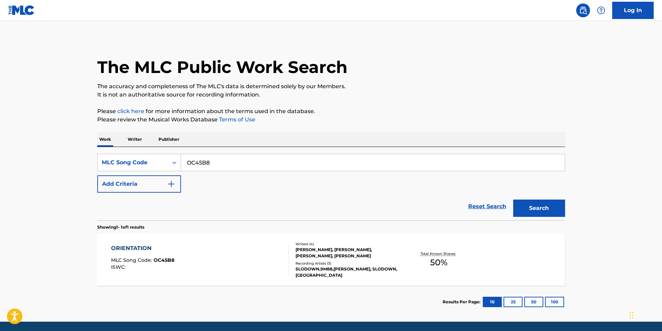
click at [167, 257] on span "OC45B8" at bounding box center [164, 260] width 21 height 6
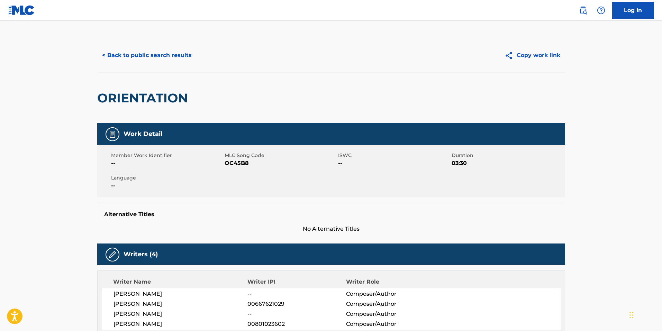
drag, startPoint x: 136, startPoint y: 55, endPoint x: 141, endPoint y: 57, distance: 4.8
click at [136, 55] on button "< Back to public search results" at bounding box center [146, 55] width 99 height 17
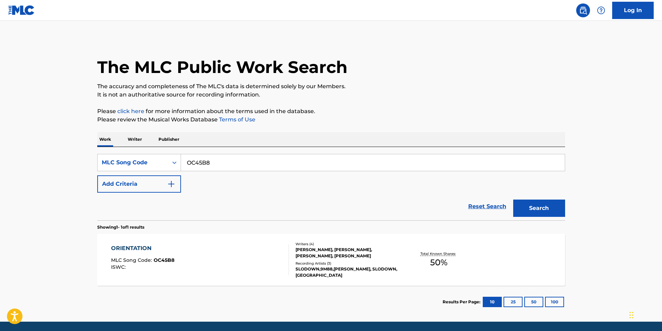
drag, startPoint x: 234, startPoint y: 166, endPoint x: 79, endPoint y: 143, distance: 157.2
click at [79, 143] on main "The MLC Public Work Search The accuracy and completeness of The MLC's data is d…" at bounding box center [331, 171] width 662 height 301
paste input "PA1LZR"
type input "PA1LZR"
click at [532, 214] on button "Search" at bounding box center [540, 208] width 52 height 17
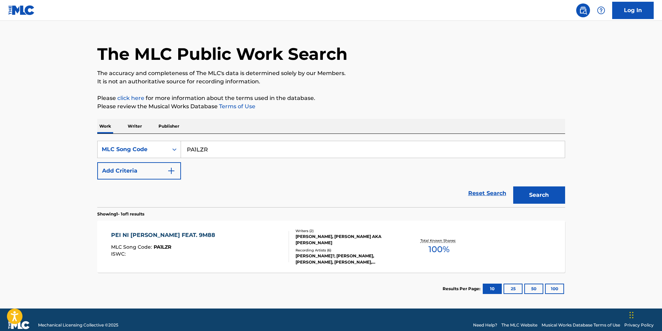
scroll to position [24, 0]
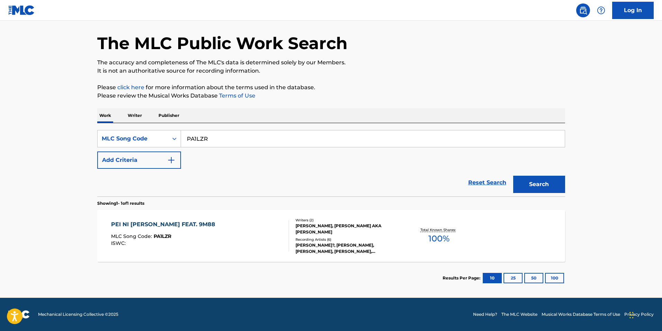
click at [162, 232] on div "PEI NI [PERSON_NAME] FEAT. 9M88 MLC Song Code : PA1LZR ISWC :" at bounding box center [165, 236] width 108 height 31
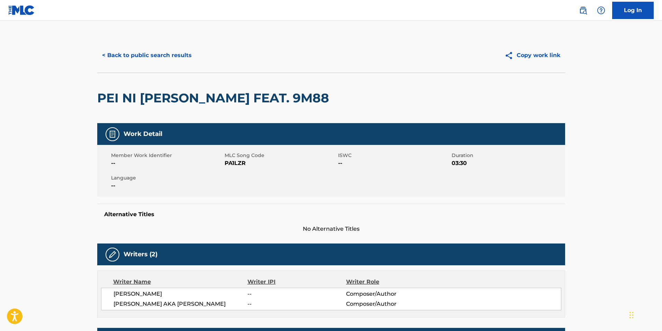
click at [148, 56] on button "< Back to public search results" at bounding box center [146, 55] width 99 height 17
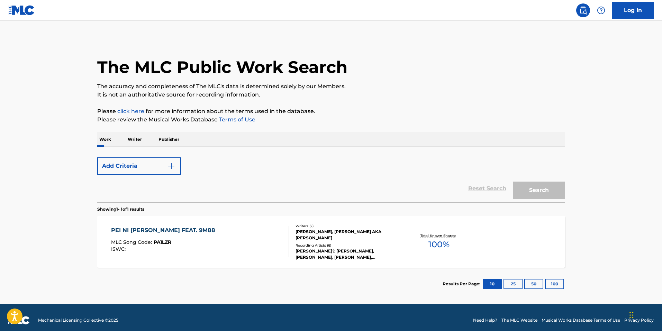
scroll to position [6, 0]
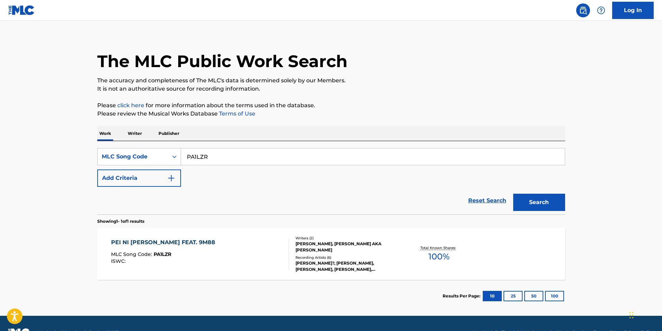
drag, startPoint x: 263, startPoint y: 154, endPoint x: 107, endPoint y: 142, distance: 156.3
click at [110, 143] on div "SearchWithCriteria4f067a41-c101-4165-9e8e-c916aae7d45d MLC Song Code PA1LZR Add…" at bounding box center [331, 177] width 468 height 73
paste input "F059Q"
type input "PF059Q"
click at [570, 205] on div "The MLC Public Work Search The accuracy and completeness of The MLC's data is d…" at bounding box center [331, 172] width 485 height 280
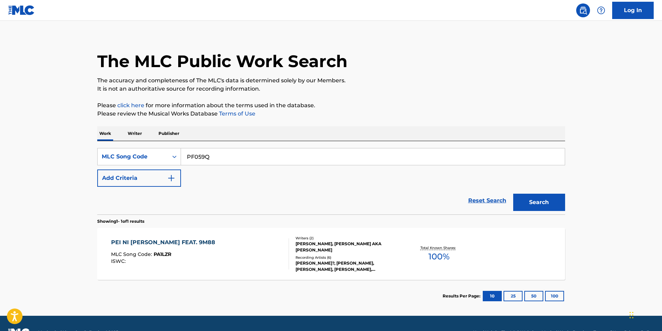
click at [554, 204] on button "Search" at bounding box center [540, 202] width 52 height 17
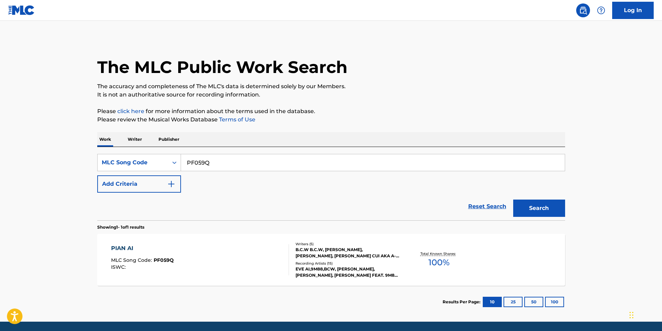
scroll to position [24, 0]
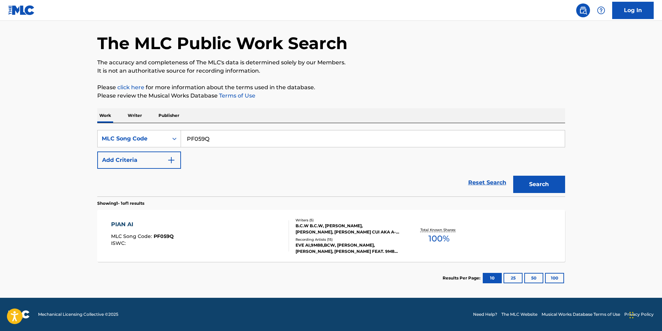
click at [156, 241] on div "MLC Song Code : PF059Q" at bounding box center [142, 237] width 63 height 7
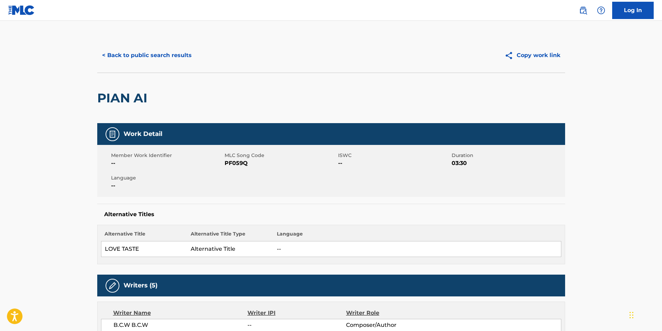
click at [148, 56] on button "< Back to public search results" at bounding box center [146, 55] width 99 height 17
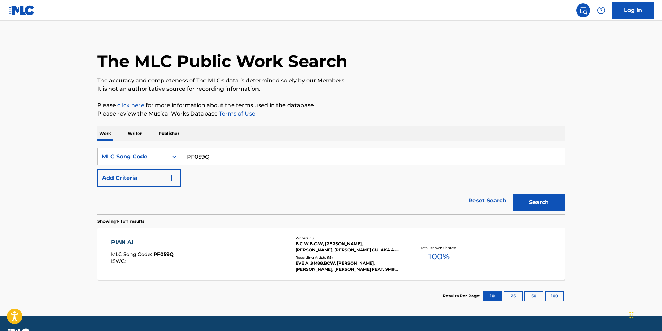
drag, startPoint x: 216, startPoint y: 157, endPoint x: 25, endPoint y: 120, distance: 195.0
click at [28, 120] on main "The MLC Public Work Search The accuracy and completeness of The MLC's data is d…" at bounding box center [331, 165] width 662 height 301
paste input "A2XDK"
type input "PA2XDK"
click at [533, 197] on button "Search" at bounding box center [540, 202] width 52 height 17
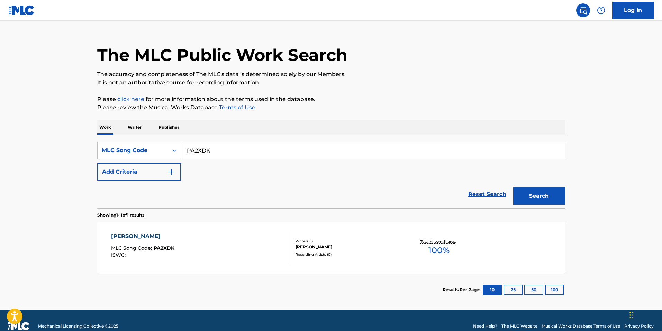
scroll to position [24, 0]
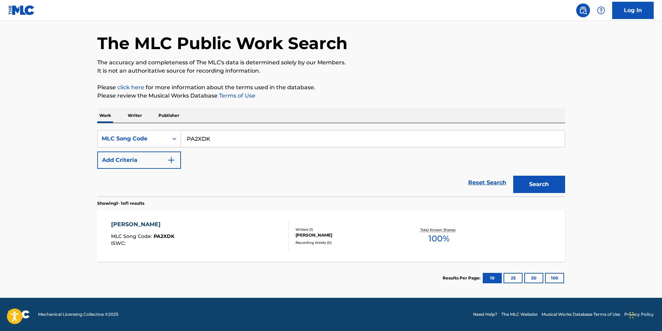
click at [199, 229] on div "[PERSON_NAME] SHANG MLC Song Code : PA2XDK ISWC :" at bounding box center [200, 236] width 178 height 31
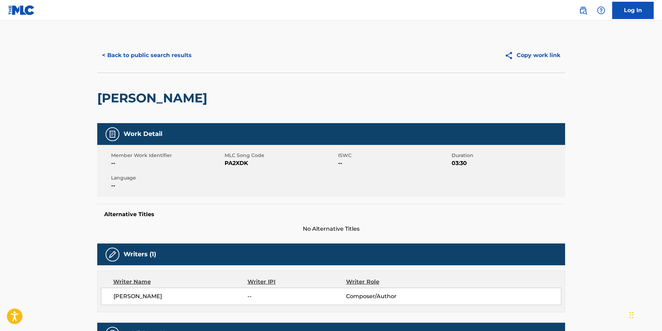
click at [157, 61] on button "< Back to public search results" at bounding box center [146, 55] width 99 height 17
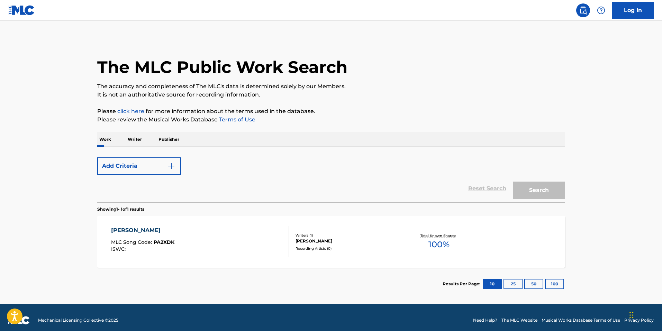
scroll to position [6, 0]
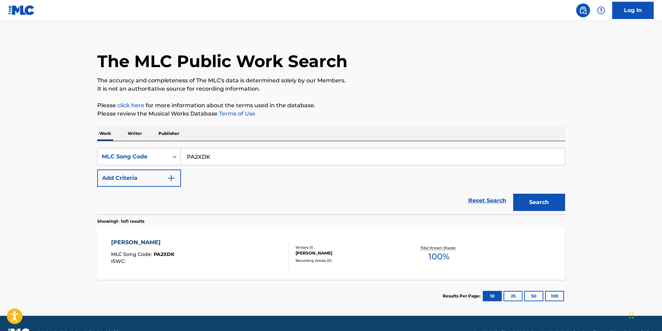
drag, startPoint x: 219, startPoint y: 153, endPoint x: 99, endPoint y: 142, distance: 119.9
click at [101, 143] on div "SearchWithCriteria4f067a41-c101-4165-9e8e-c916aae7d45d MLC Song Code PA2XDK Add…" at bounding box center [331, 177] width 468 height 73
paste input "F24MV"
type input "PF24MV"
click at [542, 204] on button "Search" at bounding box center [540, 202] width 52 height 17
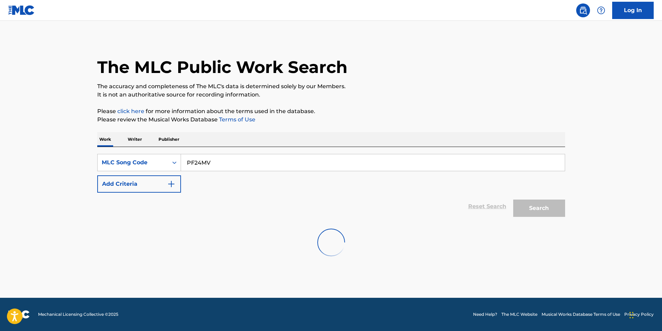
scroll to position [0, 0]
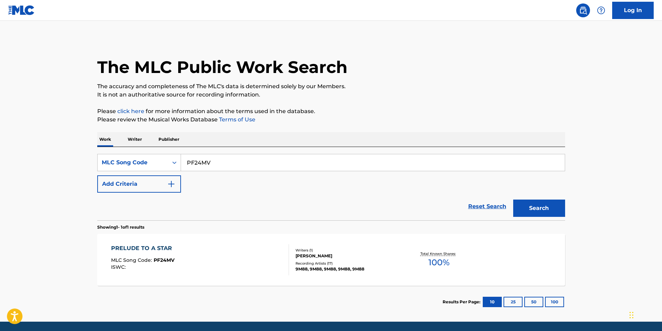
click at [171, 269] on div "ISWC :" at bounding box center [143, 267] width 64 height 5
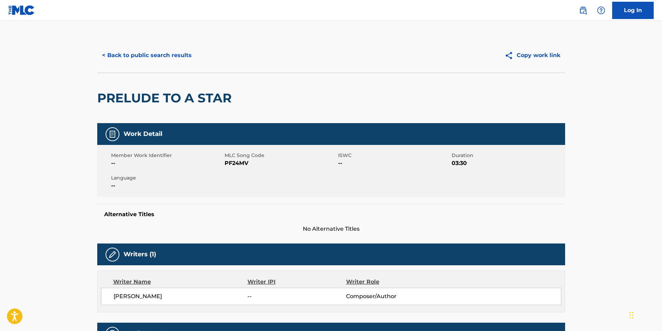
click at [136, 55] on button "< Back to public search results" at bounding box center [146, 55] width 99 height 17
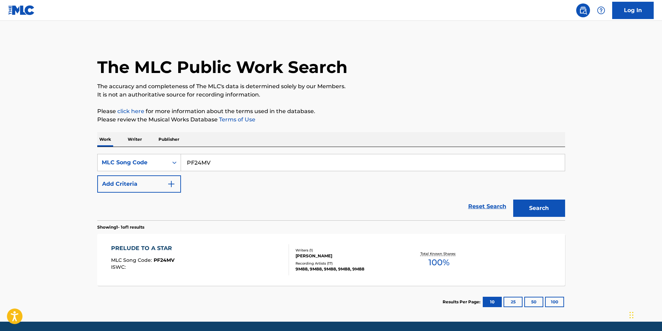
drag, startPoint x: 218, startPoint y: 158, endPoint x: 120, endPoint y: 150, distance: 98.7
click at [122, 150] on div "SearchWithCriteria4f067a41-c101-4165-9e8e-c916aae7d45d MLC Song Code PF24MV Add…" at bounding box center [331, 183] width 468 height 73
paste input "RB0JRD"
type input "RB0JRD"
click at [536, 211] on button "Search" at bounding box center [540, 208] width 52 height 17
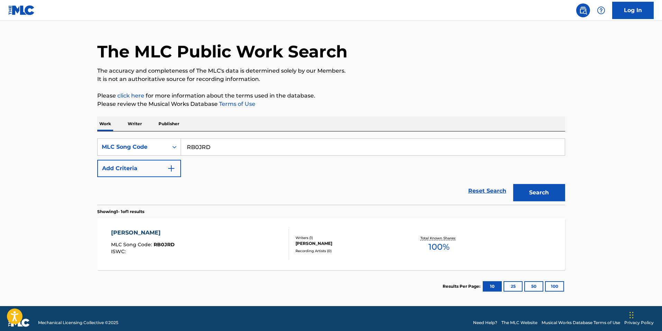
scroll to position [24, 0]
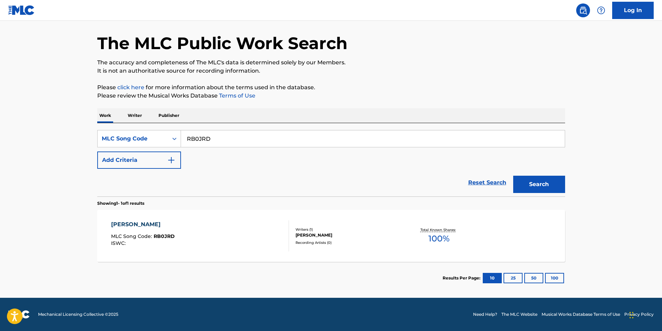
click at [246, 232] on div "[PERSON_NAME] MLC Song Code : RB0JRD ISWC :" at bounding box center [200, 236] width 178 height 31
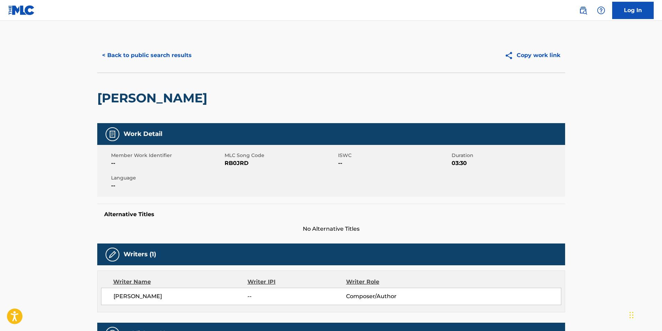
click at [175, 55] on button "< Back to public search results" at bounding box center [146, 55] width 99 height 17
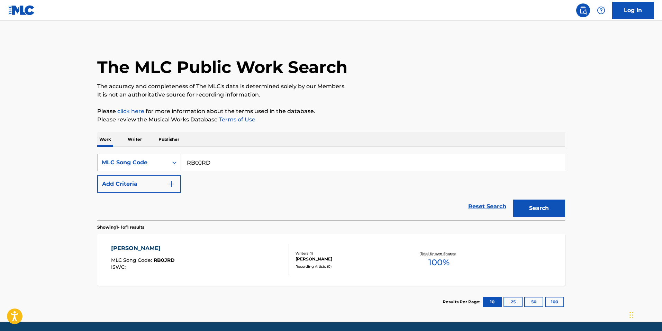
scroll to position [6, 0]
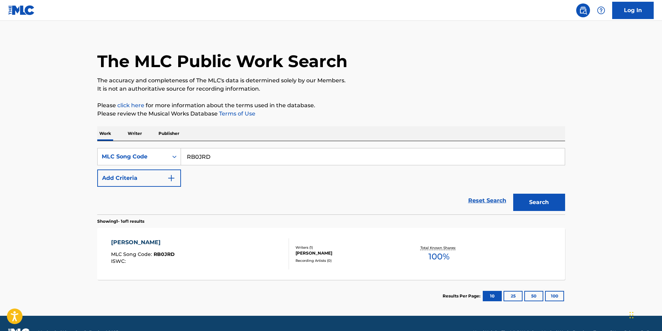
drag, startPoint x: 219, startPoint y: 161, endPoint x: 53, endPoint y: 142, distance: 166.9
click at [53, 142] on main "The MLC Public Work Search The accuracy and completeness of The MLC's data is d…" at bounding box center [331, 165] width 662 height 301
paste input "SB71FY"
type input "SB71FY"
click at [545, 207] on button "Search" at bounding box center [540, 202] width 52 height 17
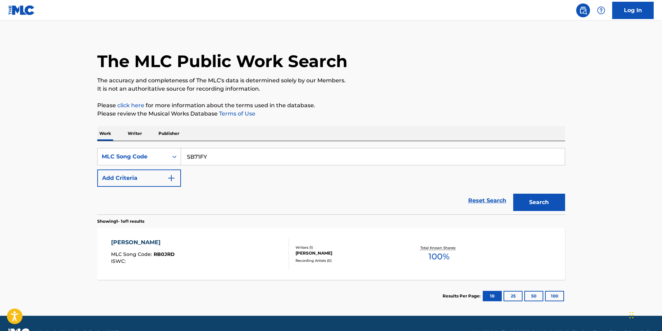
scroll to position [0, 0]
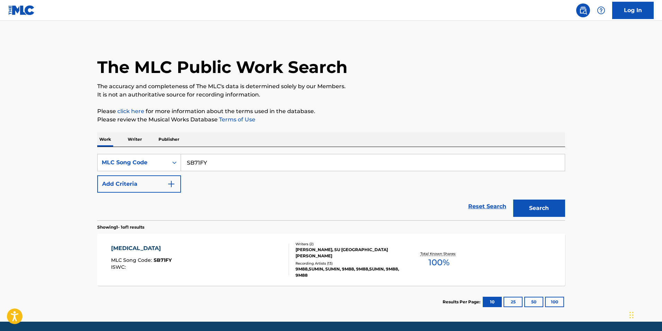
click at [230, 261] on div "[MEDICAL_DATA] MLC Song Code : SB71FY ISWC :" at bounding box center [200, 259] width 178 height 31
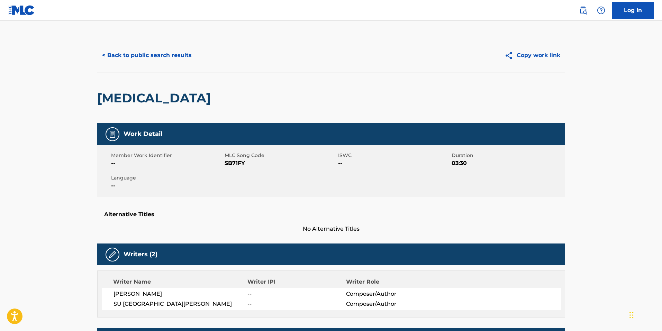
click at [132, 56] on button "< Back to public search results" at bounding box center [146, 55] width 99 height 17
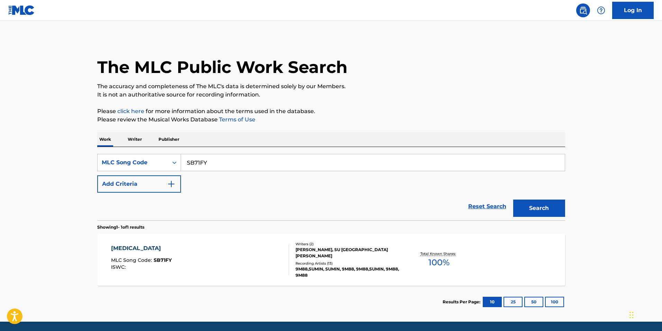
drag, startPoint x: 222, startPoint y: 164, endPoint x: 41, endPoint y: 151, distance: 181.2
click at [41, 151] on main "The MLC Public Work Search The accuracy and completeness of The MLC's data is d…" at bounding box center [331, 171] width 662 height 301
click at [122, 156] on div "MLC Song Code" at bounding box center [133, 162] width 71 height 13
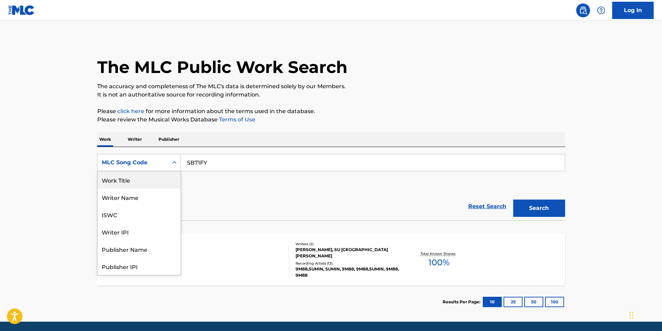
click at [130, 180] on div "Work Title" at bounding box center [139, 179] width 83 height 17
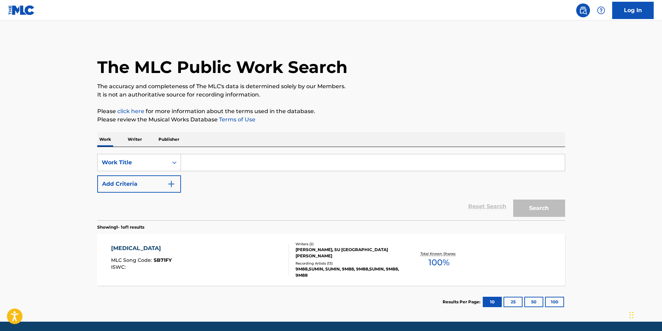
click at [268, 170] on input "Search Form" at bounding box center [373, 162] width 384 height 17
paste input "[GEOGRAPHIC_DATA]"
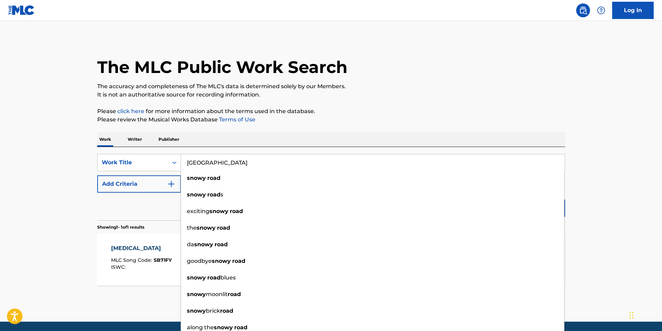
type input "[GEOGRAPHIC_DATA]"
click at [130, 185] on button "Add Criteria" at bounding box center [139, 184] width 84 height 17
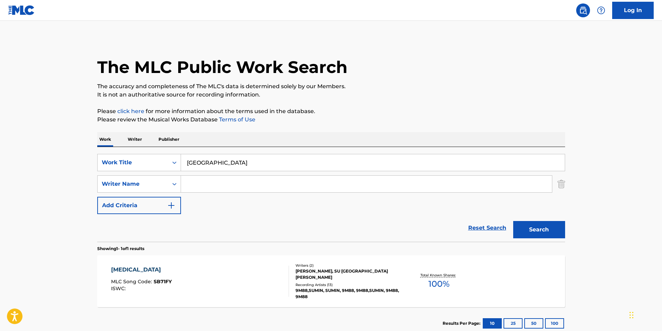
click at [209, 185] on input "Search Form" at bounding box center [366, 184] width 371 height 17
type input "baba"
click at [514, 221] on button "Search" at bounding box center [540, 229] width 52 height 17
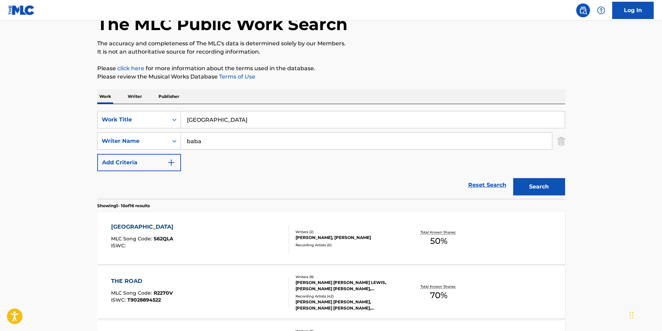
scroll to position [104, 0]
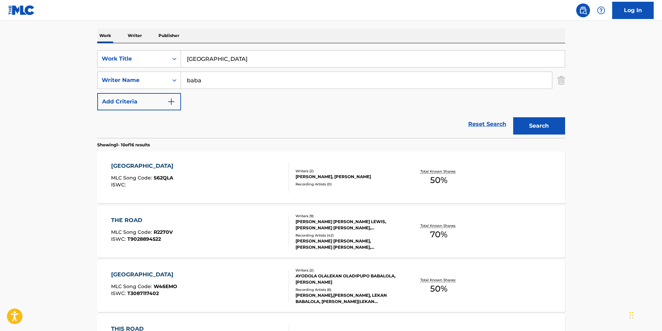
click at [332, 195] on div "SNOWY ROAD MLC Song Code : S62QLA ISWC : Writers ( 2 ) [PERSON_NAME], [PERSON_N…" at bounding box center [331, 178] width 468 height 52
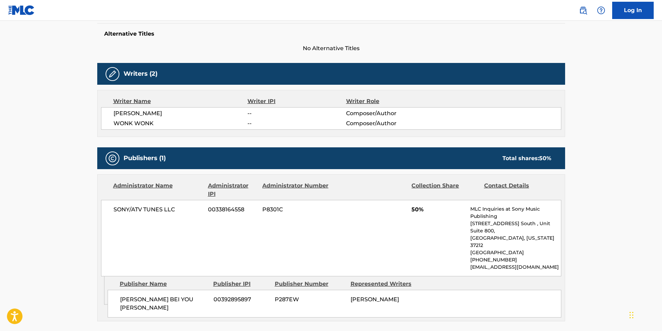
scroll to position [104, 0]
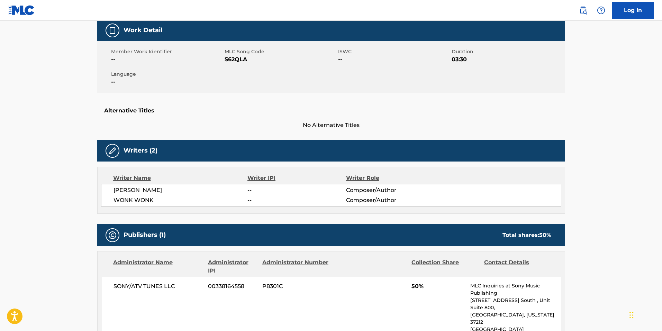
click at [232, 62] on span "S62QLA" at bounding box center [281, 59] width 112 height 8
copy span "S62QLA"
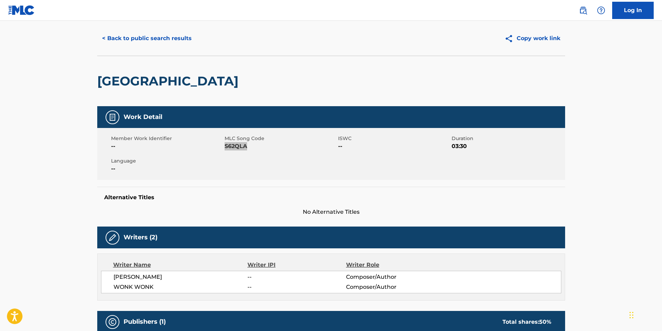
scroll to position [0, 0]
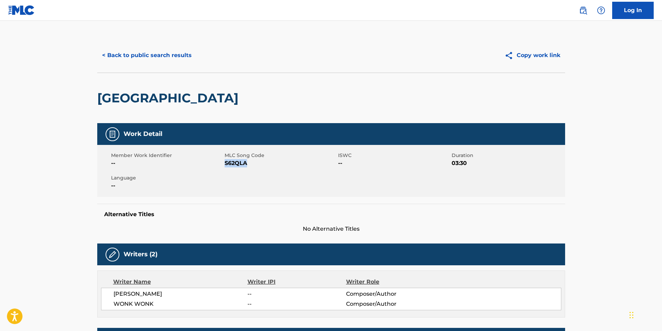
click at [109, 49] on button "< Back to public search results" at bounding box center [146, 55] width 99 height 17
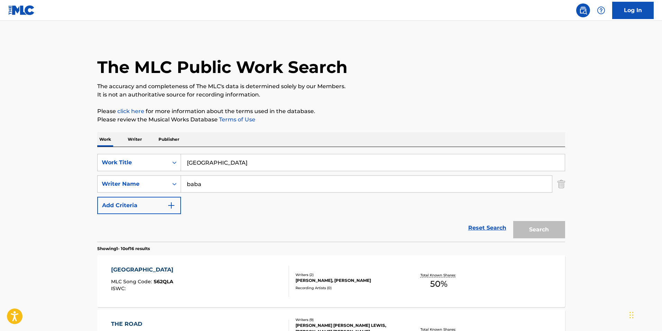
scroll to position [104, 0]
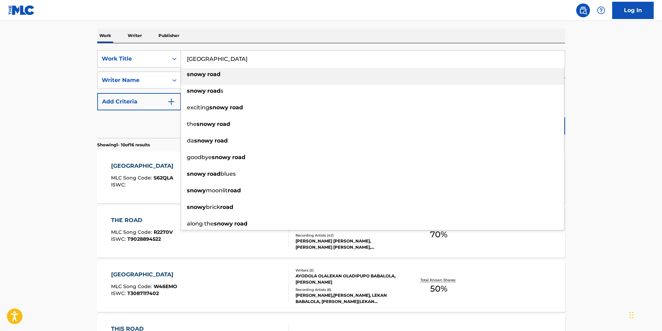
drag, startPoint x: 217, startPoint y: 58, endPoint x: 41, endPoint y: 27, distance: 179.6
click at [57, 30] on main "The MLC Public Work Search The accuracy and completeness of The MLC's data is d…" at bounding box center [331, 324] width 662 height 815
paste input "B94JO"
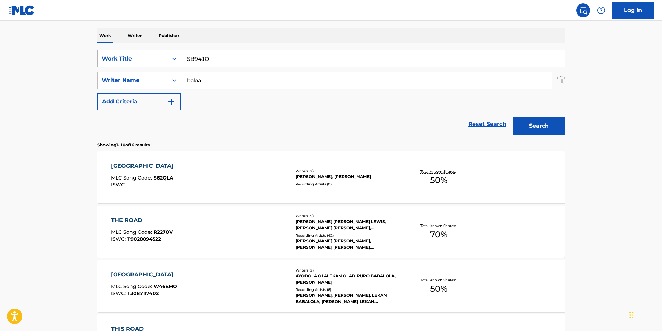
type input "SB94JO"
click at [139, 65] on div "Work Title" at bounding box center [133, 58] width 71 height 13
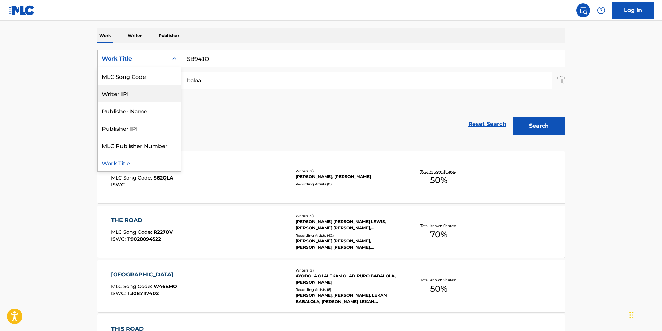
scroll to position [0, 0]
click at [135, 78] on div "ISWC" at bounding box center [139, 76] width 83 height 17
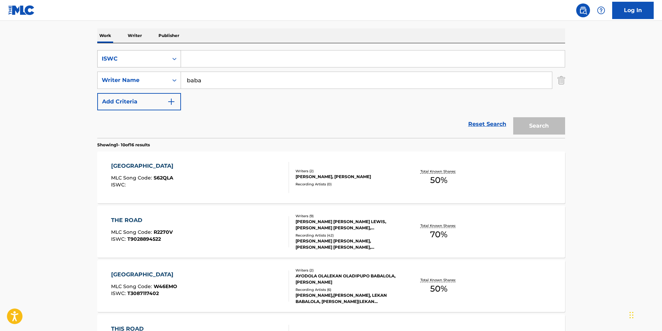
click at [137, 61] on div "ISWC" at bounding box center [133, 59] width 62 height 8
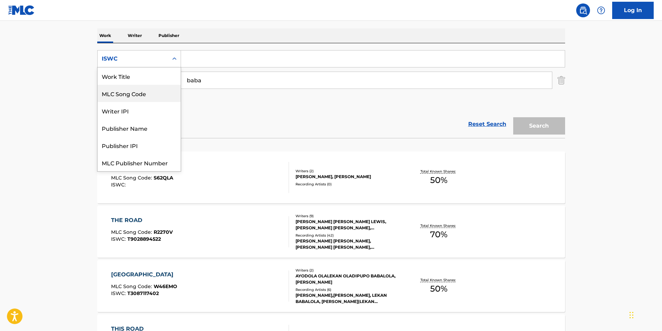
scroll to position [17, 0]
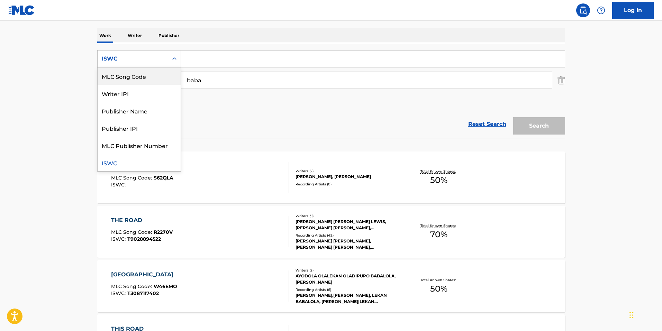
click at [137, 81] on div "MLC Song Code" at bounding box center [139, 76] width 83 height 17
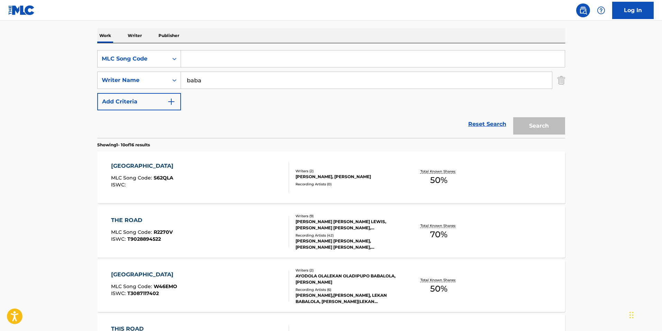
click at [234, 59] on input "Search Form" at bounding box center [373, 59] width 384 height 17
type input "SB94JO"
click at [561, 81] on img "Search Form" at bounding box center [562, 80] width 8 height 17
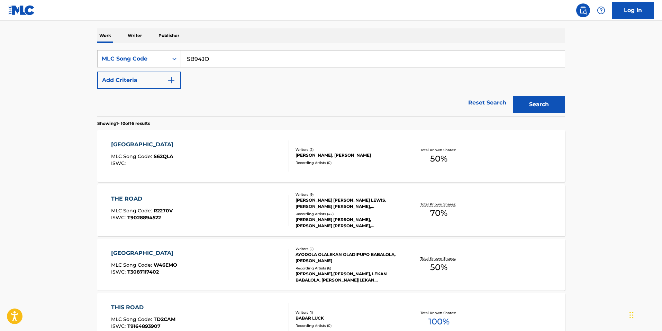
click at [551, 98] on button "Search" at bounding box center [540, 104] width 52 height 17
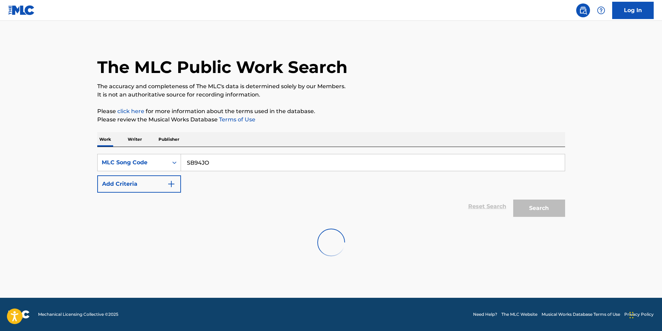
scroll to position [0, 0]
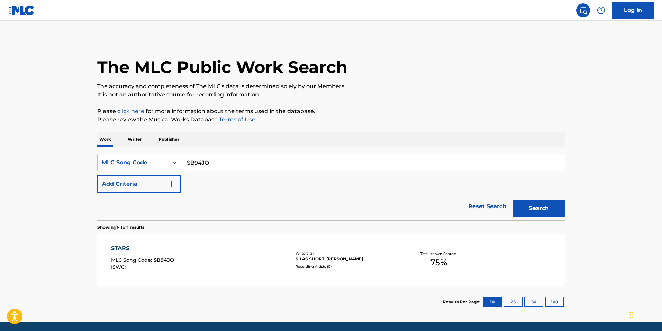
click at [173, 262] on div "STARS MLC Song Code : SB94JO ISWC :" at bounding box center [200, 259] width 178 height 31
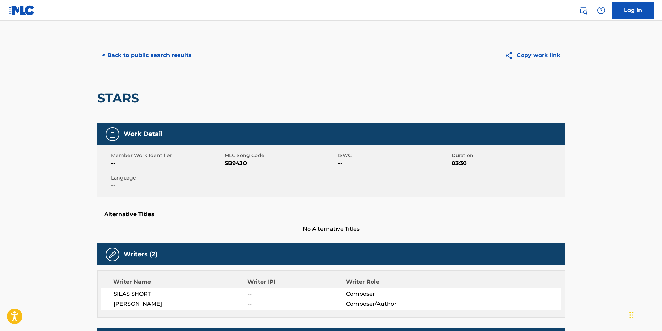
click at [158, 60] on button "< Back to public search results" at bounding box center [146, 55] width 99 height 17
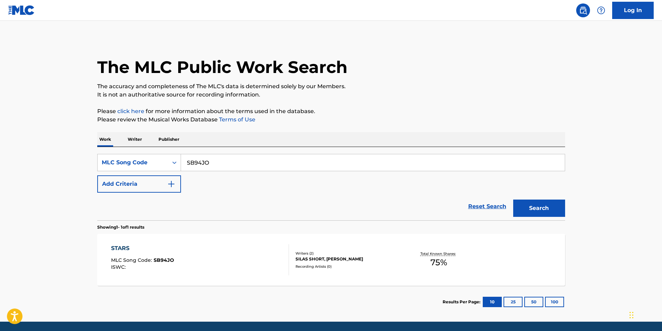
drag, startPoint x: 124, startPoint y: 149, endPoint x: 57, endPoint y: 138, distance: 67.0
click at [62, 139] on main "The MLC Public Work Search The accuracy and completeness of The MLC's data is d…" at bounding box center [331, 171] width 662 height 301
paste input "H9H3T"
type input "SH9H3T"
click at [548, 207] on button "Search" at bounding box center [540, 208] width 52 height 17
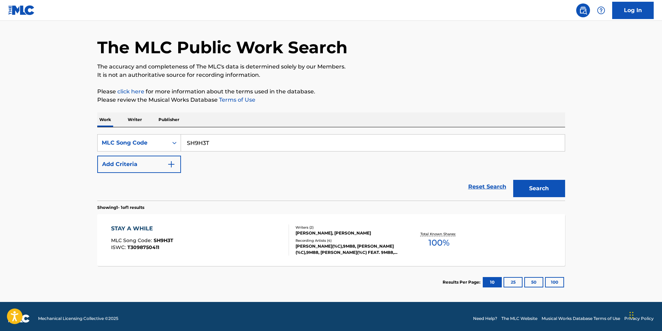
scroll to position [24, 0]
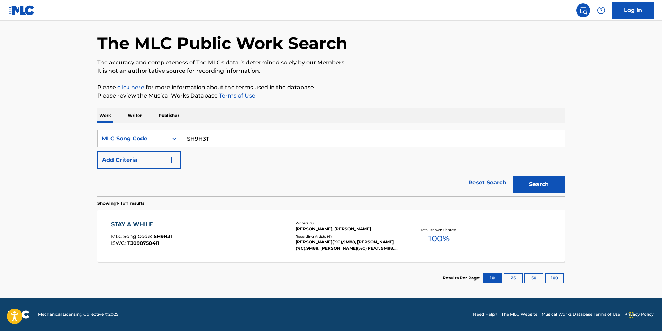
click at [203, 227] on div "STAY A WHILE MLC Song Code : SH9H3T ISWC : T3098750411" at bounding box center [200, 236] width 178 height 31
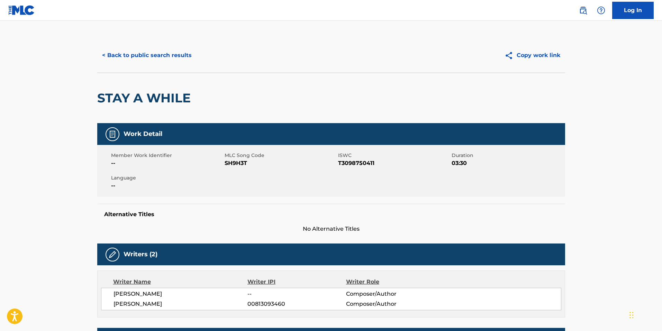
drag, startPoint x: 164, startPoint y: 56, endPoint x: 181, endPoint y: 75, distance: 26.0
click at [164, 56] on button "< Back to public search results" at bounding box center [146, 55] width 99 height 17
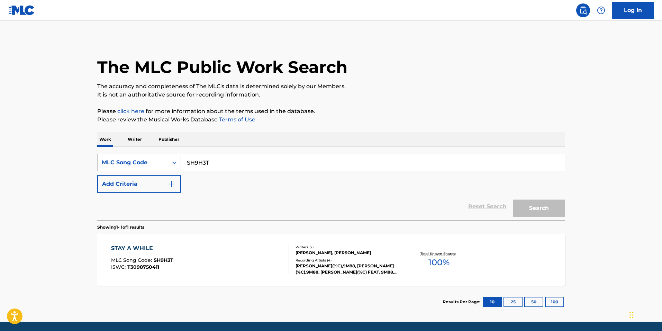
scroll to position [6, 0]
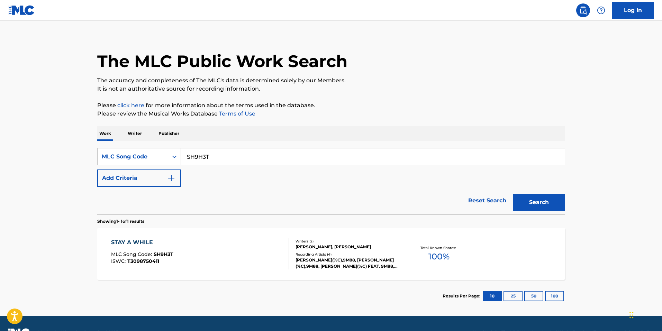
drag, startPoint x: 230, startPoint y: 153, endPoint x: 23, endPoint y: 124, distance: 209.0
click at [30, 127] on main "The MLC Public Work Search The accuracy and completeness of The MLC's data is d…" at bounding box center [331, 165] width 662 height 301
paste input "76ME"
type input "SH76ME"
click at [556, 196] on button "Search" at bounding box center [540, 202] width 52 height 17
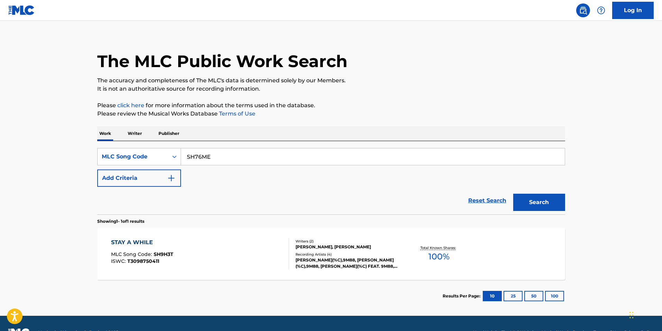
scroll to position [0, 0]
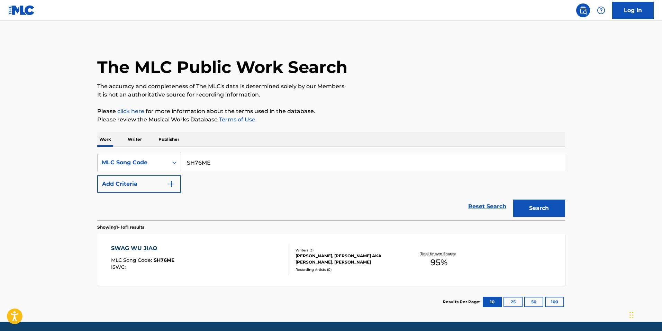
click at [196, 268] on div "SWAG WU JIAO MLC Song Code : SH76ME ISWC :" at bounding box center [200, 259] width 178 height 31
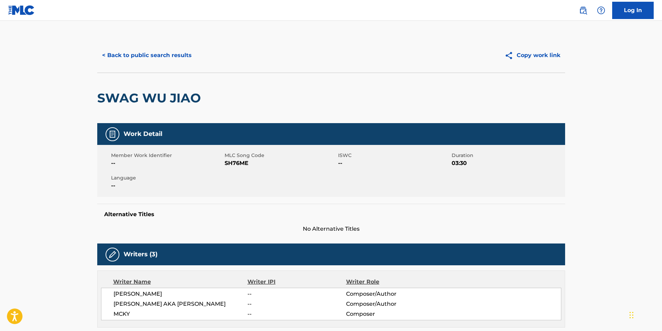
drag, startPoint x: 164, startPoint y: 53, endPoint x: 192, endPoint y: 70, distance: 32.3
click at [164, 53] on button "< Back to public search results" at bounding box center [146, 55] width 99 height 17
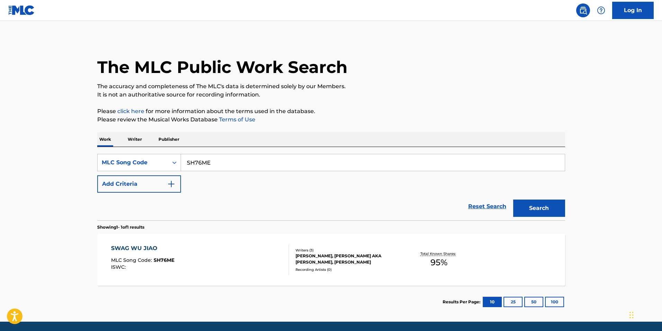
drag, startPoint x: 260, startPoint y: 162, endPoint x: 37, endPoint y: 141, distance: 223.3
click at [37, 139] on main "The MLC Public Work Search The accuracy and completeness of The MLC's data is d…" at bounding box center [331, 171] width 662 height 301
paste input "TD8S7C"
type input "TD8S7C"
click at [529, 196] on div "Search" at bounding box center [537, 207] width 55 height 28
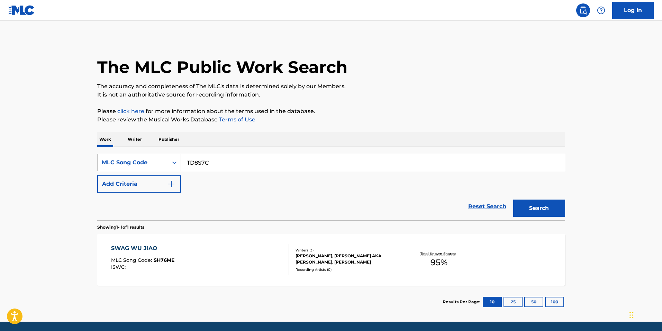
click at [529, 209] on button "Search" at bounding box center [540, 208] width 52 height 17
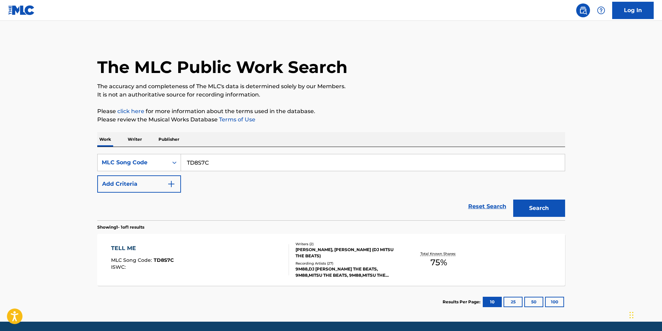
click at [282, 265] on div "TELL ME MLC Song Code : TD8S7C ISWC :" at bounding box center [200, 259] width 178 height 31
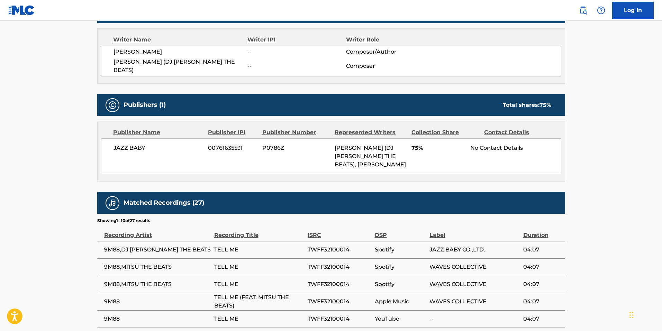
scroll to position [35, 0]
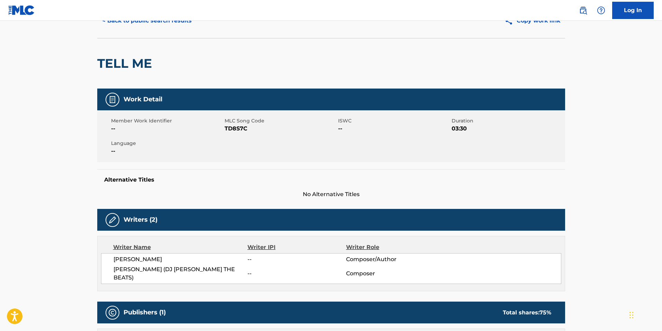
click at [146, 173] on div "Alternative Titles No Alternative Titles" at bounding box center [331, 183] width 468 height 29
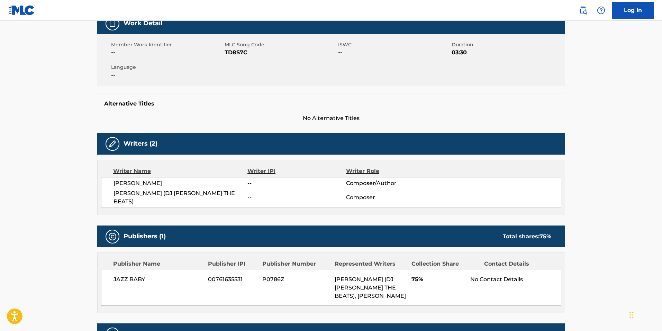
scroll to position [0, 0]
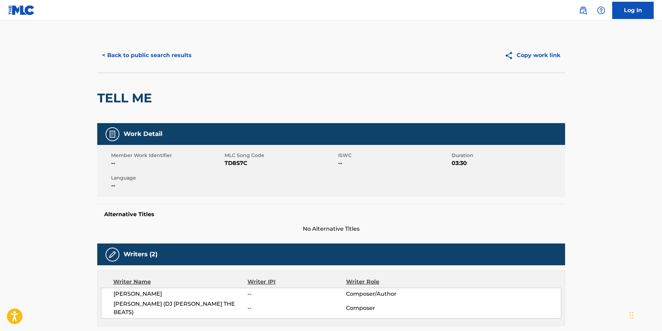
drag, startPoint x: 115, startPoint y: 58, endPoint x: 125, endPoint y: 62, distance: 11.4
click at [115, 58] on button "< Back to public search results" at bounding box center [146, 55] width 99 height 17
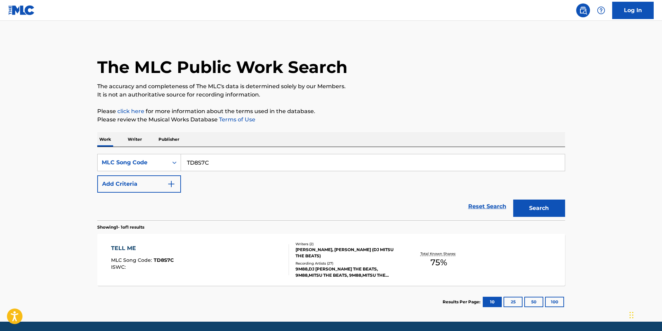
click at [213, 165] on input "TD8S7C" at bounding box center [373, 162] width 384 height 17
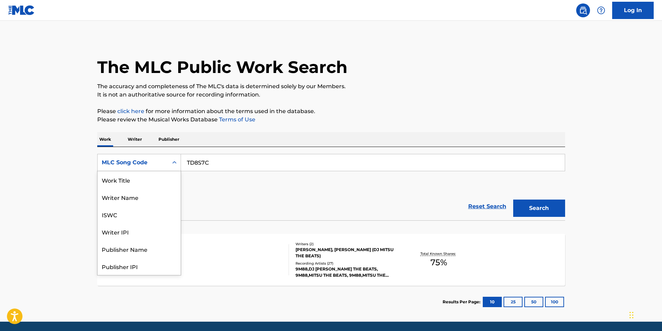
click at [144, 162] on div "MLC Song Code" at bounding box center [133, 163] width 62 height 8
click at [148, 181] on div "Work Title" at bounding box center [139, 179] width 83 height 17
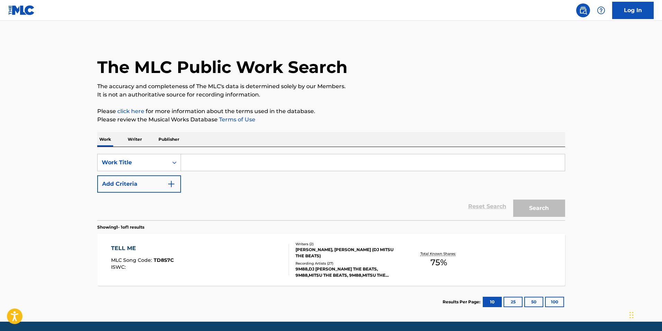
click at [252, 167] on input "Search Form" at bounding box center [373, 162] width 384 height 17
paste input "Tou Fa"
type input "Tou Fa"
click at [162, 191] on button "Add Criteria" at bounding box center [139, 184] width 84 height 17
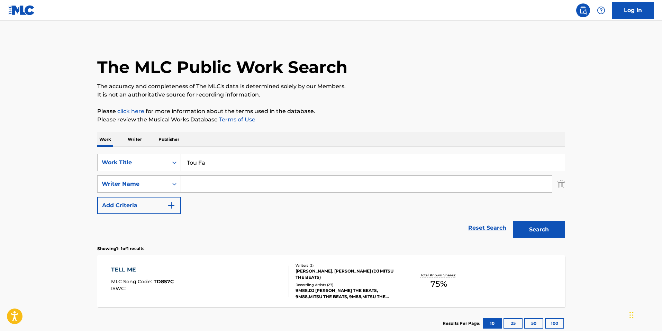
click at [226, 185] on input "Search Form" at bounding box center [366, 184] width 371 height 17
type input "baba"
click at [514, 221] on button "Search" at bounding box center [540, 229] width 52 height 17
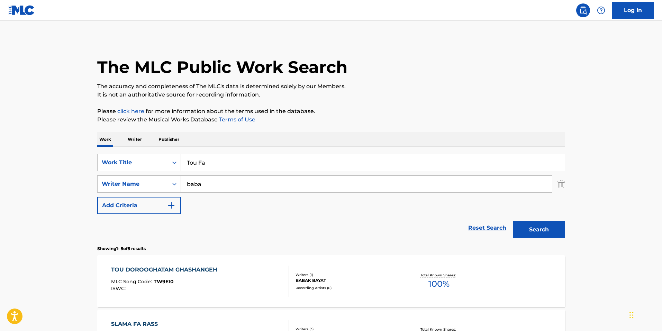
drag, startPoint x: 565, startPoint y: 182, endPoint x: 558, endPoint y: 198, distance: 17.8
click at [565, 182] on img "Search Form" at bounding box center [562, 184] width 8 height 17
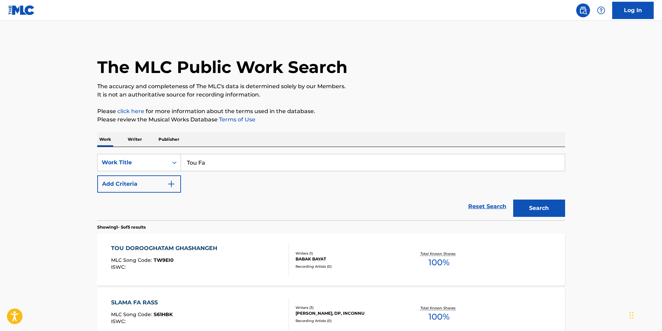
click at [549, 208] on button "Search" at bounding box center [540, 208] width 52 height 17
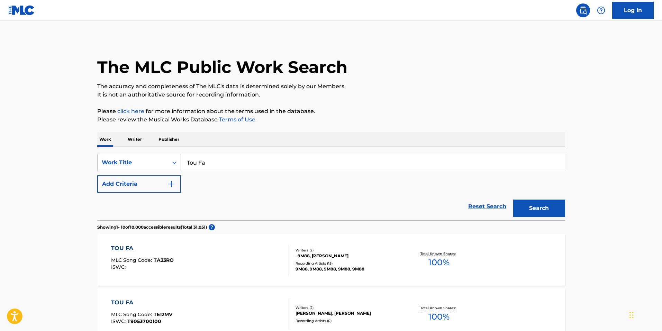
click at [226, 262] on div "TOU FA MLC Song Code : TA33RO ISWC :" at bounding box center [200, 259] width 178 height 31
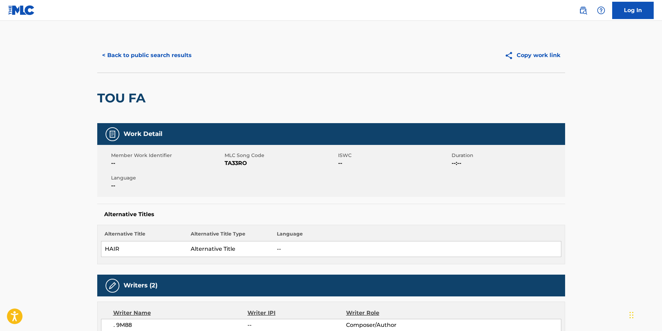
click at [129, 50] on button "< Back to public search results" at bounding box center [146, 55] width 99 height 17
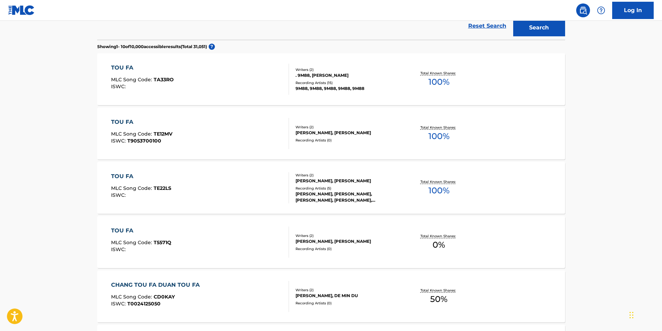
scroll to position [139, 0]
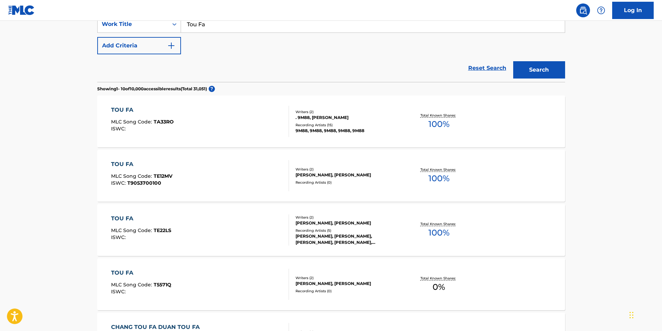
click at [187, 131] on div "TOU FA MLC Song Code : TA33RO ISWC :" at bounding box center [200, 121] width 178 height 31
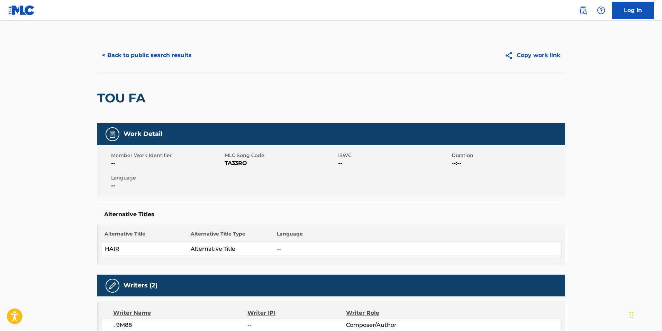
click at [241, 159] on span "TA33RO" at bounding box center [281, 163] width 112 height 8
copy span "TA33RO"
click at [160, 54] on button "< Back to public search results" at bounding box center [146, 55] width 99 height 17
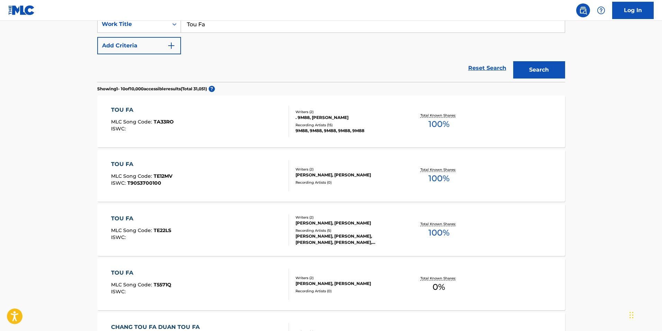
scroll to position [35, 0]
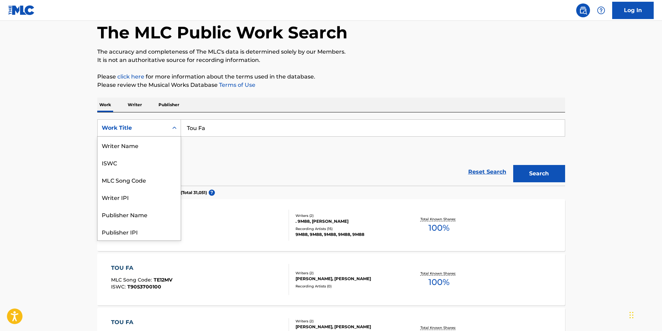
click at [157, 131] on div "Work Title" at bounding box center [133, 128] width 62 height 8
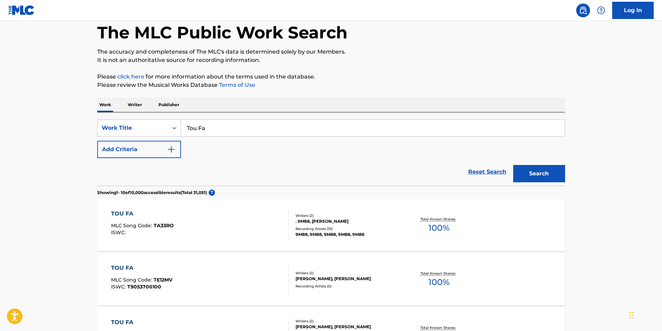
drag, startPoint x: 217, startPoint y: 129, endPoint x: 59, endPoint y: 113, distance: 158.8
click at [115, 127] on div "Work Title" at bounding box center [133, 128] width 62 height 8
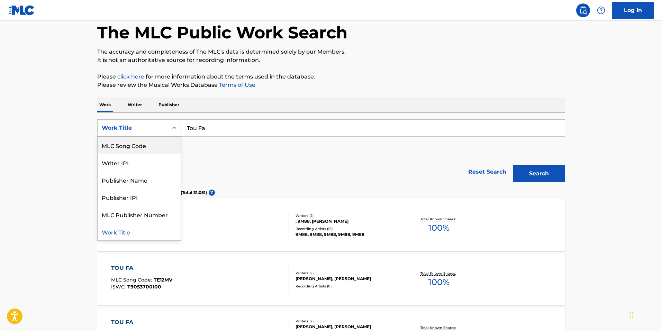
click at [146, 150] on div "MLC Song Code" at bounding box center [139, 145] width 83 height 17
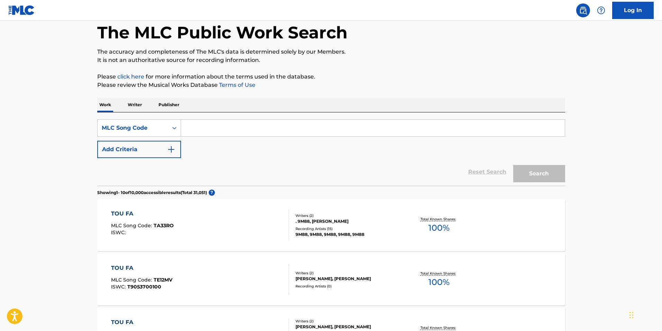
click at [247, 123] on input "Search Form" at bounding box center [373, 128] width 384 height 17
paste input "WB2IO7"
type input "WB2IO7"
click at [526, 169] on button "Search" at bounding box center [540, 173] width 52 height 17
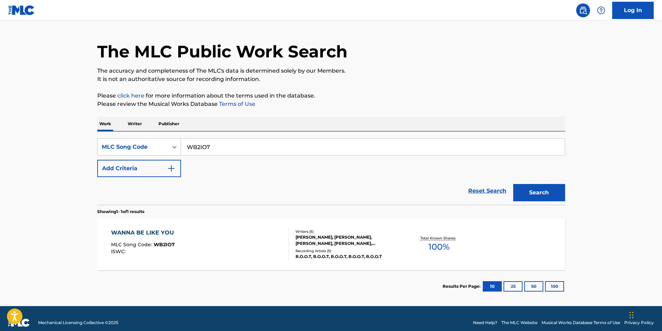
scroll to position [24, 0]
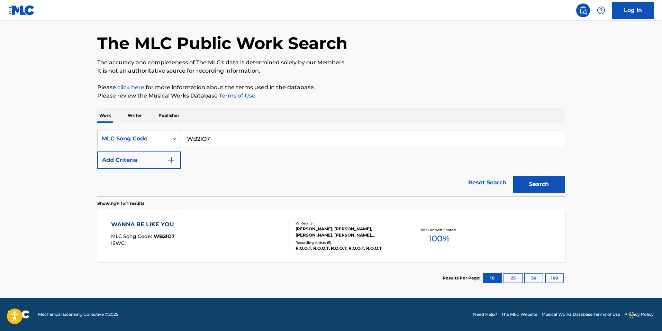
click at [201, 248] on div "WANNA BE LIKE YOU MLC Song Code : WB2IO7 ISWC :" at bounding box center [200, 236] width 178 height 31
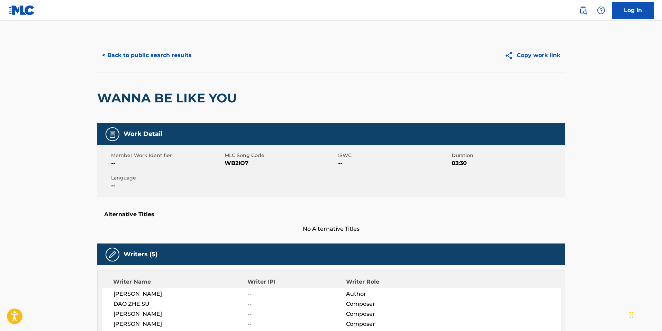
click at [153, 55] on button "< Back to public search results" at bounding box center [146, 55] width 99 height 17
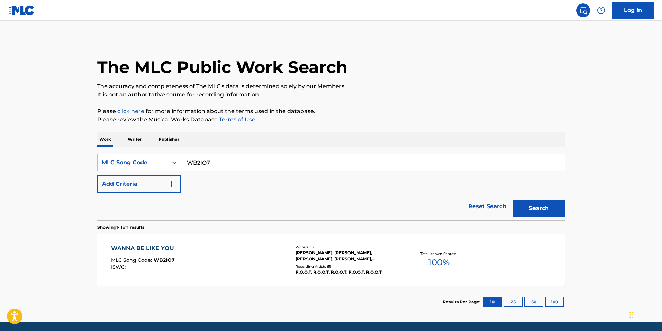
scroll to position [6, 0]
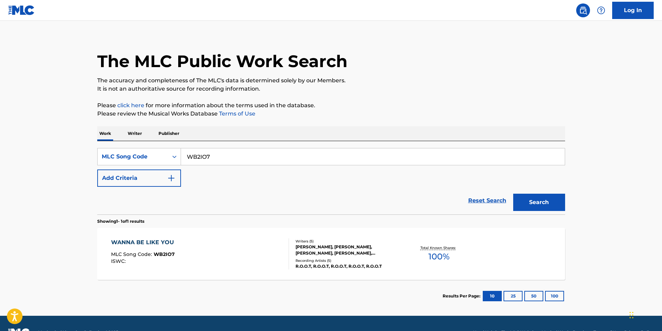
drag, startPoint x: 231, startPoint y: 162, endPoint x: 48, endPoint y: 137, distance: 184.2
click at [49, 137] on main "The MLC Public Work Search The accuracy and completeness of The MLC's data is d…" at bounding box center [331, 165] width 662 height 301
paste input "A88KJ"
type input "WA88KJ"
drag, startPoint x: 524, startPoint y: 203, endPoint x: 519, endPoint y: 202, distance: 5.0
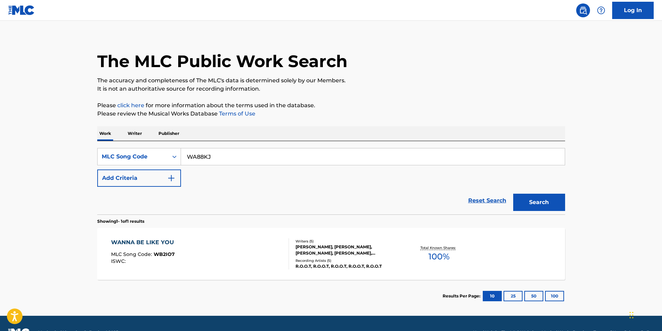
click at [524, 203] on button "Search" at bounding box center [540, 202] width 52 height 17
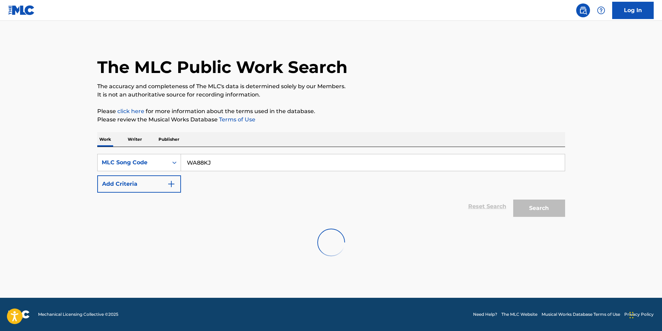
scroll to position [0, 0]
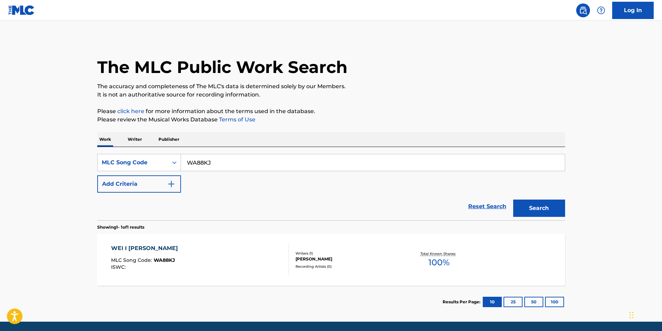
click at [206, 254] on div "WEI I SHAI JIAN MLC Song Code : WA88KJ ISWC :" at bounding box center [200, 259] width 178 height 31
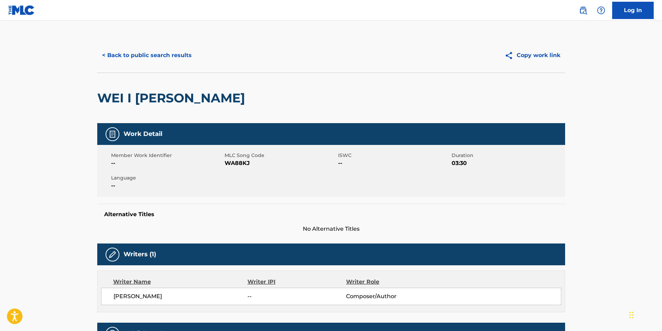
click at [135, 60] on button "< Back to public search results" at bounding box center [146, 55] width 99 height 17
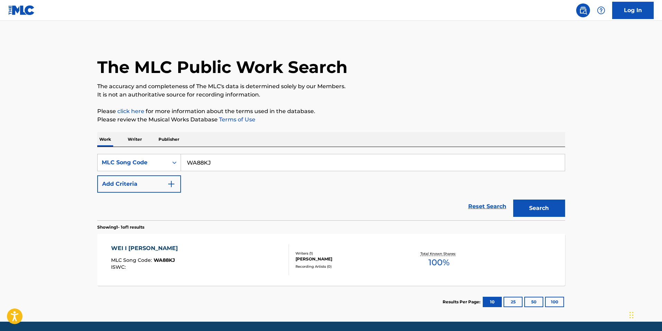
drag, startPoint x: 227, startPoint y: 166, endPoint x: 5, endPoint y: 141, distance: 223.0
click at [32, 145] on main "The MLC Public Work Search The accuracy and completeness of The MLC's data is d…" at bounding box center [331, 171] width 662 height 301
paste input "C5D8Z"
type input "WC5D8Z"
click at [514, 200] on button "Search" at bounding box center [540, 208] width 52 height 17
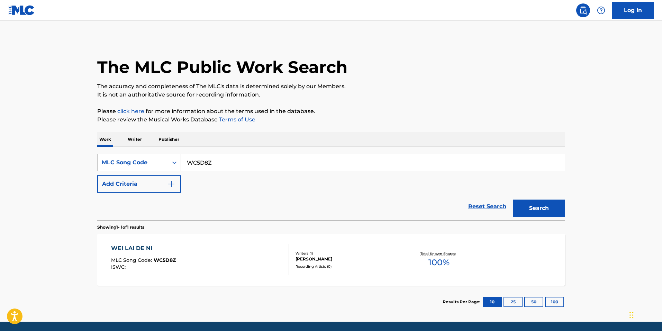
click at [205, 270] on div "[PERSON_NAME] DE NI MLC Song Code : WC5D8Z ISWC :" at bounding box center [200, 259] width 178 height 31
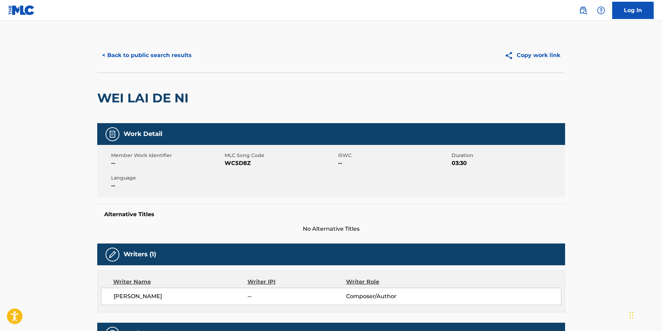
drag, startPoint x: 162, startPoint y: 66, endPoint x: 168, endPoint y: 66, distance: 5.9
click at [162, 66] on div "< Back to public search results Copy work link" at bounding box center [331, 55] width 468 height 35
click at [153, 48] on button "< Back to public search results" at bounding box center [146, 55] width 99 height 17
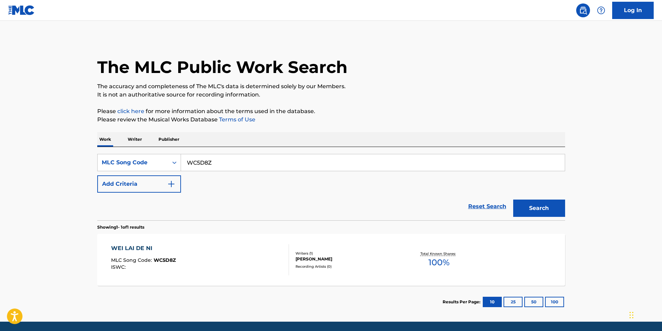
click at [60, 145] on main "The MLC Public Work Search The accuracy and completeness of The MLC's data is d…" at bounding box center [331, 171] width 662 height 301
paste input "B7JJD"
type input "WB7JJD"
click at [557, 214] on button "Search" at bounding box center [540, 208] width 52 height 17
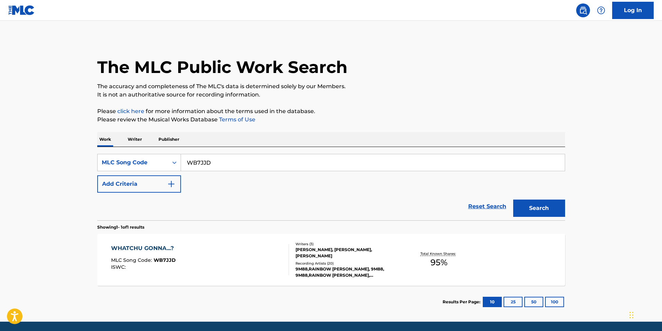
click at [159, 259] on span "WB7JJD" at bounding box center [165, 260] width 22 height 6
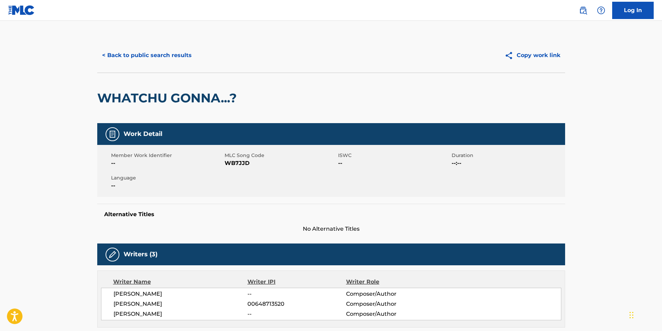
drag, startPoint x: 159, startPoint y: 61, endPoint x: 164, endPoint y: 64, distance: 5.7
click at [159, 61] on button "< Back to public search results" at bounding box center [146, 55] width 99 height 17
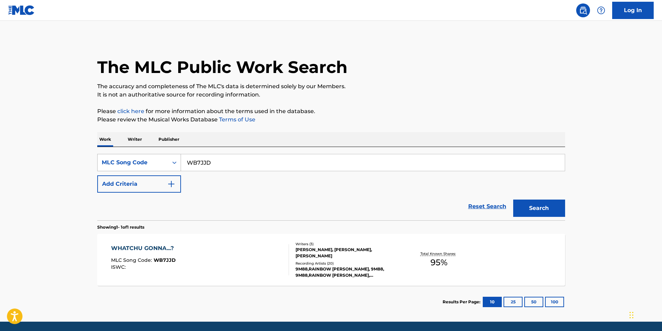
click at [135, 162] on div "MLC Song Code" at bounding box center [133, 163] width 62 height 8
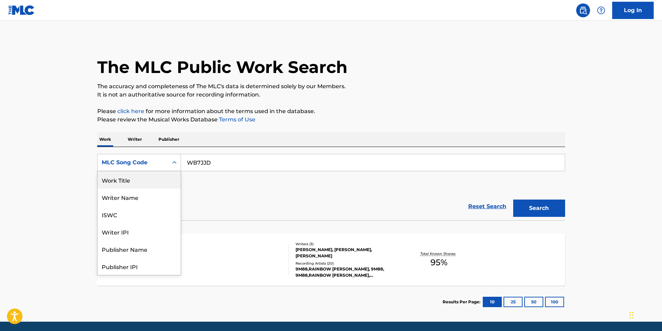
drag, startPoint x: 135, startPoint y: 172, endPoint x: 218, endPoint y: 172, distance: 83.4
click at [136, 172] on div "Work Title" at bounding box center [139, 179] width 83 height 17
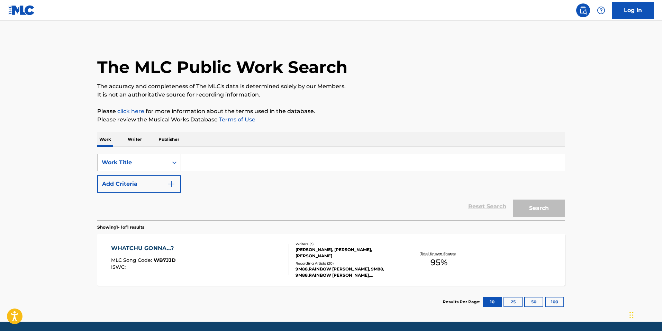
drag, startPoint x: 267, startPoint y: 158, endPoint x: 217, endPoint y: 155, distance: 49.6
click at [218, 155] on input "Search Form" at bounding box center [373, 162] width 384 height 17
paste input "Wo Zhi [PERSON_NAME] Ge Gei Ni Ting (Demo)"
type input "Wo Zhi [PERSON_NAME] Ge Gei Ni Ting (Demo)"
click at [547, 208] on button "Search" at bounding box center [540, 208] width 52 height 17
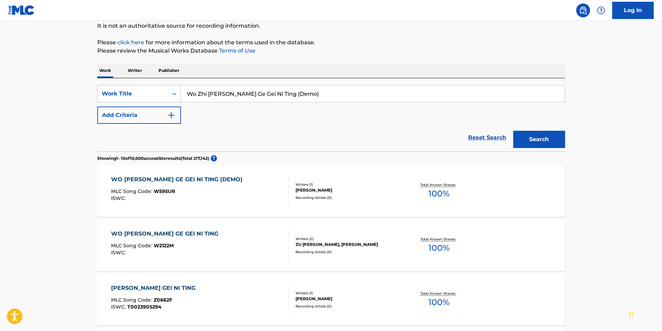
scroll to position [69, 0]
click at [239, 198] on div "ISWC :" at bounding box center [178, 198] width 135 height 5
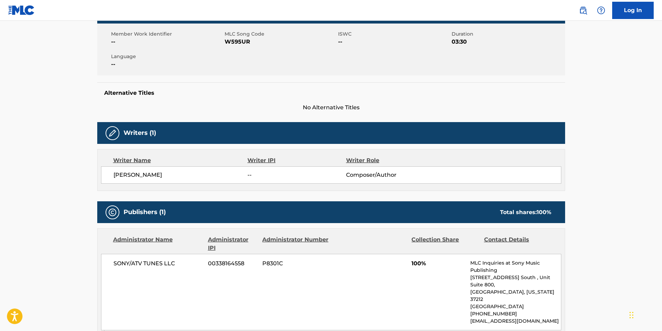
scroll to position [69, 0]
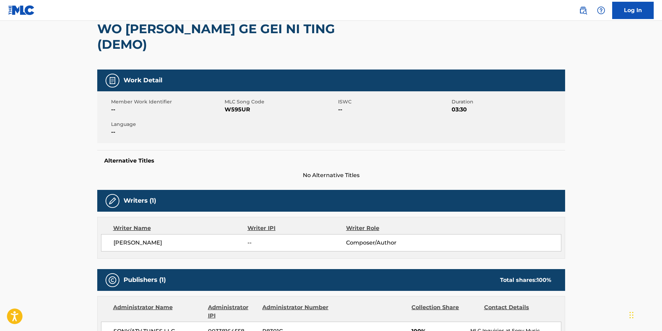
click at [233, 108] on span "W595UR" at bounding box center [281, 110] width 112 height 8
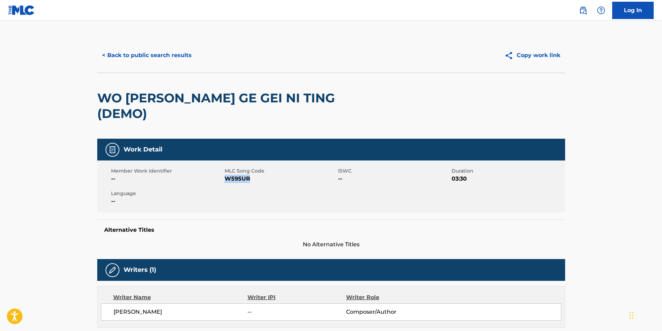
click at [152, 51] on button "< Back to public search results" at bounding box center [146, 55] width 99 height 17
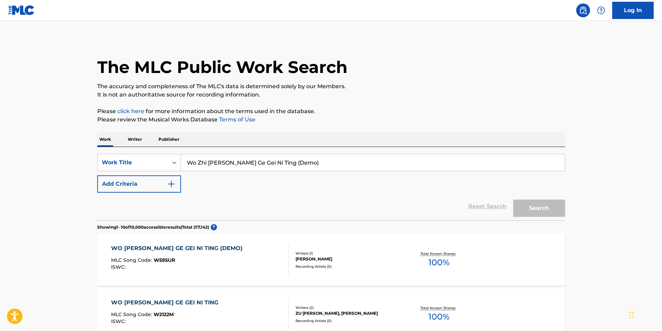
scroll to position [69, 0]
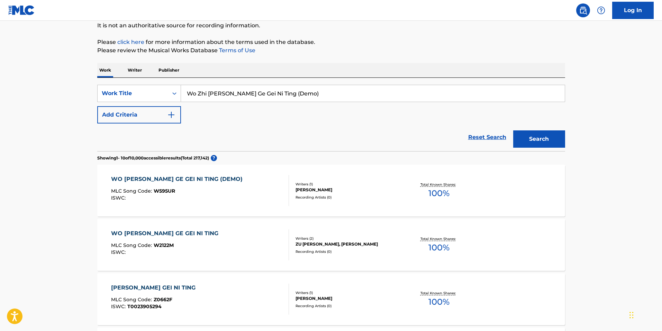
click at [272, 93] on input "Wo Zhi [PERSON_NAME] Ge Gei Ni Ting (Demo)" at bounding box center [373, 93] width 384 height 17
paste input "[PERSON_NAME]"
type input "[PERSON_NAME] ni [PERSON_NAME] li kai wo le"
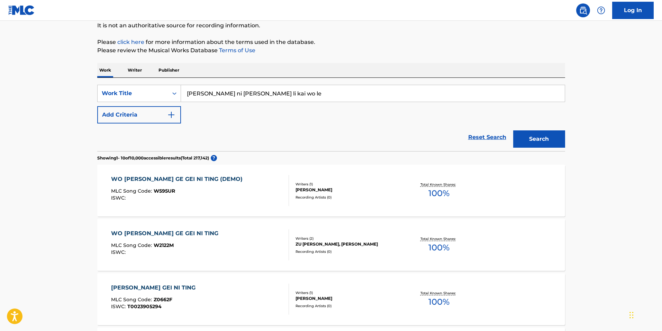
click at [535, 137] on button "Search" at bounding box center [540, 139] width 52 height 17
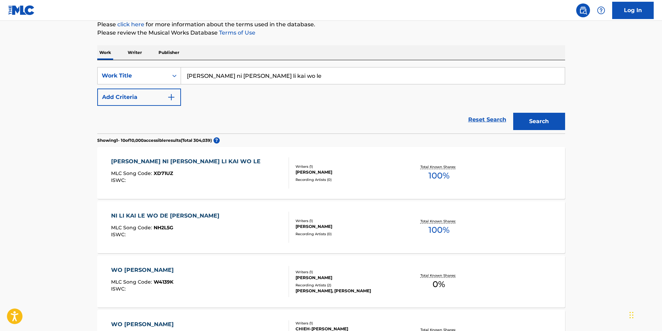
scroll to position [104, 0]
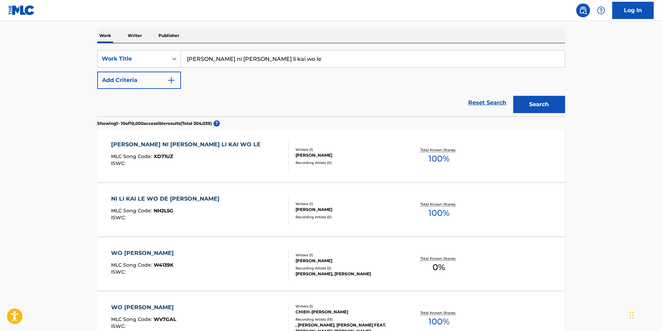
click at [196, 170] on div "XIA TIAN NI [PERSON_NAME] WO LE MLC Song Code : XD71UZ ISWC :" at bounding box center [187, 156] width 153 height 31
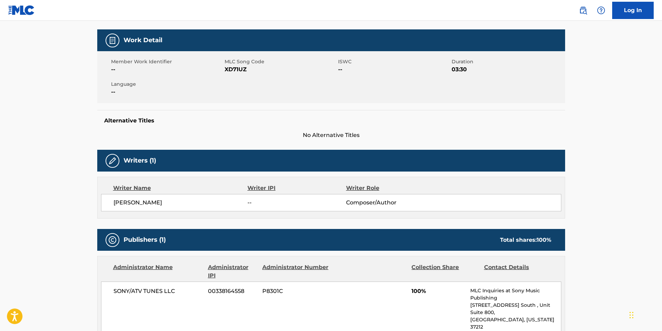
scroll to position [69, 0]
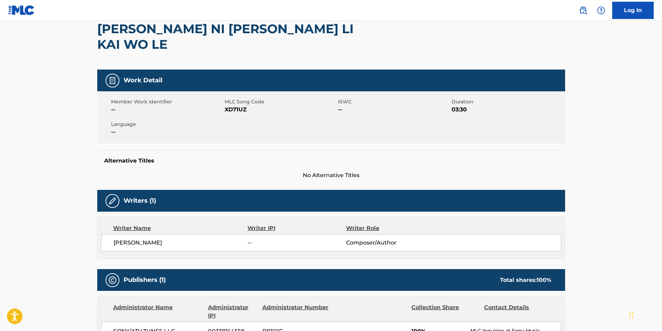
click at [229, 106] on span "XD71UZ" at bounding box center [281, 110] width 112 height 8
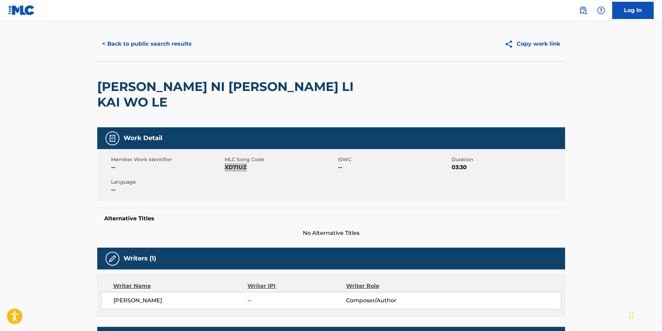
scroll to position [0, 0]
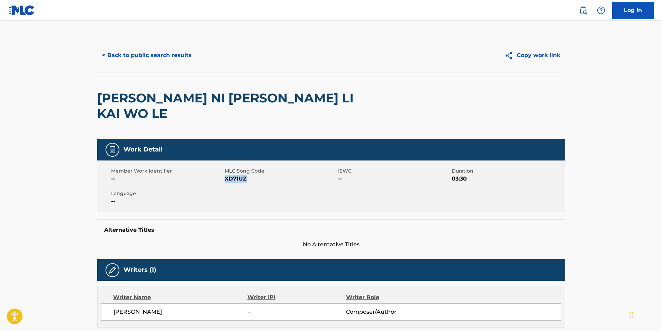
drag, startPoint x: 142, startPoint y: 51, endPoint x: 155, endPoint y: 64, distance: 18.6
click at [142, 52] on button "< Back to public search results" at bounding box center [146, 55] width 99 height 17
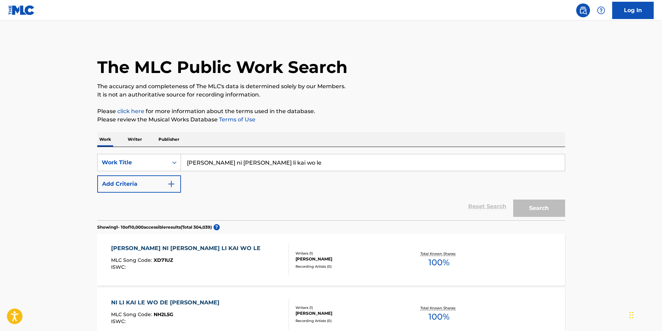
scroll to position [104, 0]
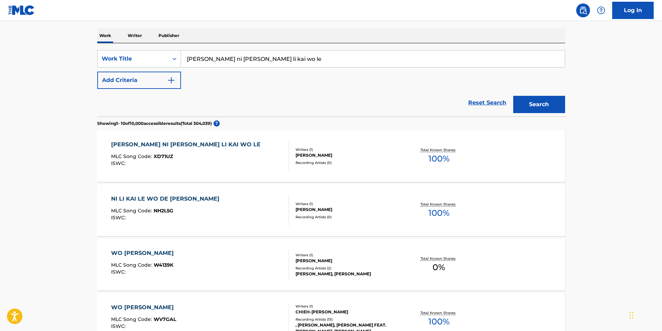
drag, startPoint x: 234, startPoint y: 54, endPoint x: 44, endPoint y: 34, distance: 191.9
click at [70, 37] on main "The MLC Public Work Search The accuracy and completeness of The MLC's data is d…" at bounding box center [331, 314] width 662 height 794
paste input "[PERSON_NAME]"
type input "[PERSON_NAME]"
click at [563, 104] on button "Search" at bounding box center [540, 104] width 52 height 17
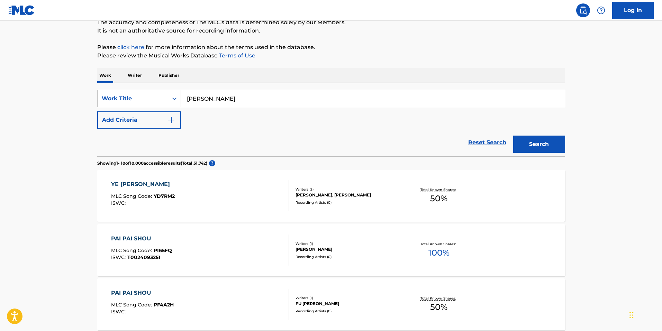
scroll to position [69, 0]
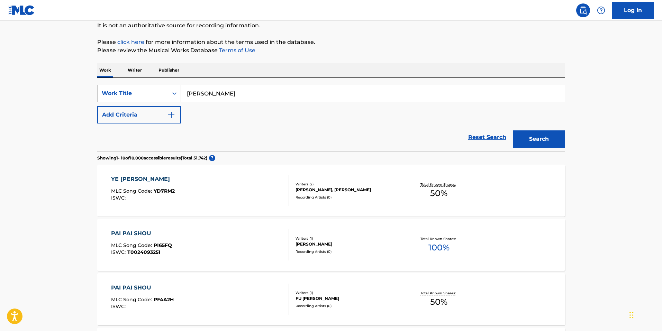
click at [236, 208] on div "YE [PERSON_NAME] MLC Song Code : YD7RM2 ISWC : Writers ( 2 ) [PERSON_NAME], [PE…" at bounding box center [331, 191] width 468 height 52
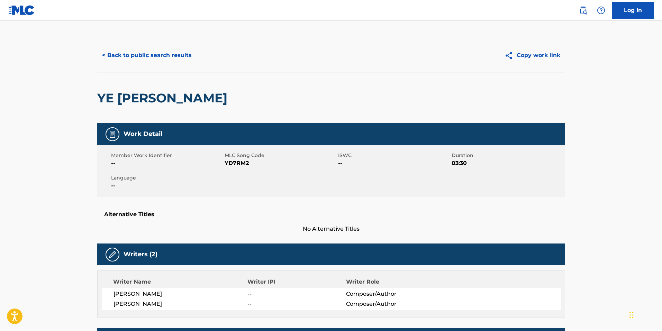
click at [247, 164] on span "YD7RM2" at bounding box center [281, 163] width 112 height 8
drag, startPoint x: 168, startPoint y: 53, endPoint x: 171, endPoint y: 55, distance: 4.5
click at [168, 53] on button "< Back to public search results" at bounding box center [146, 55] width 99 height 17
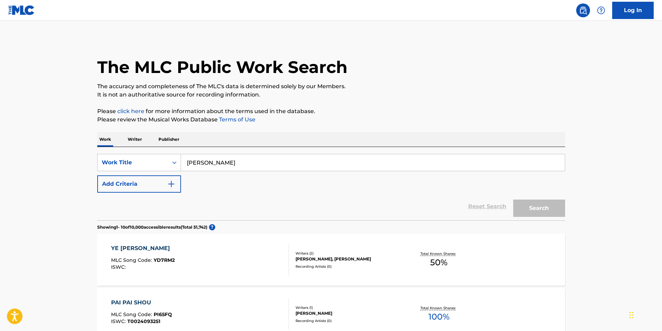
scroll to position [69, 0]
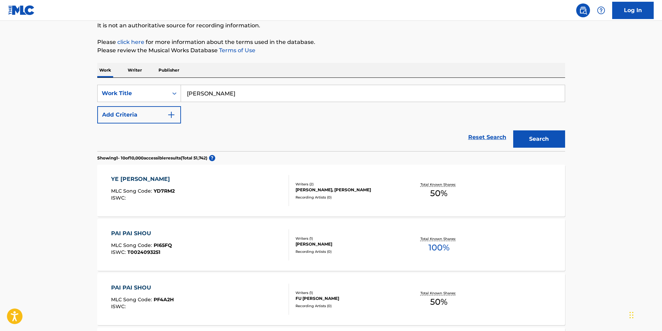
drag, startPoint x: 224, startPoint y: 91, endPoint x: 79, endPoint y: 70, distance: 146.6
paste input "A00F6"
type input "[PERSON_NAME]"
click at [139, 95] on div "Work Title" at bounding box center [133, 93] width 62 height 8
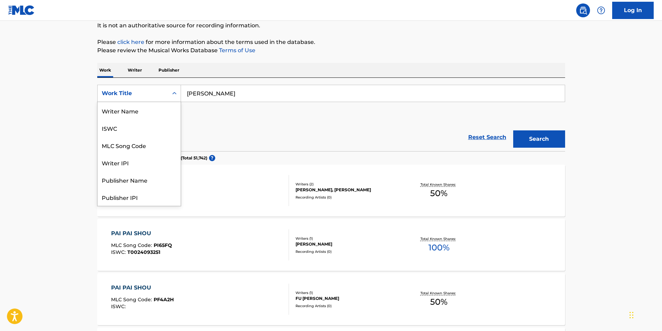
scroll to position [35, 0]
click at [135, 109] on div "MLC Song Code" at bounding box center [139, 110] width 83 height 17
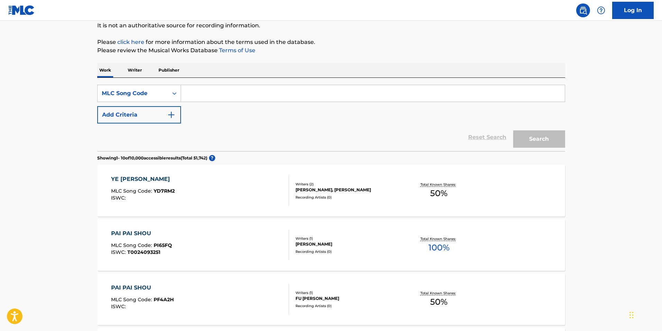
click at [285, 85] on input "Search Form" at bounding box center [373, 93] width 384 height 17
paste input "YA00F6"
type input "YA00F6"
click at [534, 140] on button "Search" at bounding box center [540, 139] width 52 height 17
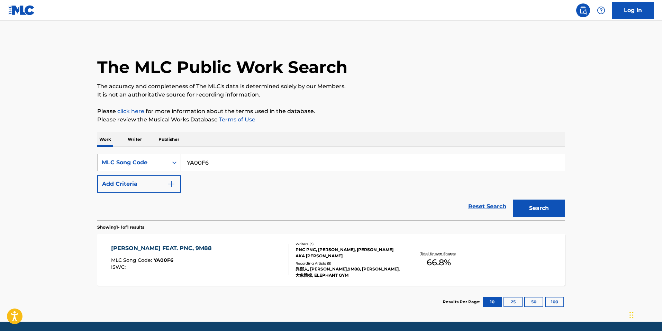
click at [248, 271] on div "[PERSON_NAME] FEAT. PNC, 9M88 MLC Song Code : YA00F6 ISWC :" at bounding box center [200, 259] width 178 height 31
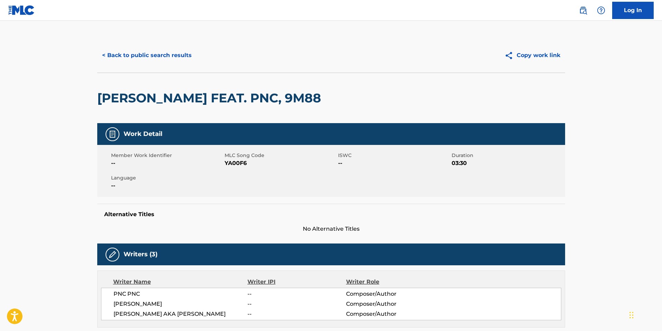
drag, startPoint x: 134, startPoint y: 53, endPoint x: 153, endPoint y: 64, distance: 22.0
click at [134, 53] on button "< Back to public search results" at bounding box center [146, 55] width 99 height 17
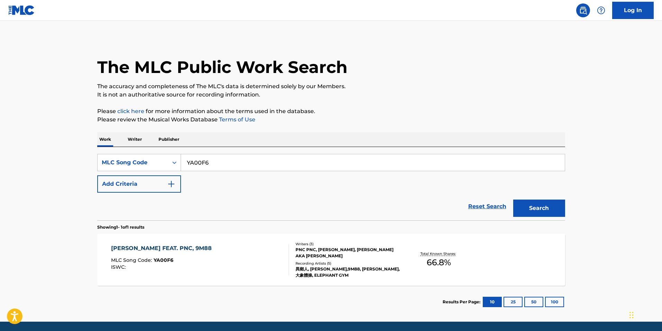
drag, startPoint x: 229, startPoint y: 168, endPoint x: 118, endPoint y: 152, distance: 112.2
click at [117, 152] on div "SearchWithCriteriaef545309-b233-4b15-9dfb-4c4cbcb8d240 MLC Song Code YA00F6 Add…" at bounding box center [331, 183] width 468 height 73
paste input "D6WEC"
type input "YD6WEC"
click at [548, 212] on button "Search" at bounding box center [540, 208] width 52 height 17
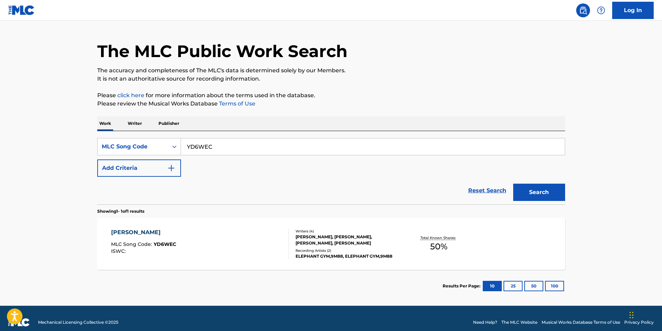
scroll to position [24, 0]
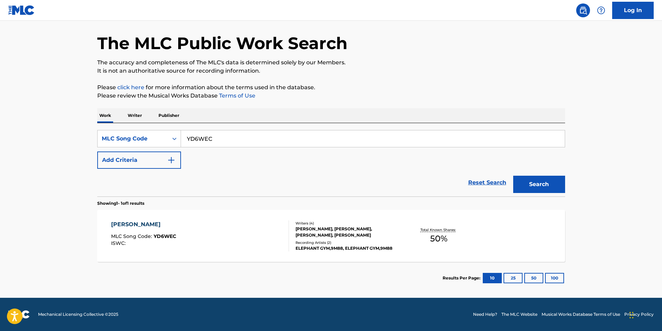
click at [224, 250] on div "[PERSON_NAME] MLC Song Code : YD6WEC ISWC :" at bounding box center [200, 236] width 178 height 31
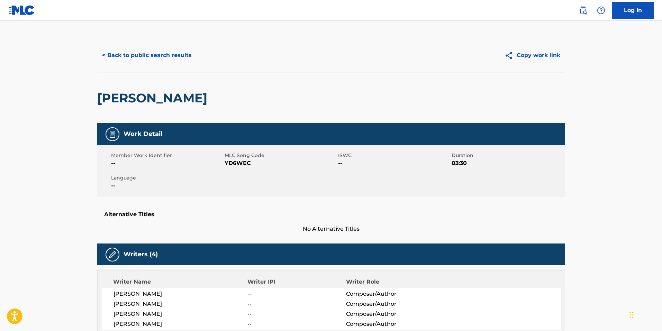
click at [149, 50] on button "< Back to public search results" at bounding box center [146, 55] width 99 height 17
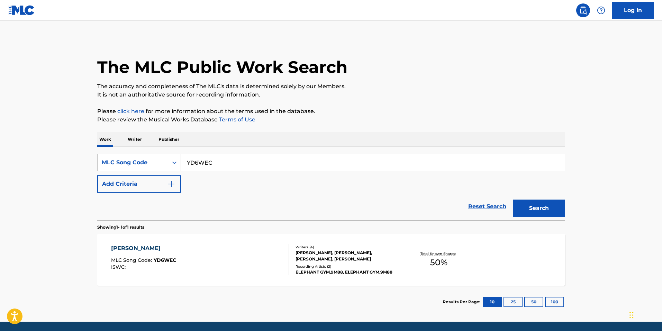
scroll to position [6, 0]
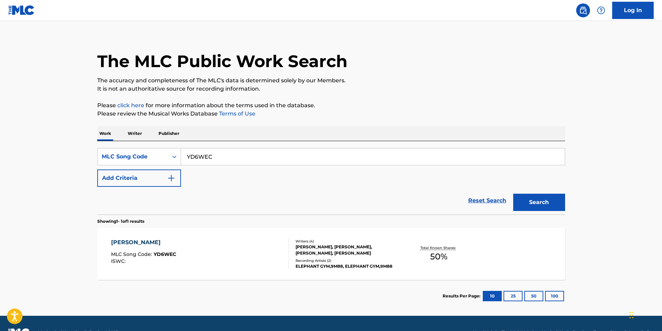
drag, startPoint x: 243, startPoint y: 163, endPoint x: 47, endPoint y: 143, distance: 197.0
click at [45, 143] on main "The MLC Public Work Search The accuracy and completeness of The MLC's data is d…" at bounding box center [331, 165] width 662 height 301
paste input "ZA0Y8Y"
type input "ZA0Y8Y"
click at [550, 207] on button "Search" at bounding box center [540, 202] width 52 height 17
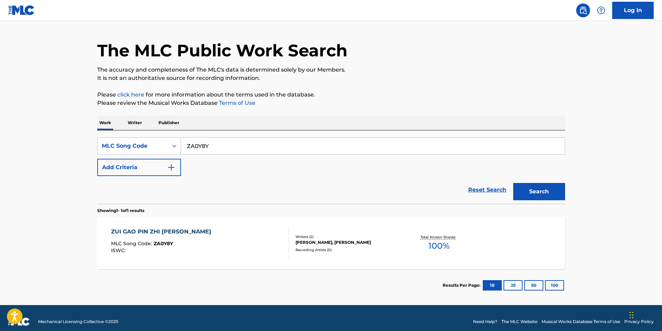
scroll to position [24, 0]
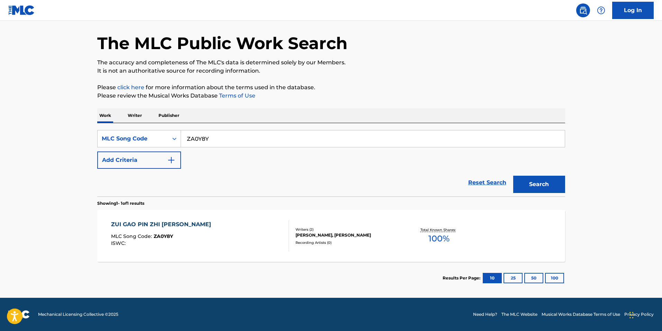
click at [248, 257] on div "ZUI GAO PIN [PERSON_NAME] MLC Song Code : ZA0Y8Y ISWC : Writers ( 2 ) [PERSON_N…" at bounding box center [331, 236] width 468 height 52
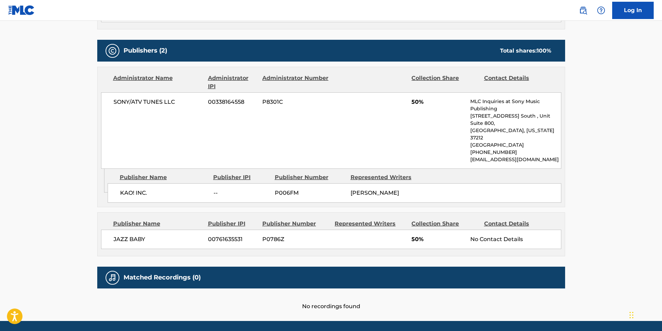
scroll to position [297, 0]
